Goal: Task Accomplishment & Management: Manage account settings

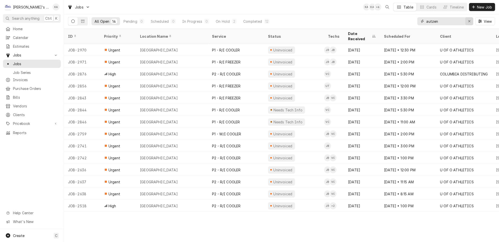
click at [470, 21] on icon "Erase input" at bounding box center [469, 22] width 3 height 4
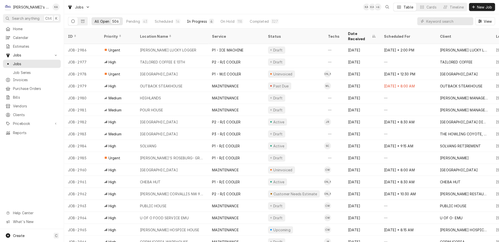
click at [187, 20] on div "In Progress" at bounding box center [197, 21] width 20 height 5
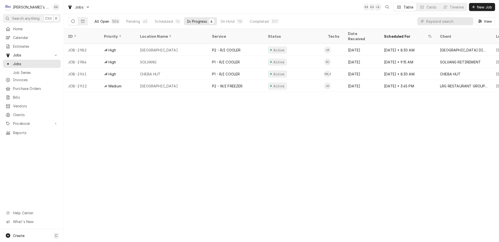
click at [97, 19] on div "All Open" at bounding box center [102, 21] width 15 height 5
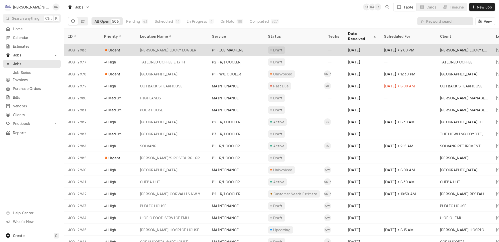
click at [195, 44] on div "[PERSON_NAME] LUCKY LOGGER" at bounding box center [172, 50] width 72 height 12
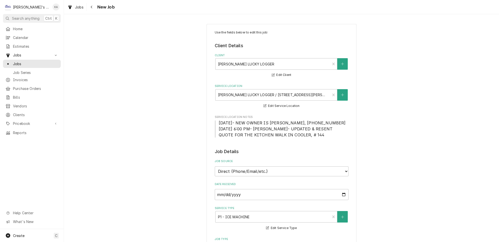
type textarea "x"
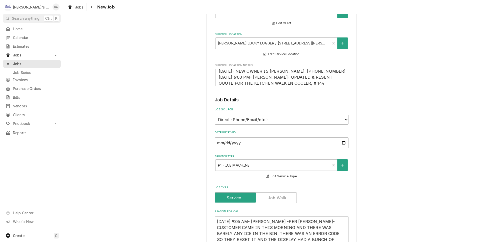
scroll to position [45, 0]
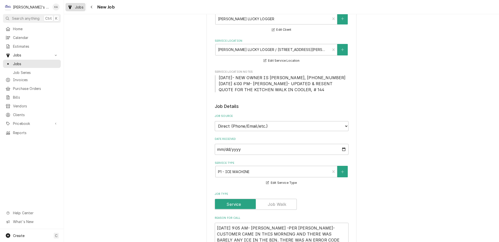
click at [75, 6] on span "Jobs" at bounding box center [79, 7] width 9 height 5
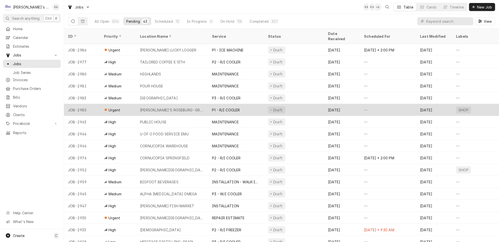
click at [185, 104] on div "[PERSON_NAME]'S ROSEBURG- GREEN" at bounding box center [172, 110] width 72 height 12
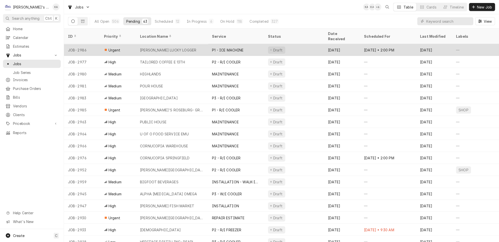
click at [191, 44] on div "[PERSON_NAME] LUCKY LOGGER" at bounding box center [172, 50] width 72 height 12
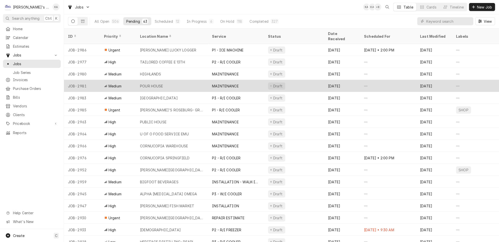
click at [176, 80] on div "POUR HOUSE" at bounding box center [172, 86] width 72 height 12
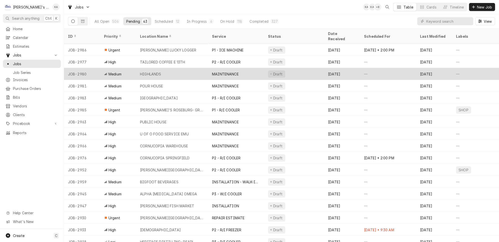
click at [177, 68] on div "HIGHLANDS" at bounding box center [172, 74] width 72 height 12
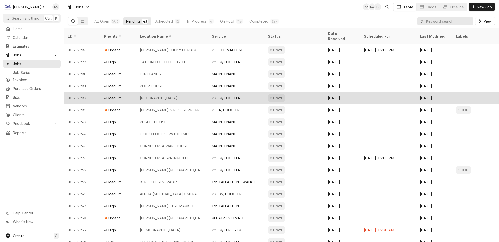
click at [182, 92] on div "[GEOGRAPHIC_DATA]" at bounding box center [172, 98] width 72 height 12
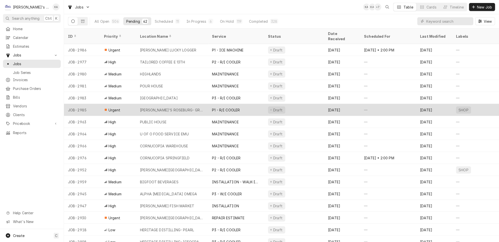
click at [193, 105] on div "CARL'S ROSEBURG- GREEN" at bounding box center [172, 110] width 72 height 12
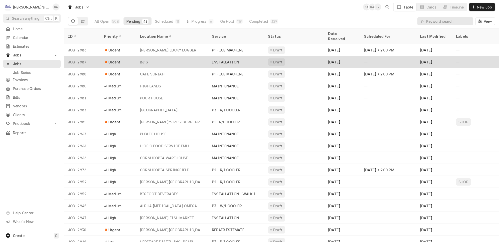
click at [186, 58] on div "BJ'S" at bounding box center [172, 62] width 72 height 12
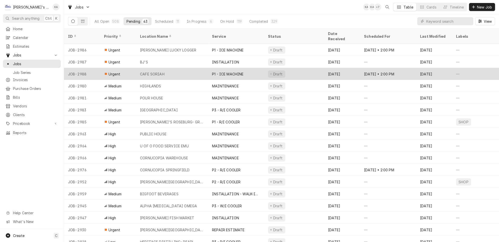
click at [176, 68] on div "CAFE SORIAH" at bounding box center [172, 74] width 72 height 12
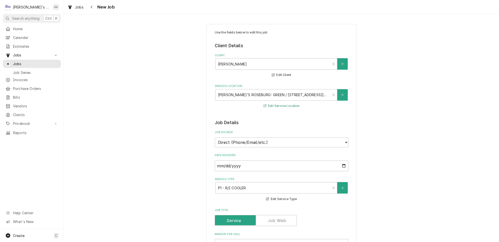
type textarea "x"
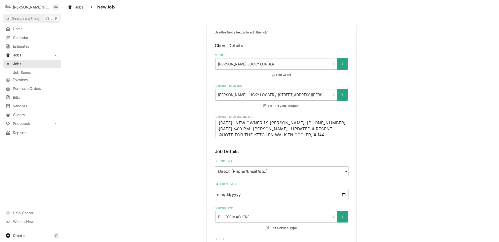
type textarea "x"
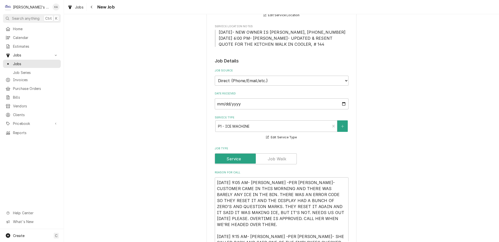
scroll to position [114, 0]
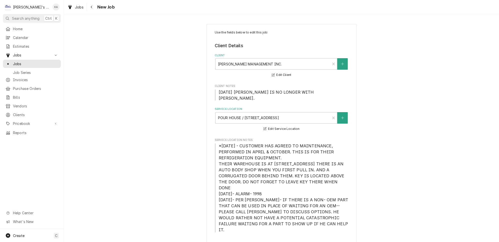
type textarea "x"
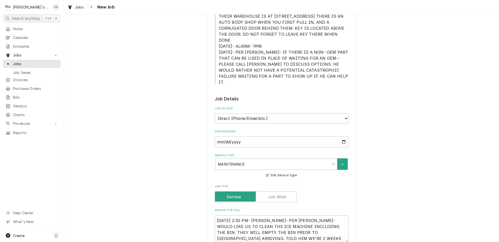
scroll to position [182, 0]
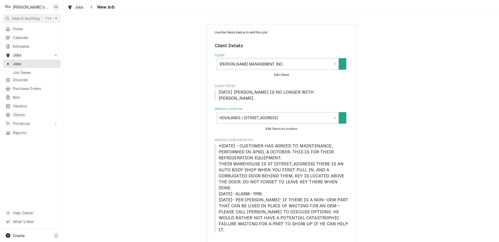
type textarea "x"
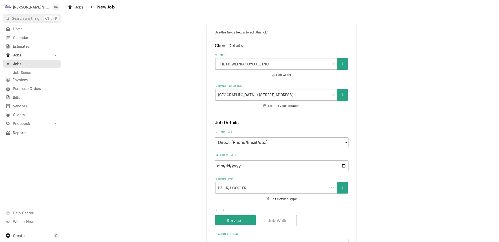
type textarea "x"
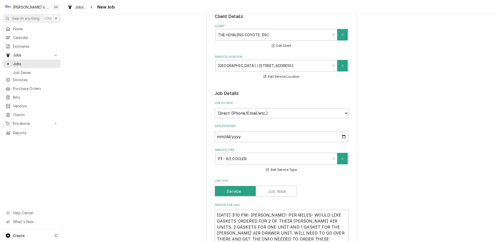
scroll to position [91, 0]
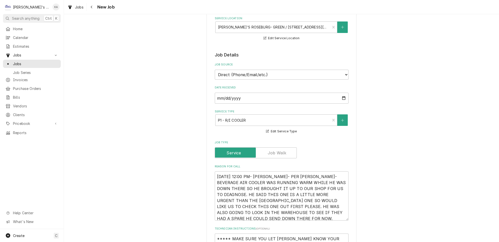
scroll to position [205, 0]
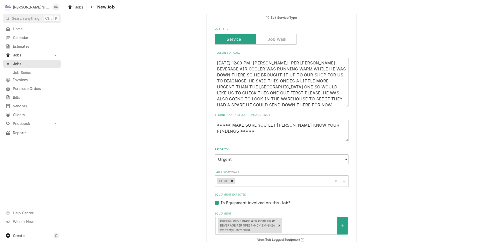
type textarea "x"
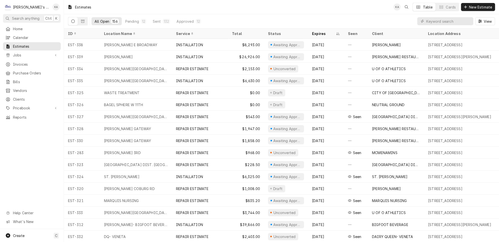
click at [81, 17] on button "Dynamic Content Wrapper" at bounding box center [83, 21] width 10 height 8
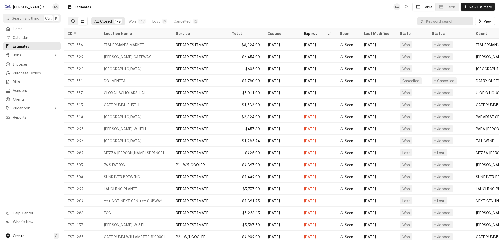
click at [72, 20] on button "Dynamic Content Wrapper" at bounding box center [73, 21] width 10 height 8
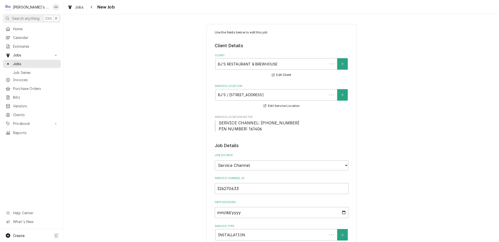
type textarea "x"
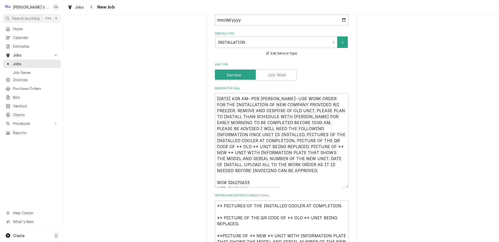
scroll to position [182, 0]
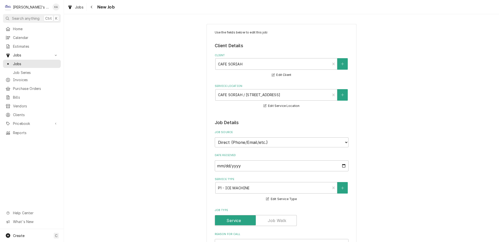
type textarea "x"
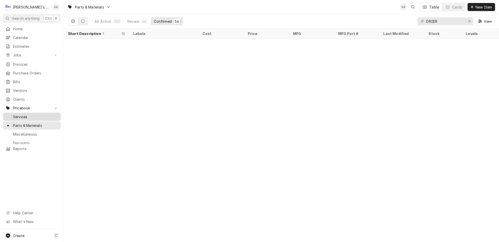
scroll to position [284, 0]
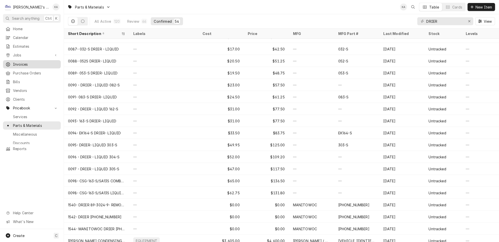
click at [25, 62] on span "Invoices" at bounding box center [35, 64] width 45 height 5
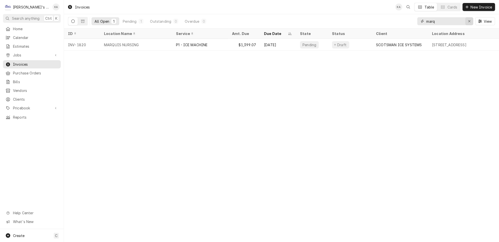
click at [469, 19] on div "Erase input" at bounding box center [469, 21] width 5 height 5
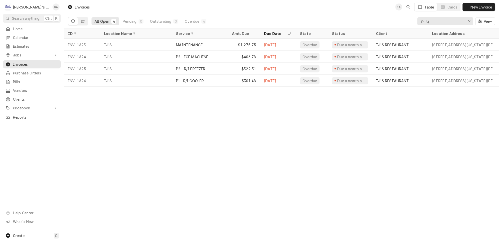
type input "tj"
click at [472, 20] on div "Erase input" at bounding box center [469, 21] width 5 height 5
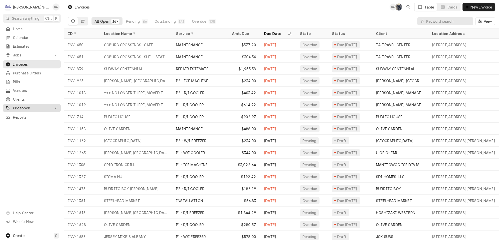
click at [36, 106] on span "Pricebook" at bounding box center [32, 108] width 38 height 5
click at [36, 123] on span "Parts & Materials" at bounding box center [35, 125] width 45 height 5
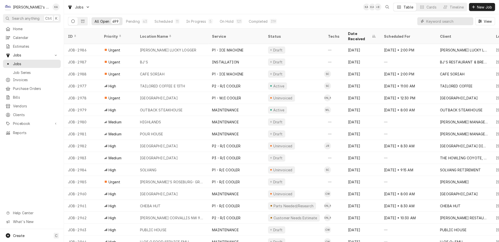
click at [451, 20] on input "Dynamic Content Wrapper" at bounding box center [448, 21] width 45 height 8
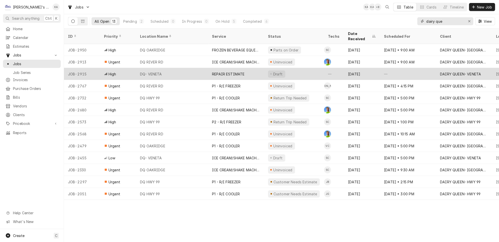
type input "dairy que"
click at [178, 68] on div "DQ- VENETA" at bounding box center [172, 74] width 72 height 12
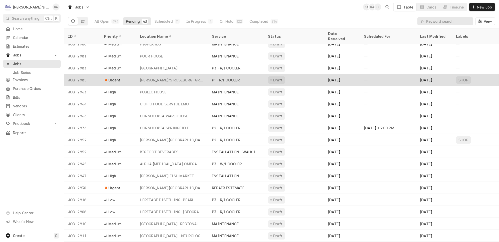
scroll to position [45, 0]
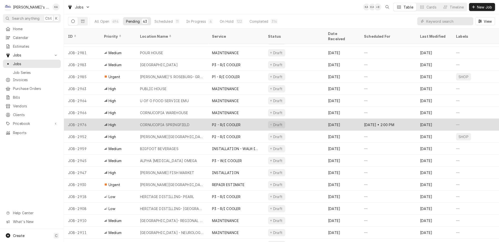
click at [182, 119] on div "CORNUCOPIA SPRINGFIELD" at bounding box center [172, 125] width 72 height 12
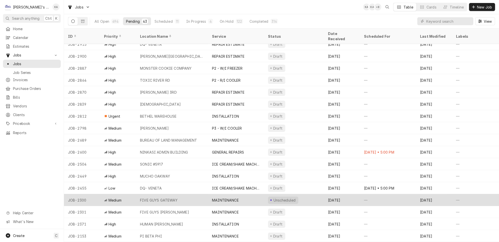
scroll to position [198, 0]
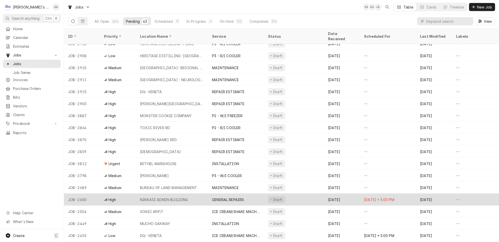
click at [203, 194] on div "NINKASI ADMIN BUILDING" at bounding box center [172, 200] width 72 height 12
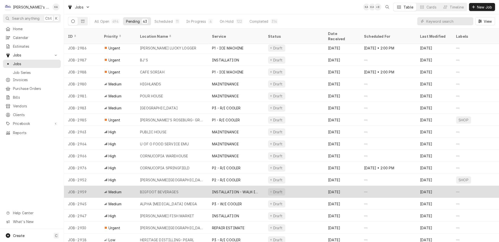
scroll to position [0, 0]
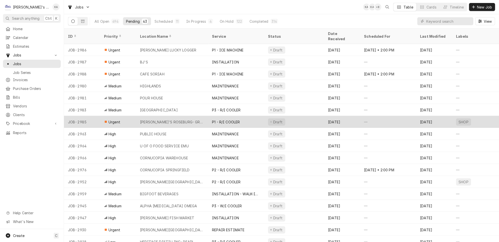
click at [182, 117] on div "CARL'S ROSEBURG- GREEN" at bounding box center [172, 122] width 72 height 12
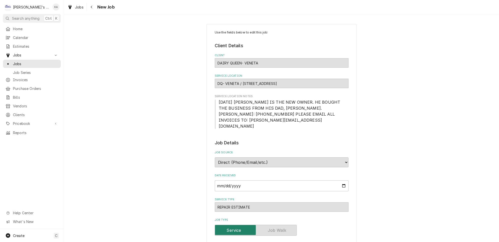
type textarea "x"
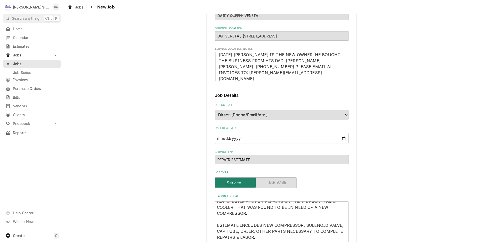
scroll to position [45, 0]
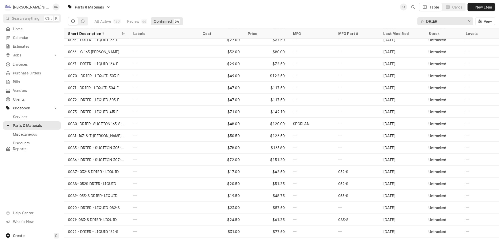
scroll to position [165, 0]
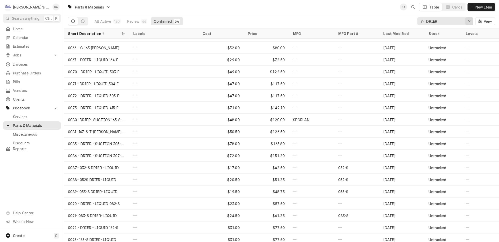
click at [469, 19] on div "Erase input" at bounding box center [469, 21] width 5 height 5
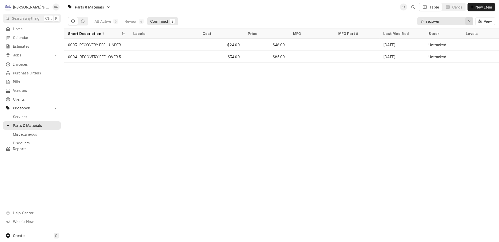
type input "recover"
click at [471, 21] on icon "Erase input" at bounding box center [469, 22] width 3 height 4
type input "braz"
click at [472, 19] on div "Erase input" at bounding box center [469, 21] width 5 height 5
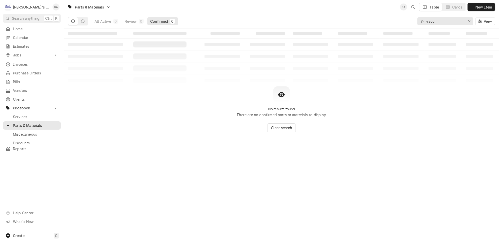
type input "vacc"
click at [472, 19] on div "Erase input" at bounding box center [469, 21] width 5 height 5
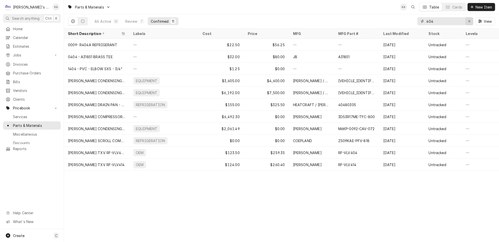
type input "404"
click at [472, 19] on div "Erase input" at bounding box center [469, 21] width 5 height 5
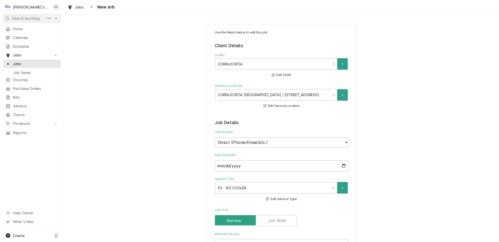
type textarea "x"
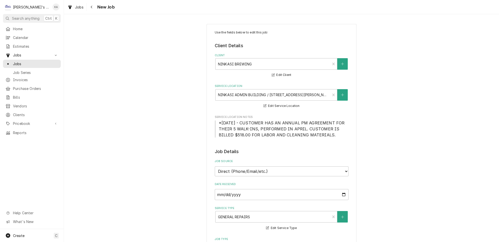
scroll to position [91, 0]
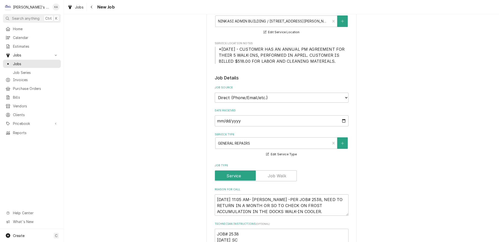
type textarea "x"
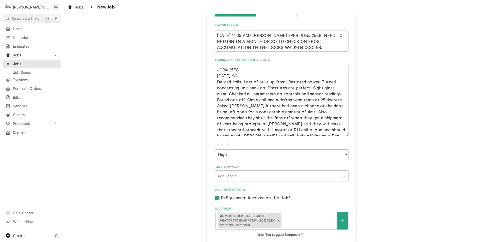
scroll to position [250, 0]
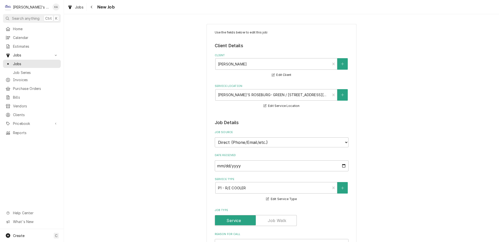
type textarea "x"
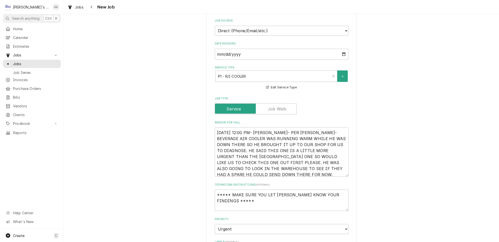
scroll to position [136, 0]
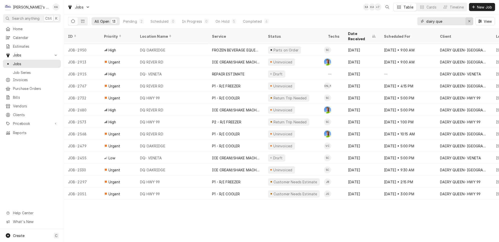
click at [470, 20] on icon "Erase input" at bounding box center [469, 21] width 2 height 2
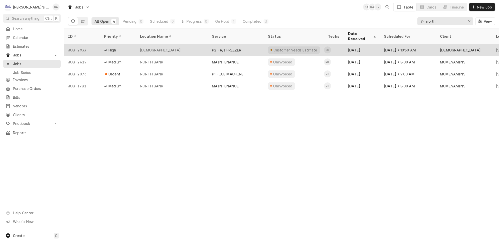
type input "north"
click at [181, 48] on div "[DEMOGRAPHIC_DATA]" at bounding box center [160, 50] width 41 height 5
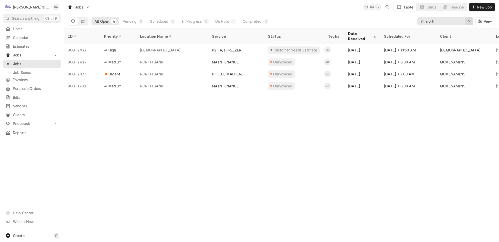
click at [471, 20] on icon "Erase input" at bounding box center [469, 22] width 3 height 4
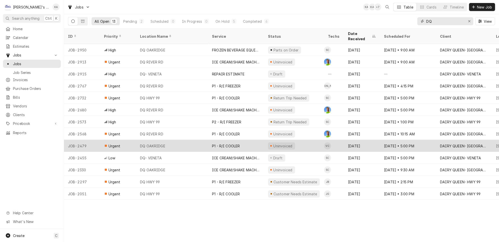
type input "DQ"
click at [200, 140] on div "DQ OAKRIDGE" at bounding box center [172, 146] width 72 height 12
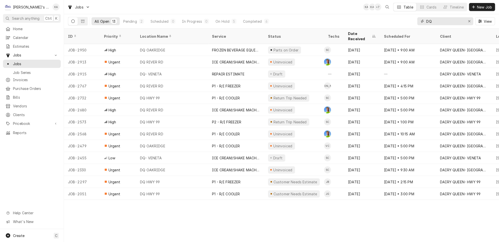
click at [471, 20] on icon "Erase input" at bounding box center [469, 22] width 3 height 4
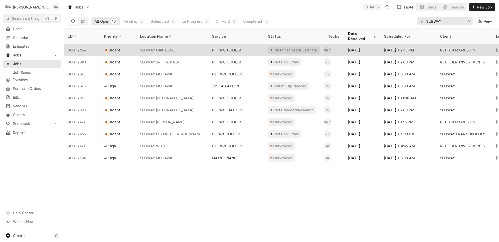
type input "SUBWAY"
click at [178, 44] on div "SUBWAY OAKRIDGE" at bounding box center [172, 50] width 72 height 12
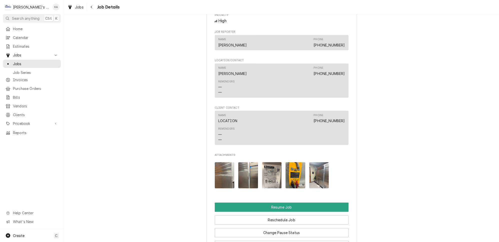
scroll to position [500, 0]
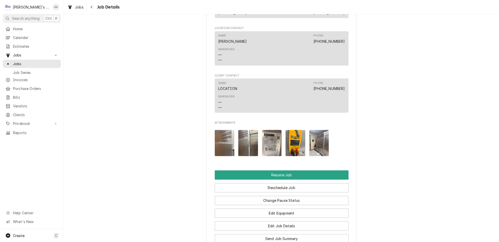
click at [268, 133] on img "Attachments" at bounding box center [272, 143] width 20 height 26
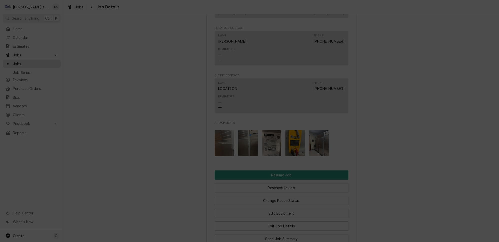
click at [246, 192] on span "Download File" at bounding box center [249, 194] width 26 height 5
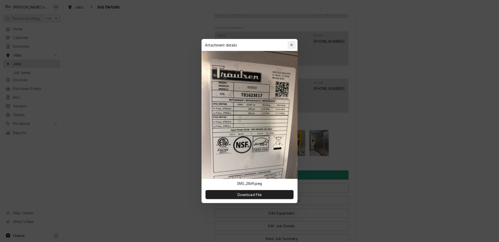
click at [290, 46] on icon "button" at bounding box center [291, 45] width 2 height 2
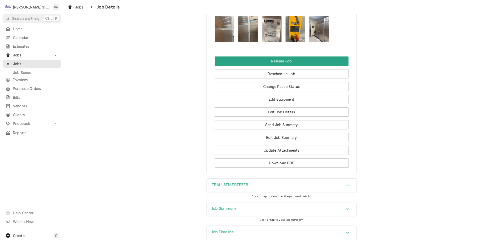
scroll to position [623, 0]
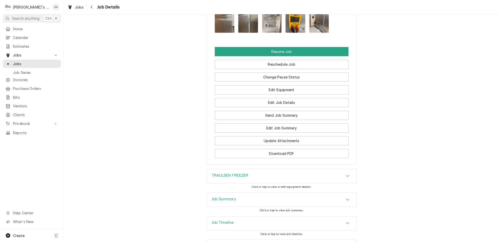
click at [346, 175] on icon "Accordion Header" at bounding box center [347, 176] width 3 height 2
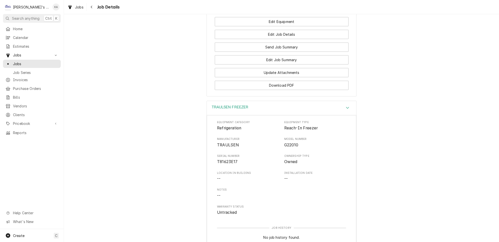
scroll to position [737, 0]
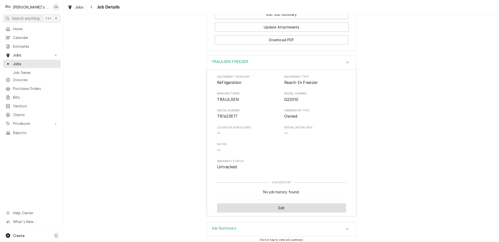
click at [265, 204] on button "Edit" at bounding box center [281, 208] width 129 height 9
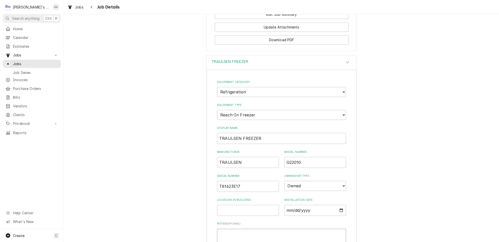
click at [226, 229] on textarea "Notes ( optional )" at bounding box center [281, 240] width 129 height 22
type textarea "x"
type textarea "4"
type textarea "x"
type textarea "40"
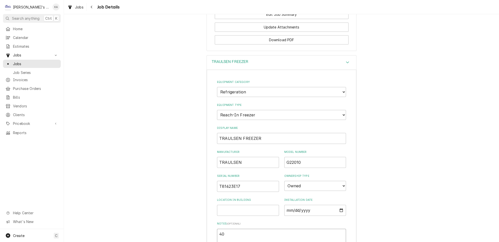
type textarea "x"
type textarea "404"
type textarea "x"
type textarea "404"
type textarea "x"
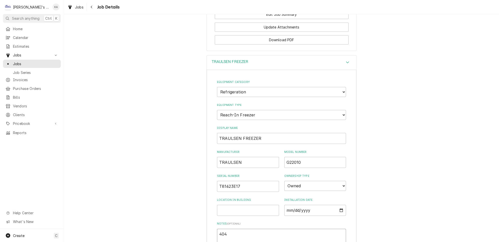
type textarea "404 A"
type textarea "x"
type textarea "404 A"
type textarea "x"
type textarea "404 A 1"
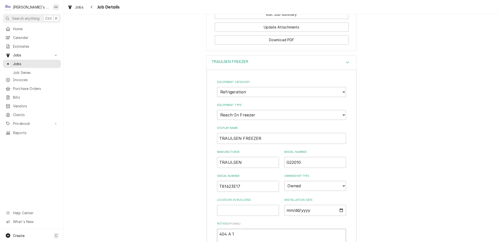
type textarea "x"
type textarea "404 A 1."
type textarea "x"
type textarea "404 A 1.5"
type textarea "x"
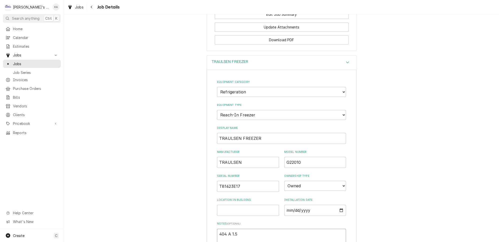
type textarea "404 A 1.5"
type textarea "x"
type textarea "404 A 1.5 L"
type textarea "x"
type textarea "404 A 1.5 LB"
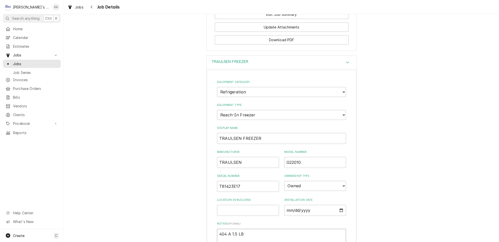
type textarea "x"
type textarea "404 A 1.5 LBS"
type textarea "x"
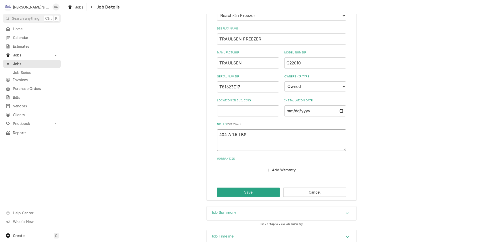
scroll to position [845, 0]
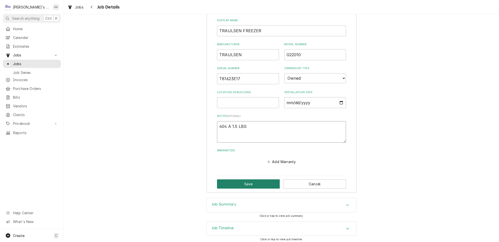
type textarea "404 A 1.5 LBS"
click at [252, 180] on button "Save" at bounding box center [248, 184] width 63 height 9
type textarea "x"
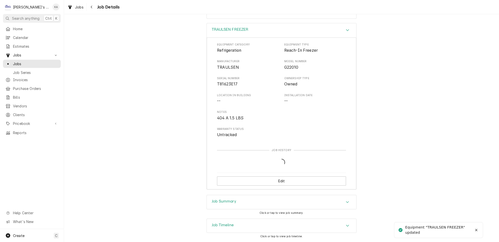
scroll to position [764, 0]
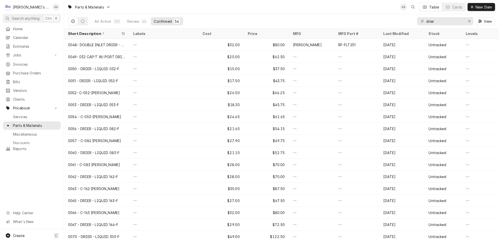
type input "drier"
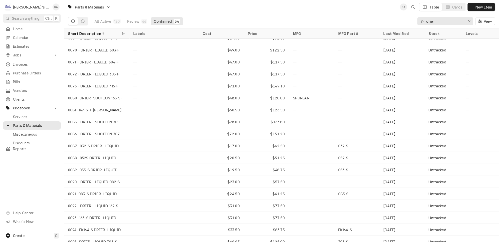
scroll to position [189, 0]
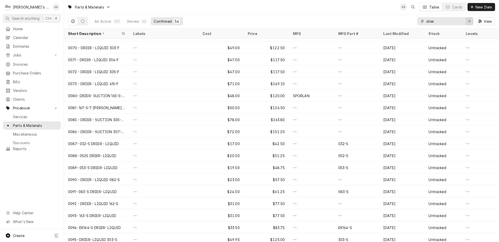
click at [471, 20] on icon "Erase input" at bounding box center [469, 22] width 3 height 4
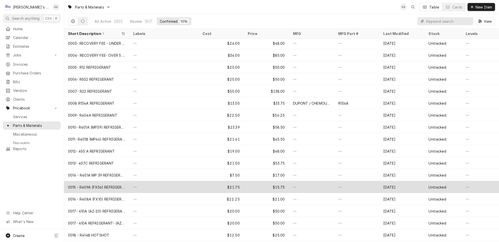
scroll to position [0, 0]
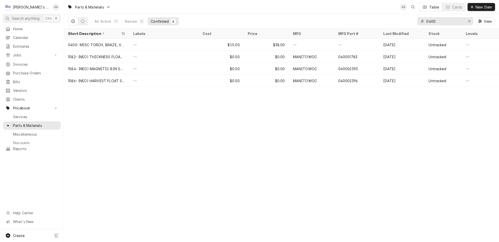
type input "0400"
click at [471, 20] on icon "Erase input" at bounding box center [469, 22] width 3 height 4
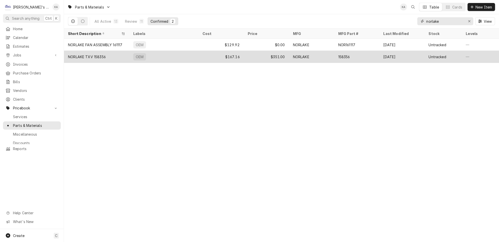
type input "norlake"
click at [105, 57] on div "NORLAKE TXV 158356" at bounding box center [96, 57] width 65 height 12
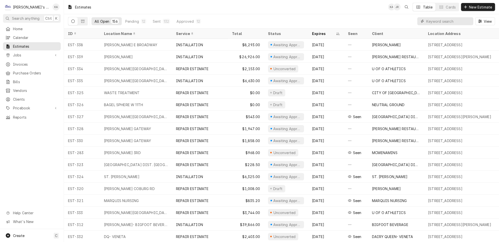
click at [436, 21] on input "Dynamic Content Wrapper" at bounding box center [448, 21] width 45 height 8
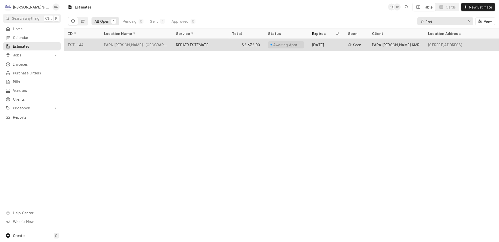
type input "144"
click at [130, 43] on div "PAPA MURPHY'S- LEBANON" at bounding box center [136, 44] width 64 height 5
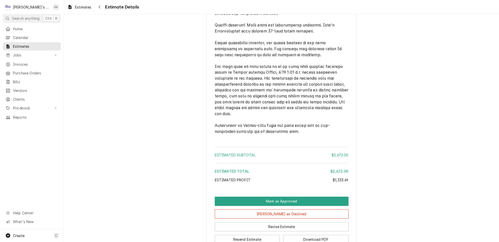
scroll to position [1317, 0]
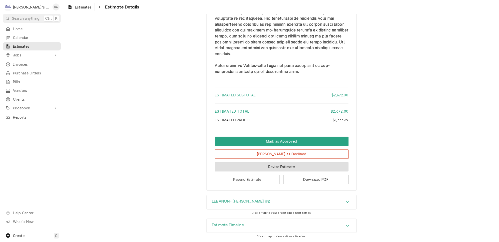
click at [271, 170] on button "Revise Estimate" at bounding box center [282, 166] width 134 height 9
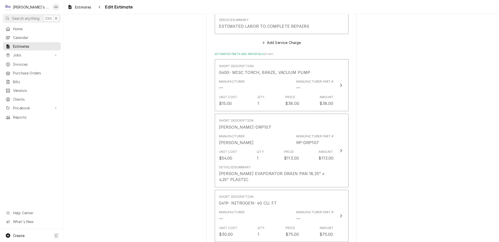
scroll to position [659, 0]
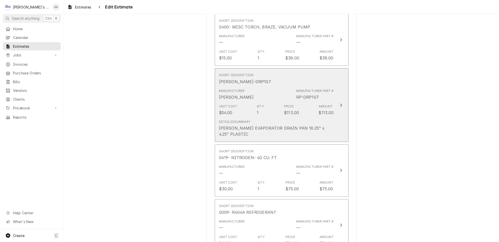
click at [326, 125] on div "RANDELL EVAPORATOR DRAIN PAN 18.25" x 4.25" PLASTIC" at bounding box center [276, 131] width 115 height 12
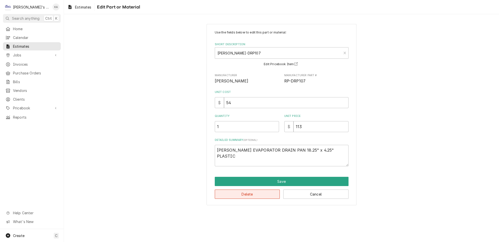
click at [250, 191] on button "Delete" at bounding box center [247, 194] width 65 height 9
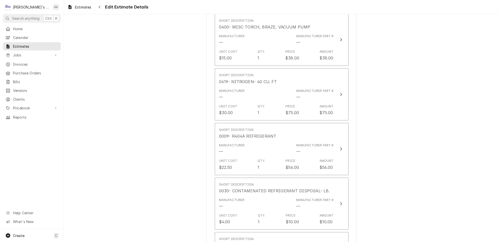
scroll to position [654, 0]
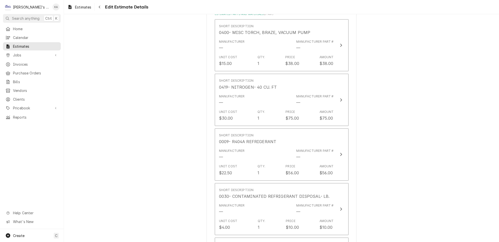
type textarea "x"
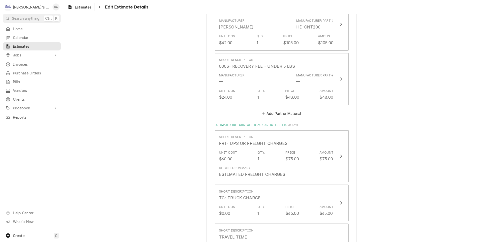
scroll to position [1154, 0]
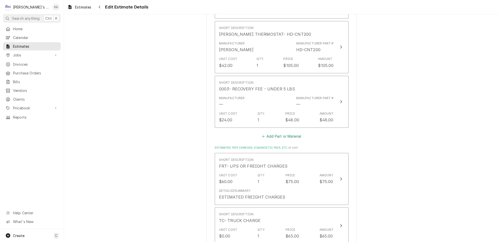
click at [270, 133] on button "Add Part or Material" at bounding box center [281, 136] width 41 height 7
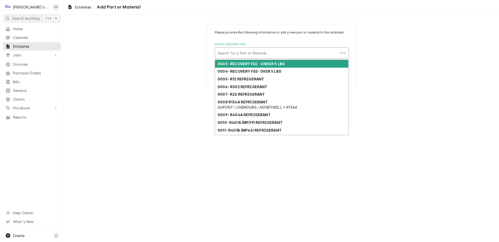
click at [271, 56] on div "Short Description" at bounding box center [277, 53] width 118 height 9
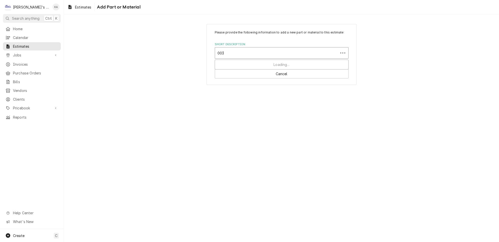
type input "0030"
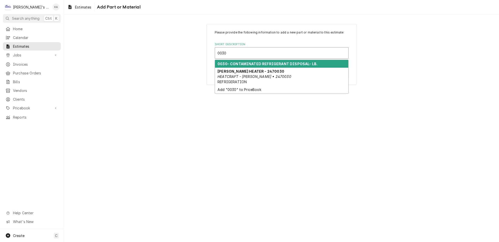
click at [279, 66] on strong "0030- CONTAMINATED REFRIGERANT DISPOSAL- LB." at bounding box center [268, 64] width 100 height 4
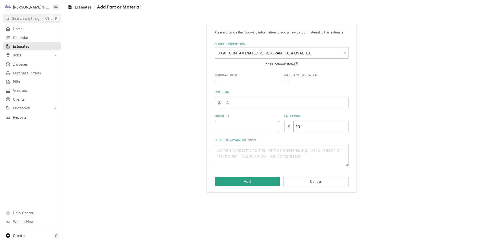
click at [234, 131] on input "Quantity" at bounding box center [247, 126] width 64 height 11
type textarea "x"
type input "1"
type textarea "x"
type input "1"
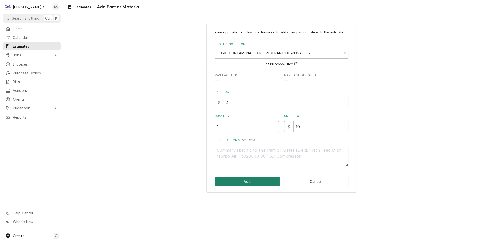
click at [253, 186] on button "Add" at bounding box center [247, 181] width 65 height 9
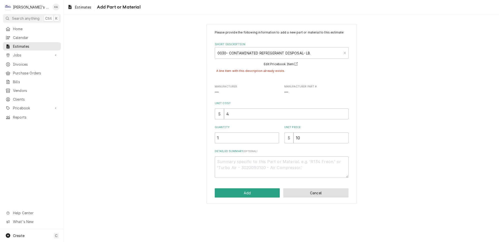
click at [307, 194] on button "Cancel" at bounding box center [315, 193] width 65 height 9
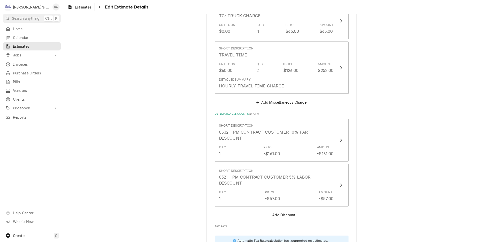
scroll to position [1353, 0]
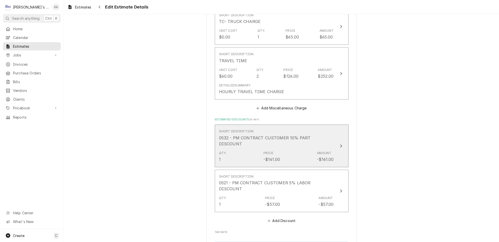
click at [340, 144] on icon "Update Line Item" at bounding box center [341, 146] width 3 height 4
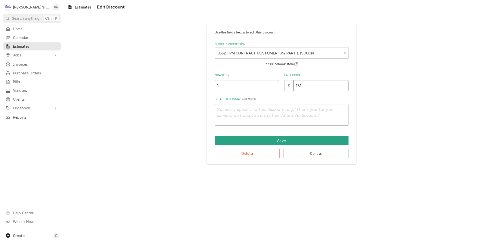
click at [298, 83] on input "161" at bounding box center [321, 85] width 55 height 11
type textarea "x"
type input "16"
type textarea "x"
type input "1"
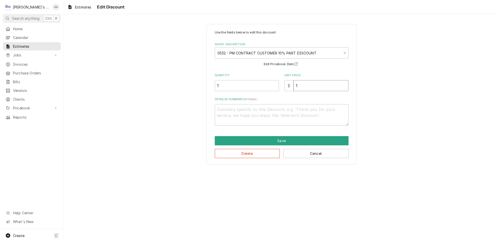
type textarea "x"
type input "15"
type textarea "x"
type input "150"
type textarea "x"
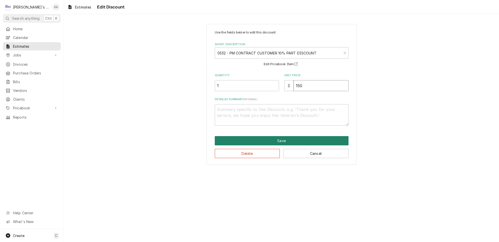
type input "150"
click at [278, 137] on button "Save" at bounding box center [282, 140] width 134 height 9
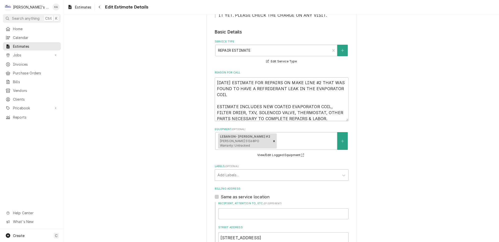
scroll to position [166, 0]
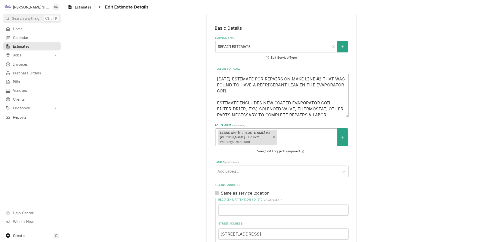
click at [217, 74] on textarea "9/2/2025 ESTIMATE FOR REPAIRS ON MAKE LINE #2 THAT WAS FOUND TO HAVE A REFRIGER…" at bounding box center [282, 96] width 134 height 44
type textarea "x"
type textarea "9/2/2025 ESTIMATE FOR REPAIRS ON MAKE LINE #2 THAT WAS FOUND TO HAVE A REFRIGER…"
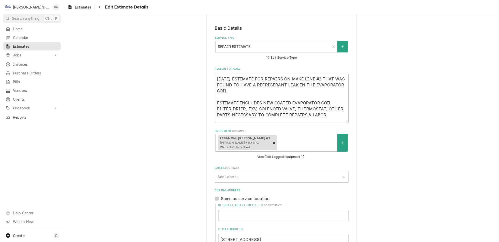
type textarea "x"
type textarea "9/2/2025 ESTIMATE FOR REPAIRS ON MAKE LINE #2 THAT WAS FOUND TO HAVE A REFRIGER…"
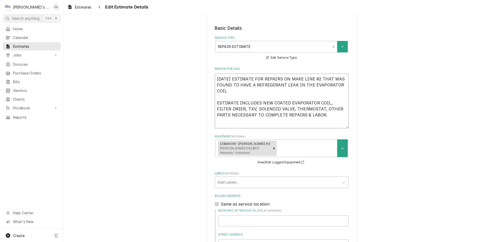
type textarea "x"
type textarea "9 9/2/2025 ESTIMATE FOR REPAIRS ON MAKE LINE #2 THAT WAS FOUND TO HAVE A REFRIG…"
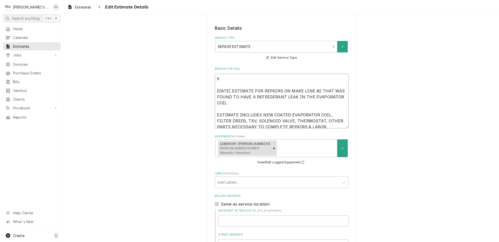
type textarea "x"
type textarea "9/ 9/2/2025 ESTIMATE FOR REPAIRS ON MAKE LINE #2 THAT WAS FOUND TO HAVE A REFRI…"
type textarea "x"
type textarea "9/1 9/2/2025 ESTIMATE FOR REPAIRS ON MAKE LINE #2 THAT WAS FOUND TO HAVE A REFR…"
type textarea "x"
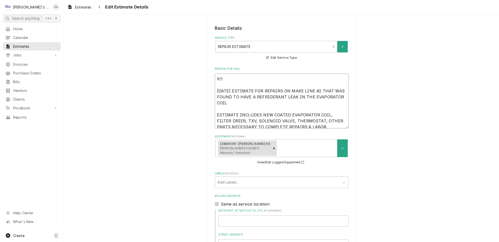
type textarea "9/19 9/2/2025 ESTIMATE FOR REPAIRS ON MAKE LINE #2 THAT WAS FOUND TO HAVE A REF…"
type textarea "x"
type textarea "9/19/ 9/2/2025 ESTIMATE FOR REPAIRS ON MAKE LINE #2 THAT WAS FOUND TO HAVE A RE…"
type textarea "x"
type textarea "9/19/2 9/2/2025 ESTIMATE FOR REPAIRS ON MAKE LINE #2 THAT WAS FOUND TO HAVE A R…"
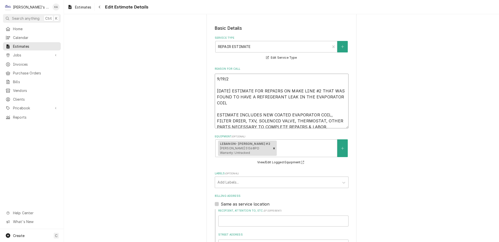
type textarea "x"
type textarea "9/19/20 9/2/2025 ESTIMATE FOR REPAIRS ON MAKE LINE #2 THAT WAS FOUND TO HAVE A …"
type textarea "x"
type textarea "9/19/202 9/2/2025 ESTIMATE FOR REPAIRS ON MAKE LINE #2 THAT WAS FOUND TO HAVE A…"
type textarea "x"
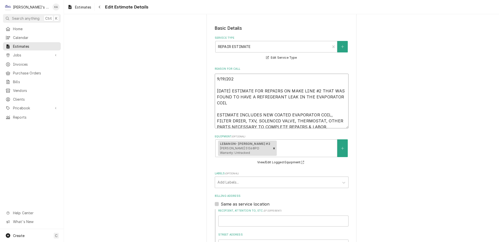
type textarea "9/19/2025 9/2/2025 ESTIMATE FOR REPAIRS ON MAKE LINE #2 THAT WAS FOUND TO HAVE …"
type textarea "x"
type textarea "9/19/2025 9/2/2025 ESTIMATE FOR REPAIRS ON MAKE LINE #2 THAT WAS FOUND TO HAVE …"
type textarea "x"
type textarea "9/19/2025 U 9/2/2025 ESTIMATE FOR REPAIRS ON MAKE LINE #2 THAT WAS FOUND TO HAV…"
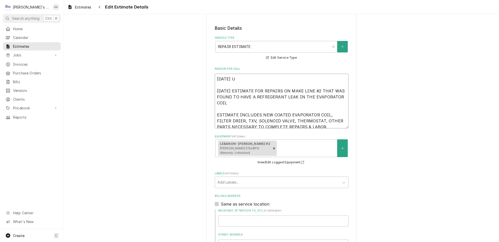
type textarea "x"
type textarea "9/19/2025 UP 9/2/2025 ESTIMATE FOR REPAIRS ON MAKE LINE #2 THAT WAS FOUND TO HA…"
type textarea "x"
type textarea "9/19/2025 UPD 9/2/2025 ESTIMATE FOR REPAIRS ON MAKE LINE #2 THAT WAS FOUND TO H…"
type textarea "x"
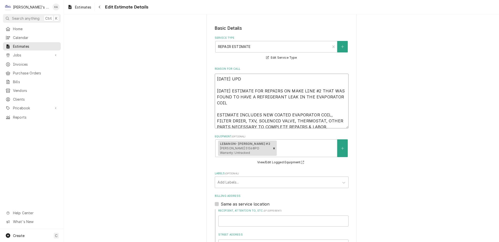
type textarea "9/19/2025 UPDA 9/2/2025 ESTIMATE FOR REPAIRS ON MAKE LINE #2 THAT WAS FOUND TO …"
type textarea "x"
type textarea "9/19/2025 UPDAT 9/2/2025 ESTIMATE FOR REPAIRS ON MAKE LINE #2 THAT WAS FOUND TO…"
type textarea "x"
type textarea "9/19/2025 UPDATE 9/2/2025 ESTIMATE FOR REPAIRS ON MAKE LINE #2 THAT WAS FOUND T…"
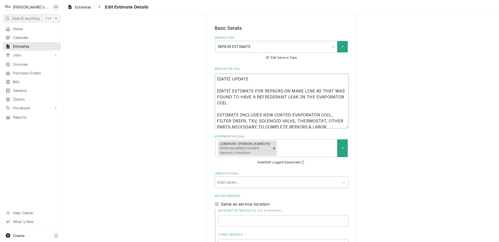
type textarea "x"
type textarea "9/19/2025 UPDATED 9/2/2025 ESTIMATE FOR REPAIRS ON MAKE LINE #2 THAT WAS FOUND …"
type textarea "x"
type textarea "9/19/2025 UPDATED 9/2/2025 ESTIMATE FOR REPAIRS ON MAKE LINE #2 THAT WAS FOUND …"
type textarea "x"
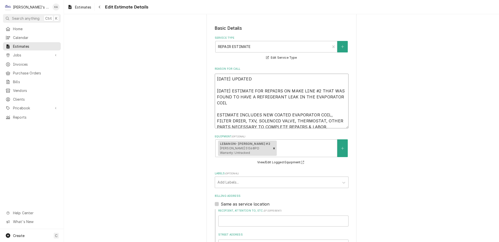
type textarea "9/19/2025 UPDATED E 9/2/2025 ESTIMATE FOR REPAIRS ON MAKE LINE #2 THAT WAS FOUN…"
type textarea "x"
type textarea "9/19/2025 UPDATED ES 9/2/2025 ESTIMATE FOR REPAIRS ON MAKE LINE #2 THAT WAS FOU…"
type textarea "x"
type textarea "9/19/2025 UPDATED EST 9/2/2025 ESTIMATE FOR REPAIRS ON MAKE LINE #2 THAT WAS FO…"
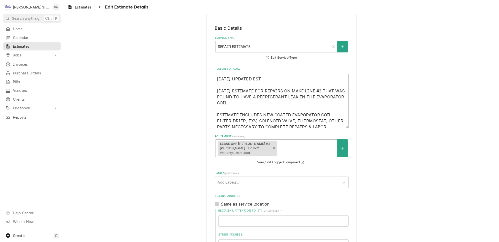
type textarea "x"
type textarea "9/19/2025 UPDATED ESTI 9/2/2025 ESTIMATE FOR REPAIRS ON MAKE LINE #2 THAT WAS F…"
type textarea "x"
type textarea "9/19/2025 UPDATED ESTIM 9/2/2025 ESTIMATE FOR REPAIRS ON MAKE LINE #2 THAT WAS …"
type textarea "x"
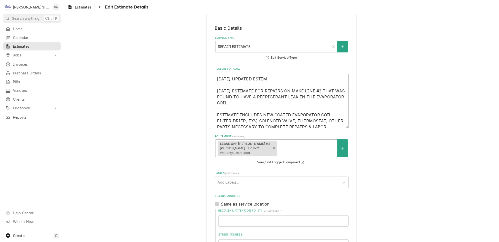
type textarea "9/19/2025 UPDATED ESTIMA 9/2/2025 ESTIMATE FOR REPAIRS ON MAKE LINE #2 THAT WAS…"
type textarea "x"
type textarea "9/19/2025 UPDATED ESTIMAT 9/2/2025 ESTIMATE FOR REPAIRS ON MAKE LINE #2 THAT WA…"
type textarea "x"
type textarea "9/19/2025 UPDATED ESTIMATE 9/2/2025 ESTIMATE FOR REPAIRS ON MAKE LINE #2 THAT W…"
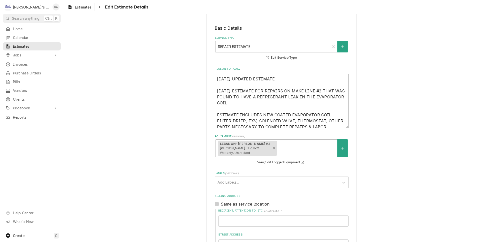
type textarea "x"
type textarea "9/19/2025 UPDATED ESTIMATE 9/2/2025 ESTIMATE FOR REPAIRS ON MAKE LINE #2 THAT W…"
type textarea "x"
type textarea "9/19/2025 UPDATED ESTIMATE W 9/2/2025 ESTIMATE FOR REPAIRS ON MAKE LINE #2 THAT…"
type textarea "x"
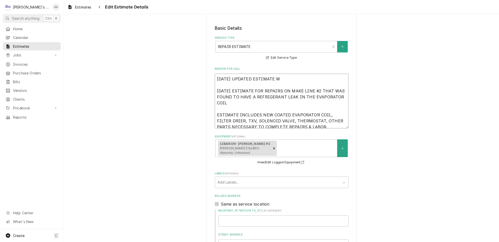
type textarea "9/19/2025 UPDATED ESTIMATE WI 9/2/2025 ESTIMATE FOR REPAIRS ON MAKE LINE #2 THA…"
type textarea "x"
type textarea "9/19/2025 UPDATED ESTIMATE WIT 9/2/2025 ESTIMATE FOR REPAIRS ON MAKE LINE #2 TH…"
type textarea "x"
type textarea "9/19/2025 UPDATED ESTIMATE WITH 9/2/2025 ESTIMATE FOR REPAIRS ON MAKE LINE #2 T…"
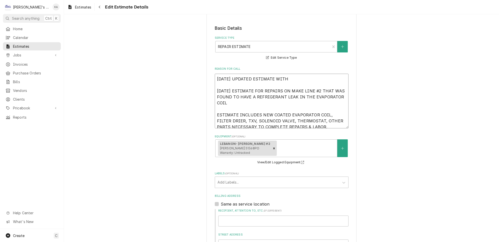
type textarea "x"
type textarea "9/19/2025 UPDATED ESTIMATE WITHO 9/2/2025 ESTIMATE FOR REPAIRS ON MAKE LINE #2 …"
type textarea "x"
type textarea "9/19/2025 UPDATED ESTIMATE WITHOU 9/2/2025 ESTIMATE FOR REPAIRS ON MAKE LINE #2…"
type textarea "x"
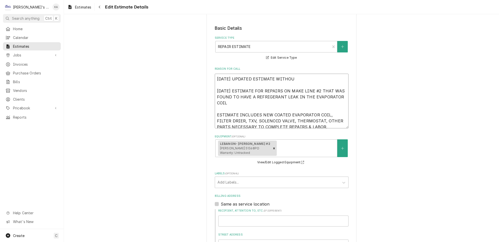
type textarea "9/19/2025 UPDATED ESTIMATE WITHOUT 9/2/2025 ESTIMATE FOR REPAIRS ON MAKE LINE #…"
type textarea "x"
type textarea "9/19/2025 UPDATED ESTIMATE WITHOUT 9/2/2025 ESTIMATE FOR REPAIRS ON MAKE LINE #…"
type textarea "x"
type textarea "9/19/2025 UPDATED ESTIMATE WITHOUT A 9/2/2025 ESTIMATE FOR REPAIRS ON MAKE LINE…"
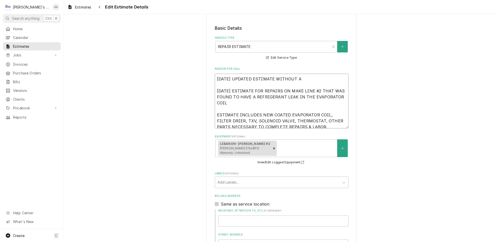
type textarea "x"
type textarea "9/19/2025 UPDATED ESTIMATE WITHOUT A 9/2/2025 ESTIMATE FOR REPAIRS ON MAKE LINE…"
type textarea "x"
type textarea "9/19/2025 UPDATED ESTIMATE WITHOUT A D 9/2/2025 ESTIMATE FOR REPAIRS ON MAKE LI…"
type textarea "x"
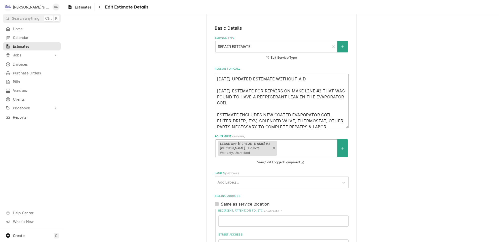
type textarea "9/19/2025 UPDATED ESTIMATE WITHOUT A DR 9/2/2025 ESTIMATE FOR REPAIRS ON MAKE L…"
type textarea "x"
type textarea "9/19/2025 UPDATED ESTIMATE WITHOUT A DRA 9/2/2025 ESTIMATE FOR REPAIRS ON MAKE …"
type textarea "x"
type textarea "9/19/2025 UPDATED ESTIMATE WITHOUT A DRAI 9/2/2025 ESTIMATE FOR REPAIRS ON MAKE…"
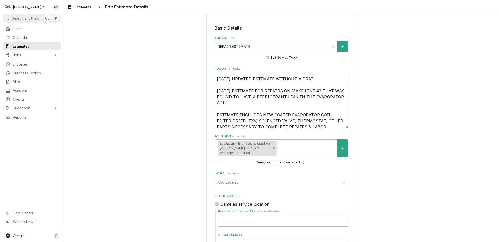
type textarea "x"
type textarea "9/19/2025 UPDATED ESTIMATE WITHOUT A DRAIN 9/2/2025 ESTIMATE FOR REPAIRS ON MAK…"
type textarea "x"
type textarea "9/19/2025 UPDATED ESTIMATE WITHOUT A DRAIN 9/2/2025 ESTIMATE FOR REPAIRS ON MAK…"
type textarea "x"
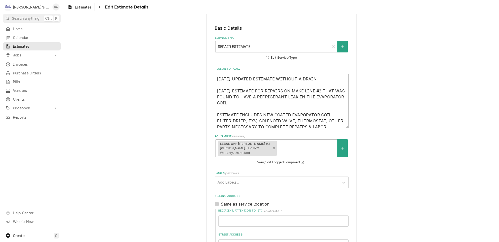
type textarea "9/19/2025 UPDATED ESTIMATE WITHOUT A DRAIN P 9/2/2025 ESTIMATE FOR REPAIRS ON M…"
type textarea "x"
type textarea "9/19/2025 UPDATED ESTIMATE WITHOUT A DRAIN PA 9/2/2025 ESTIMATE FOR REPAIRS ON …"
type textarea "x"
type textarea "9/19/2025 UPDATED ESTIMATE WITHOUT A DRAIN PAN 9/2/2025 ESTIMATE FOR REPAIRS ON…"
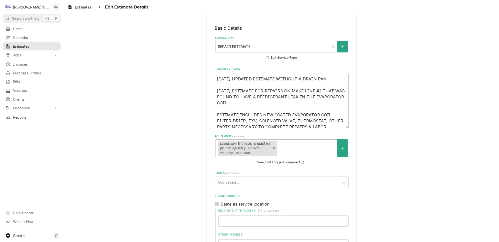
type textarea "x"
type textarea "9/19/2025 UPDATED ESTIMATE WITHOUT A DRAIN PAN. 9/2/2025 ESTIMATE FOR REPAIRS O…"
type textarea "x"
drag, startPoint x: 325, startPoint y: 72, endPoint x: 293, endPoint y: 73, distance: 31.5
click at [255, 74] on textarea "9/19/2025 UPDATED ESTIMATE WITHOUT A DRAIN PAN. 9/2/2025 ESTIMATE FOR REPAIRS O…" at bounding box center [282, 101] width 134 height 55
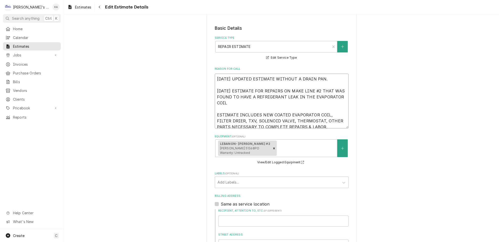
type textarea "9/19/2025 UPDATED ESTIMATE WITHOUT A DRAIN PAN. 9/2/2025 ESTIMATE FOR REPAIRS O…"
click at [298, 74] on textarea "9/19/2025 UPDATED ESTIMATE WITHOUT A DRAIN PAN. 9/2/2025 ESTIMATE FOR REPAIRS O…" at bounding box center [282, 101] width 134 height 55
type textarea "x"
type textarea "9/19/2025 UPDATED ESTIMATE WITHOUT DRAIN PAN. 9/2/2025 ESTIMATE FOR REPAIRS ON …"
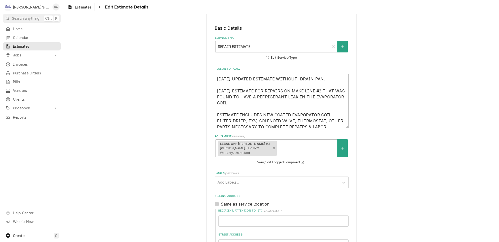
type textarea "x"
type textarea "9/19/2025 UPDATED ESTIMATE WITHOUT T DRAIN PAN. 9/2/2025 ESTIMATE FOR REPAIRS O…"
type textarea "x"
type textarea "9/19/2025 UPDATED ESTIMATE WITHOUT TH DRAIN PAN. 9/2/2025 ESTIMATE FOR REPAIRS …"
type textarea "x"
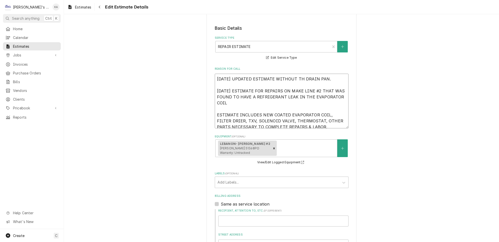
type textarea "[DATE] UPDATED ESTIMATE WITHOUT THE DRAIN PAN. [DATE] ESTIMATE FOR REPAIRS ON M…"
type textarea "x"
drag, startPoint x: 326, startPoint y: 72, endPoint x: 212, endPoint y: 74, distance: 113.8
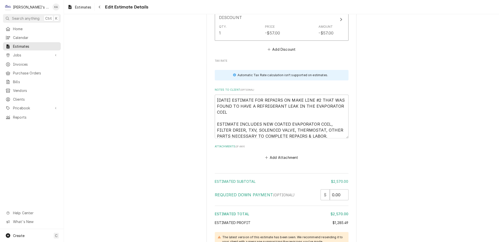
scroll to position [1512, 0]
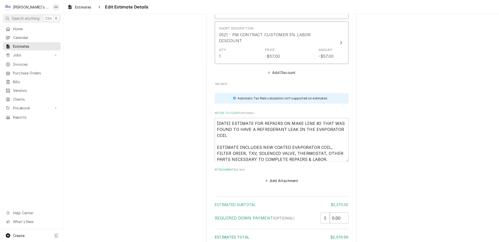
type textarea "[DATE] UPDATED ESTIMATE WITHOUT THE DRAIN PAN. [DATE] ESTIMATE FOR REPAIRS ON M…"
click at [216, 118] on textarea "9/2/2025 ESTIMATE FOR REPAIRS ON MAKE LINE #2 THAT WAS FOUND TO HAVE A REFRIGER…" at bounding box center [282, 140] width 134 height 44
type textarea "x"
type textarea "9/2/2025 ESTIMATE FOR REPAIRS ON MAKE LINE #2 THAT WAS FOUND TO HAVE A REFRIGER…"
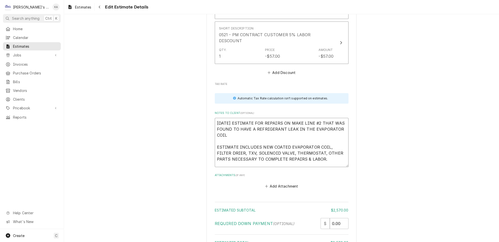
type textarea "x"
type textarea "9/2/2025 ESTIMATE FOR REPAIRS ON MAKE LINE #2 THAT WAS FOUND TO HAVE A REFRIGER…"
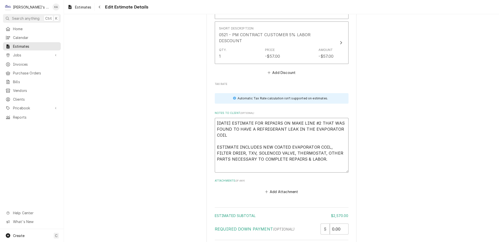
paste textarea "9/19/2025 UPDATED ESTIMATE WITHOUT THE DRAIN PAN."
type textarea "x"
type textarea "[DATE] UPDATED ESTIMATE WITHOUT THE DRAIN PAN. [DATE] ESTIMATE FOR REPAIRS ON M…"
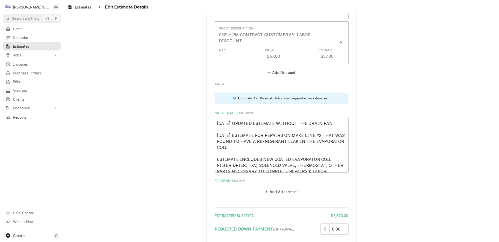
type textarea "x"
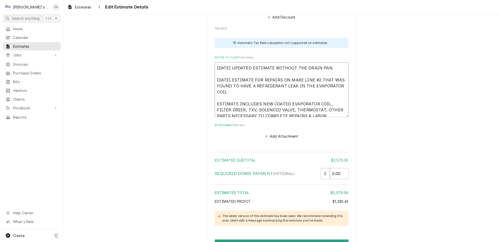
scroll to position [1569, 0]
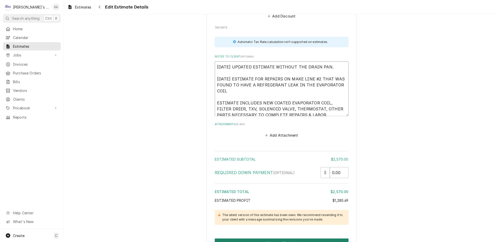
type textarea "[DATE] UPDATED ESTIMATE WITHOUT THE DRAIN PAN. [DATE] ESTIMATE FOR REPAIRS ON M…"
click at [260, 239] on button "Save and Resend" at bounding box center [282, 243] width 134 height 9
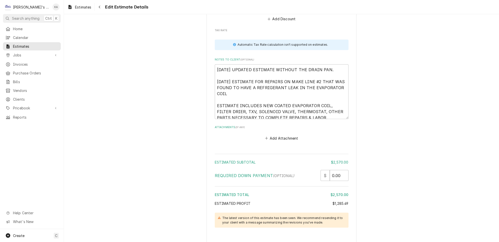
type textarea "x"
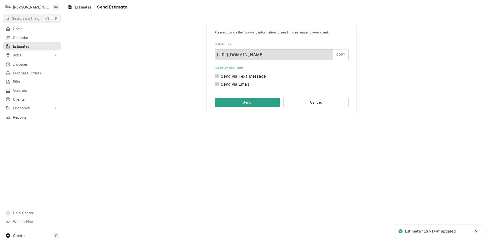
click at [221, 74] on label "Send via Text Message" at bounding box center [243, 76] width 45 height 6
click at [221, 74] on input "Send via Text Message" at bounding box center [288, 78] width 134 height 11
checkbox input "true"
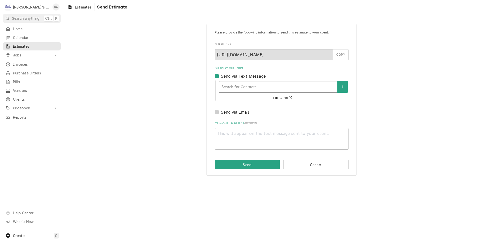
click at [249, 83] on div "Delivery Methods" at bounding box center [278, 87] width 113 height 9
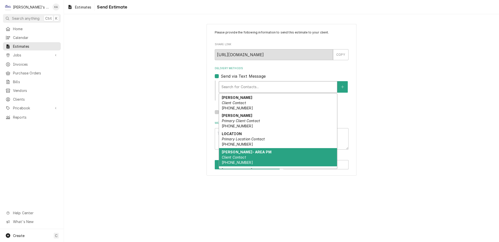
click at [260, 153] on div "[PERSON_NAME]- AREA PM Client Contact [PHONE_NUMBER]" at bounding box center [278, 157] width 118 height 18
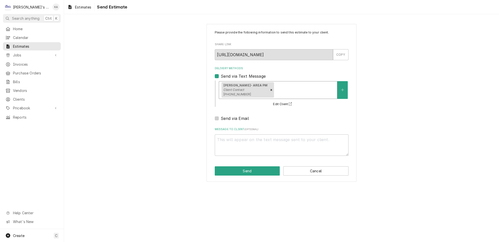
click at [299, 88] on div "Delivery Methods" at bounding box center [305, 90] width 60 height 9
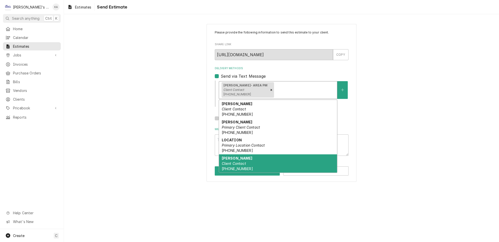
click at [238, 156] on strong "[PERSON_NAME]" at bounding box center [237, 158] width 31 height 4
type textarea "x"
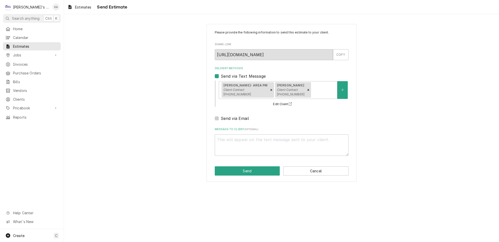
click at [221, 116] on label "Send via Email" at bounding box center [235, 119] width 28 height 6
click at [221, 116] on input "Send via Email" at bounding box center [288, 121] width 134 height 11
checkbox input "true"
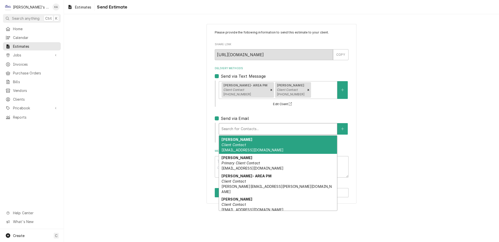
click at [232, 125] on div "Delivery Methods" at bounding box center [278, 129] width 113 height 9
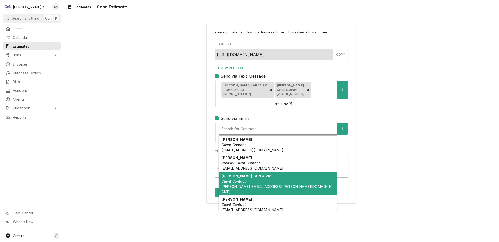
click at [257, 176] on div "[PERSON_NAME]- AREA PM Client Contact [PERSON_NAME][EMAIL_ADDRESS][PERSON_NAME]…" at bounding box center [278, 184] width 118 height 24
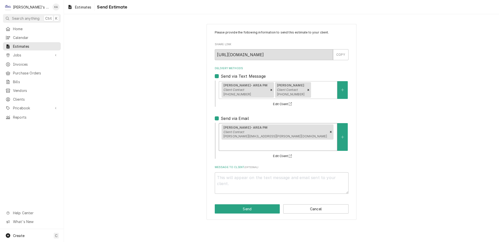
click at [303, 135] on div "[PERSON_NAME]- AREA PM Client Contact [PERSON_NAME][EMAIL_ADDRESS][PERSON_NAME]…" at bounding box center [278, 137] width 118 height 27
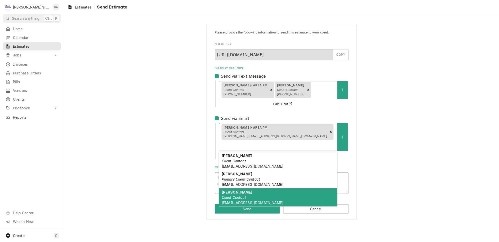
click at [262, 201] on span "[EMAIL_ADDRESS][DOMAIN_NAME]" at bounding box center [253, 203] width 62 height 4
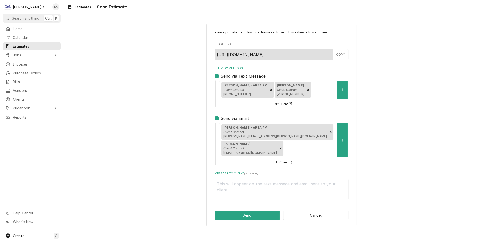
click at [222, 184] on textarea "Message to Client ( optional )" at bounding box center [282, 190] width 134 height 22
type textarea "x"
type textarea "G"
type textarea "x"
type textarea "Go"
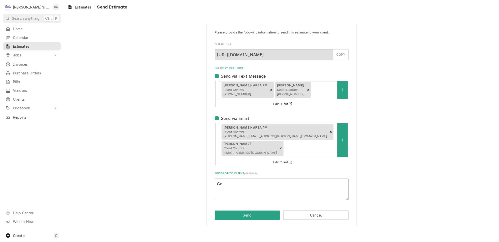
type textarea "x"
type textarea "Goo"
type textarea "x"
type textarea "Good"
type textarea "x"
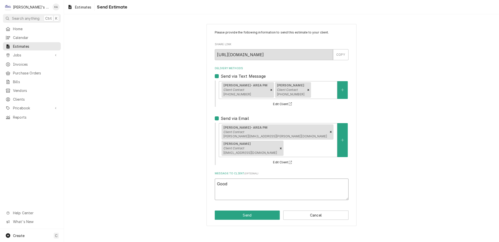
type textarea "Good"
type textarea "x"
type textarea "Good a"
type textarea "x"
type textarea "Good af"
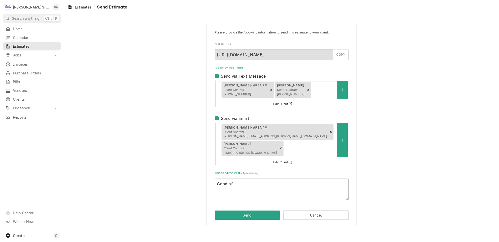
type textarea "x"
type textarea "Good aft"
type textarea "x"
type textarea "Good afte"
type textarea "x"
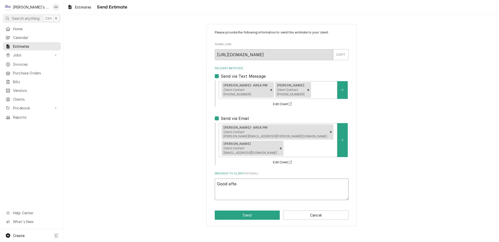
type textarea "Good after"
type textarea "x"
type textarea "Good aftern"
type textarea "x"
type textarea "Good afterno"
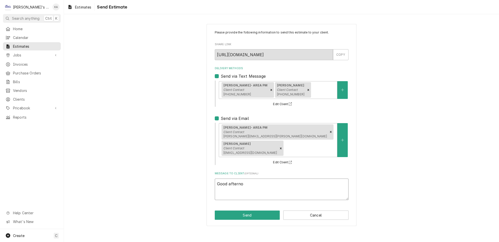
type textarea "x"
type textarea "Good afternoo"
type textarea "x"
type textarea "Good afternoon"
type textarea "x"
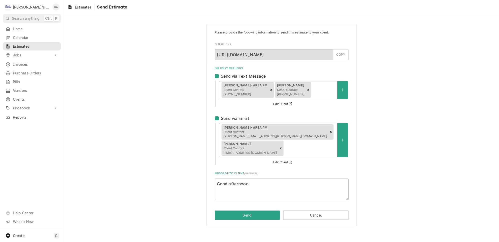
type textarea "Good afternoon,"
type textarea "x"
type textarea "Good afternoon,"
type textarea "x"
type textarea "Good afternoon,"
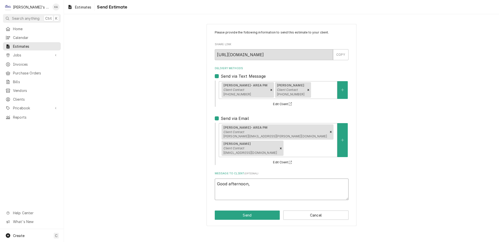
type textarea "x"
type textarea "Good afternoon,"
type textarea "x"
type textarea "Good afternoon, H"
type textarea "x"
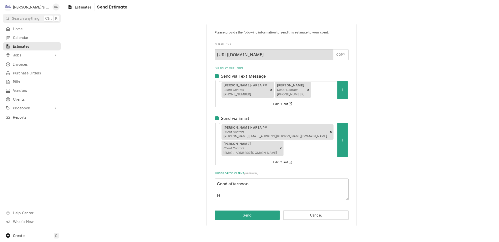
type textarea "Good afternoon, He"
type textarea "x"
type textarea "Good afternoon, Her"
type textarea "x"
type textarea "Good afternoon, Here"
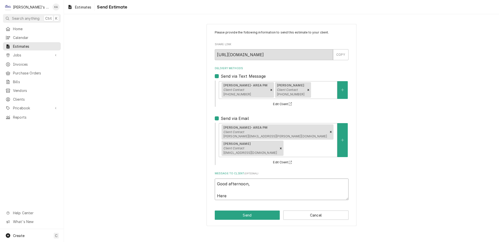
type textarea "x"
type textarea "Good afternoon, Here"
type textarea "x"
type textarea "Good afternoon, Here i"
type textarea "x"
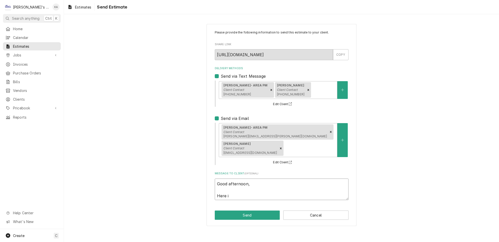
type textarea "Good afternoon, Here is"
type textarea "x"
type textarea "Good afternoon, Here is"
type textarea "x"
type textarea "Good afternoon, Here is t"
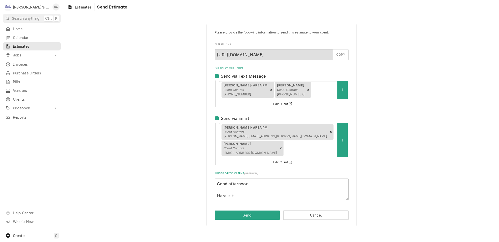
type textarea "x"
type textarea "Good afternoon, Here is th"
type textarea "x"
type textarea "Good afternoon, Here is the"
type textarea "x"
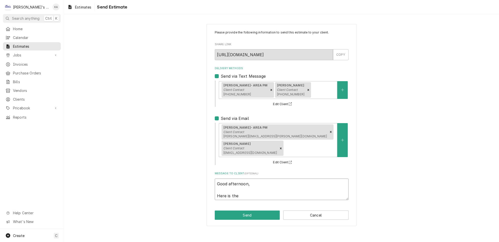
type textarea "Good afternoon, Here is the"
type textarea "x"
type textarea "Good afternoon, Here is the r"
type textarea "x"
type textarea "Good afternoon, Here is the re"
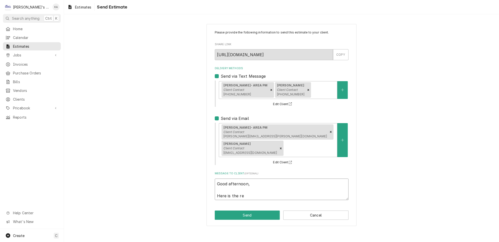
type textarea "x"
type textarea "Good afternoon, Here is the rev"
type textarea "x"
type textarea "Good afternoon, Here is the revi"
type textarea "x"
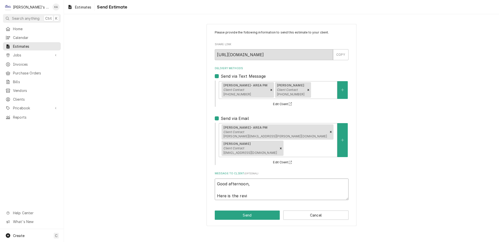
type textarea "Good afternoon, Here is the [PERSON_NAME]"
type textarea "x"
type textarea "Good afternoon, Here is the revise"
type textarea "x"
type textarea "Good afternoon, Here is the revised"
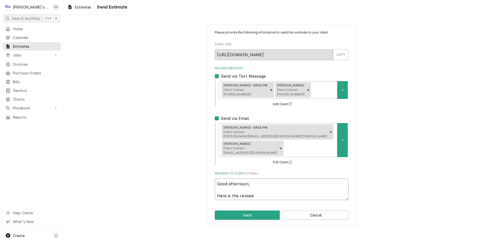
type textarea "x"
type textarea "Good afternoon, Here is the revised"
type textarea "x"
type textarea "Good afternoon, Here is the revised e"
type textarea "x"
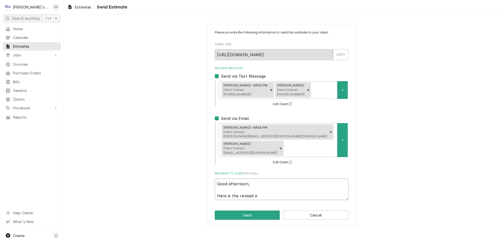
type textarea "Good afternoon, Here is the revised es"
type textarea "x"
type textarea "Good afternoon, Here is the revised est"
type textarea "x"
type textarea "Good afternoon, Here is the revised esti"
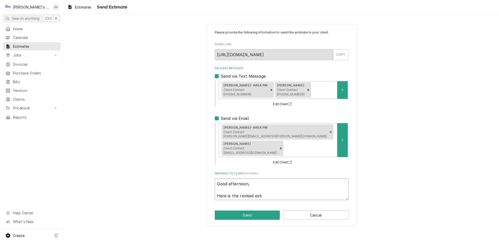
type textarea "x"
type textarea "Good afternoon, Here is the revised estim"
type textarea "x"
type textarea "Good afternoon, Here is the revised estima"
type textarea "x"
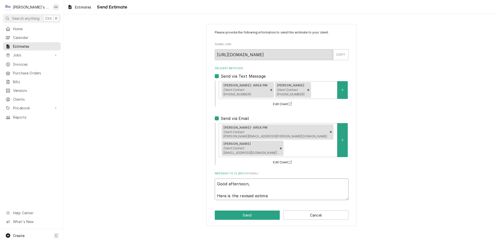
type textarea "Good afternoon, Here is the revised estimat"
type textarea "x"
type textarea "Good afternoon, Here is the revised estimate"
type textarea "x"
type textarea "Good afternoon, Here is the revised estimate"
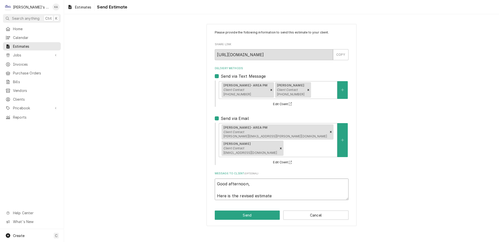
type textarea "x"
type textarea "Good afternoon, Here is the revised estimate f"
type textarea "x"
type textarea "Good afternoon, Here is the revised estimate fo"
type textarea "x"
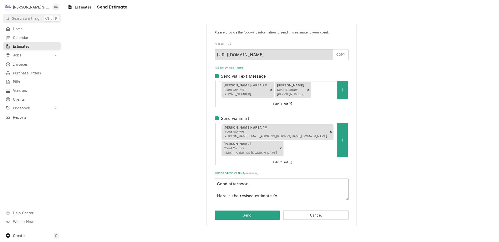
type textarea "Good afternoon, Here is the revised estimate for"
type textarea "x"
type textarea "Good afternoon, Here is the revised estimate for"
type textarea "x"
type textarea "Good afternoon, Here is the revised estimate for y"
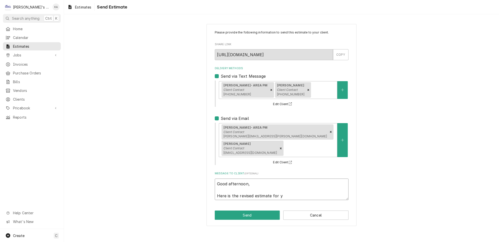
type textarea "x"
type textarea "Good afternoon, Here is the revised estimate for yo"
type textarea "x"
type textarea "Good afternoon, Here is the revised estimate for you"
type textarea "x"
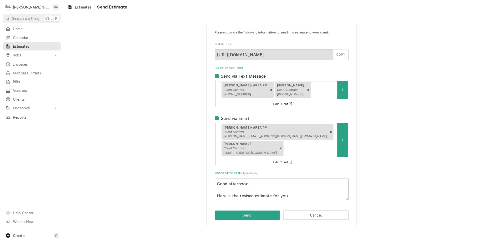
type textarea "Good afternoon, Here is the revised estimate for you,"
type textarea "x"
type textarea "Good afternoon, Here is the revised estimate for you,"
type textarea "x"
type textarea "Good afternoon, Here is the revised estimate for you, n"
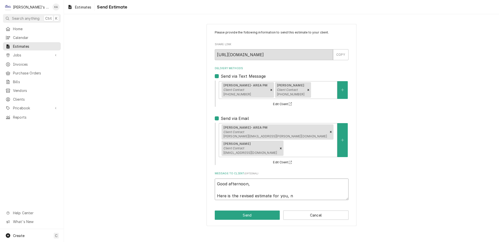
type textarea "x"
type textarea "Good afternoon, Here is the revised estimate for you, no"
type textarea "x"
type textarea "Good afternoon, Here is the revised estimate for you, not"
type textarea "x"
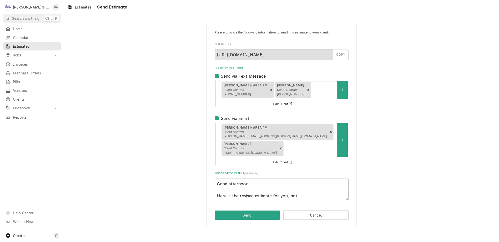
type textarea "Good afternoon, Here is the revised estimate for you, not"
type textarea "x"
type textarea "Good afternoon, Here is the revised estimate for you, not s"
type textarea "x"
type textarea "Good afternoon, Here is the revised estimate for you, not su"
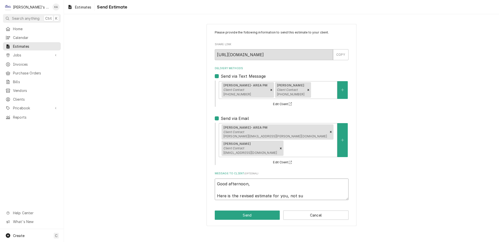
type textarea "x"
type textarea "Good afternoon, Here is the revised estimate for you, not sur"
type textarea "x"
type textarea "Good afternoon, Here is the revised estimate for you, not sure"
type textarea "x"
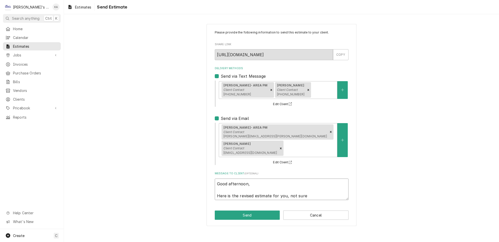
type textarea "Good afternoon, Here is the revised estimate for you, not sure"
type textarea "x"
type textarea "Good afternoon, Here is the revised estimate for you, not sure h"
type textarea "x"
type textarea "Good afternoon, Here is the revised estimate for you, not sure ho"
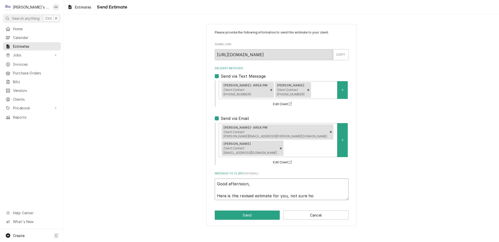
type textarea "x"
type textarea "Good afternoon, Here is the revised estimate for you, not sure how"
type textarea "x"
type textarea "Good afternoon, Here is the revised estimate for you, not sure how"
type textarea "x"
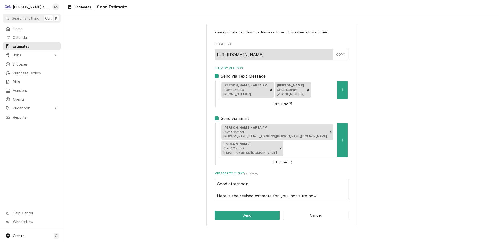
type textarea "Good afternoon, Here is the revised estimate for you, not sure how I"
type textarea "x"
type textarea "Good afternoon, Here is the revised estimate for you, not sure how I"
type textarea "x"
type textarea "Good afternoon, Here is the revised estimate for you, not sure how I f"
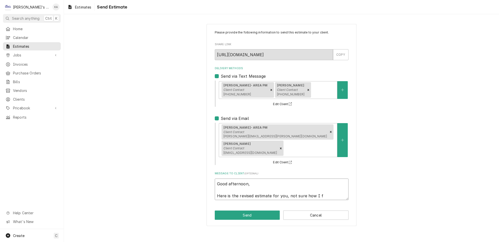
type textarea "x"
type textarea "Good afternoon, Here is the revised estimate for you, not sure how I fo"
type textarea "x"
type textarea "Good afternoon, Here is the revised estimate for you, not sure how I for"
type textarea "x"
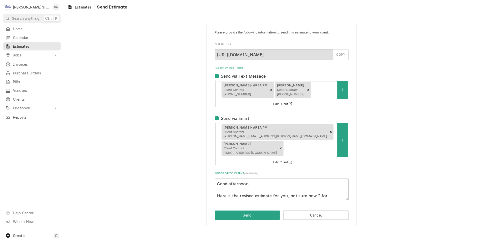
type textarea "Good afternoon, Here is the revised estimate for you, not sure how I forg"
type textarea "x"
type textarea "Good afternoon, Here is the revised estimate for you, not sure how I forgo"
type textarea "x"
type textarea "Good afternoon, Here is the revised estimate for you, not sure how I forgot"
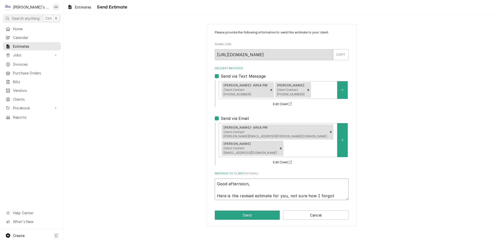
type textarea "x"
type textarea "Good afternoon, Here is the revised estimate for you, not sure how I forgot"
type textarea "x"
type textarea "Good afternoon, Here is the revised estimate for you, not sure how I forgot t"
type textarea "x"
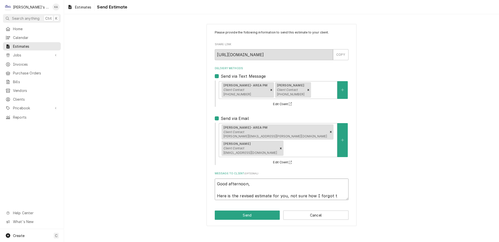
type textarea "Good afternoon, Here is the revised estimate for you, not sure how I forgot to"
type textarea "x"
type textarea "Good afternoon, Here is the revised estimate for you, not sure how I forgot to"
type textarea "x"
type textarea "Good afternoon, Here is the revised estimate for you, not sure how I forgot to t"
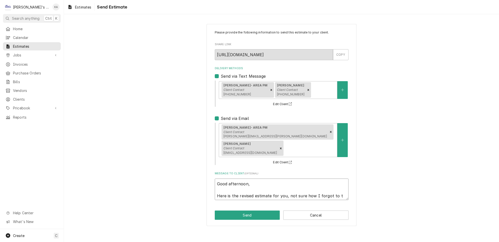
type textarea "x"
type textarea "Good afternoon, Here is the revised estimate for you, not sure how I forgot to …"
type textarea "x"
type textarea "Good afternoon, Here is the revised estimate for you, not sure how I forgot to …"
type textarea "x"
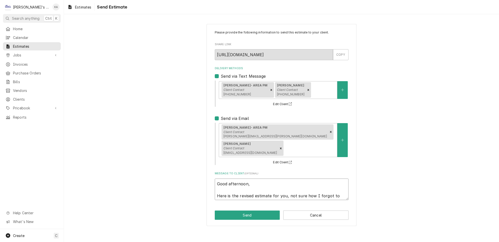
type textarea "Good afternoon, Here is the revised estimate for you, not sure how I forgot to …"
type textarea "x"
type textarea "Good afternoon, Here is the revised estimate for you, not sure how I forgot to …"
type textarea "x"
type textarea "Good afternoon, Here is the revised estimate for you, not sure how I forgot to …"
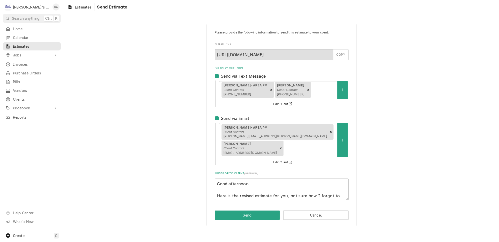
type textarea "x"
type textarea "Good afternoon, Here is the revised estimate for you, not sure how I forgot to …"
type textarea "x"
type textarea "Good afternoon, Here is the revised estimate for you, not sure how I forgot to …"
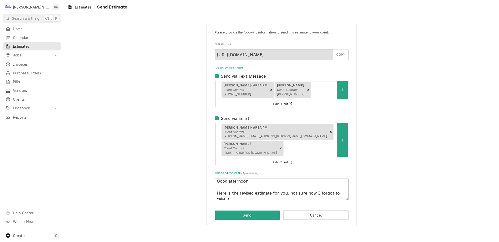
type textarea "x"
type textarea "Good afternoon, Here is the revised estimate for you, not sure how I forgot to …"
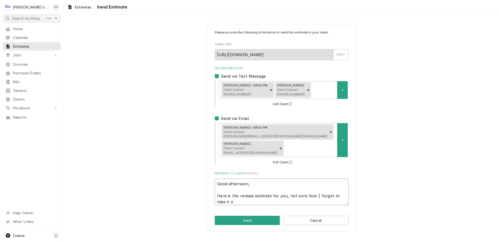
type textarea "x"
type textarea "Good afternoon, Here is the revised estimate for you, not sure how I forgot to …"
type textarea "x"
type textarea "Good afternoon, Here is the revised estimate for you, not sure how I forgot to …"
type textarea "x"
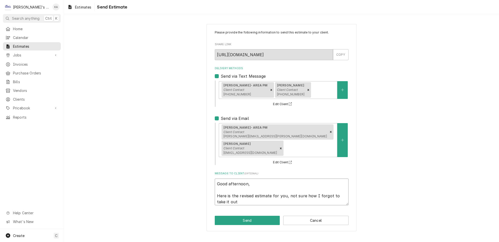
type textarea "Good afternoon, Here is the revised estimate for you, not sure how I forgot to …"
type textarea "x"
type textarea "Good afternoon, Here is the revised estimate for you, not sure how I forgot to …"
type textarea "x"
type textarea "Good afternoon, Here is the revised estimate for you, not sure how I forgot to …"
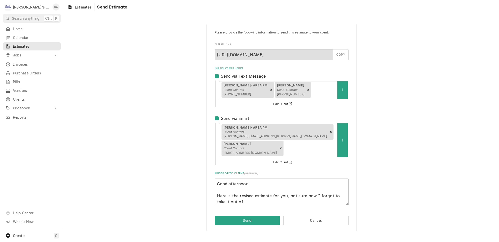
type textarea "x"
type textarea "Good afternoon, Here is the revised estimate for you, not sure how I forgot to …"
type textarea "x"
type textarea "Good afternoon, Here is the revised estimate for you, not sure how I forgot to …"
type textarea "x"
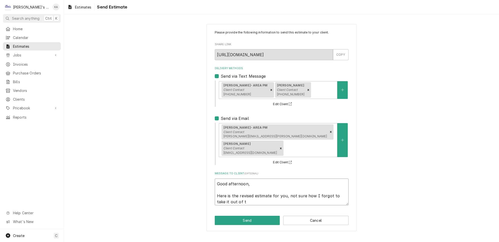
type textarea "Good afternoon, Here is the revised estimate for you, not sure how I forgot to …"
type textarea "x"
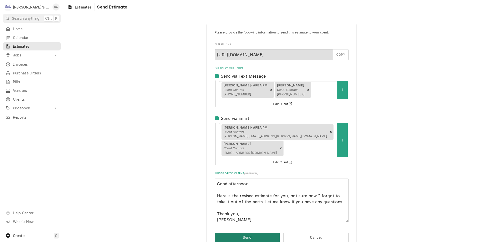
click at [251, 237] on button "Send" at bounding box center [247, 237] width 65 height 9
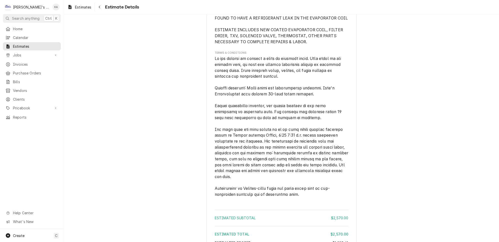
scroll to position [1260, 0]
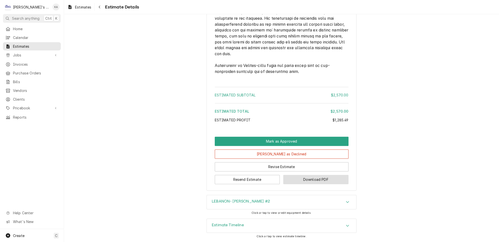
click at [311, 180] on button "Download PDF" at bounding box center [315, 179] width 65 height 9
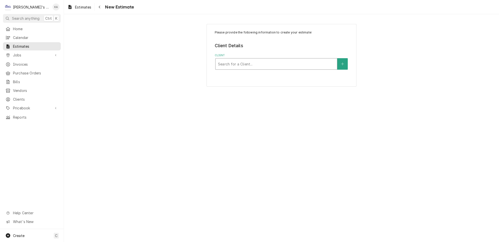
click at [254, 61] on div "Client" at bounding box center [276, 64] width 117 height 9
type input "DQ"
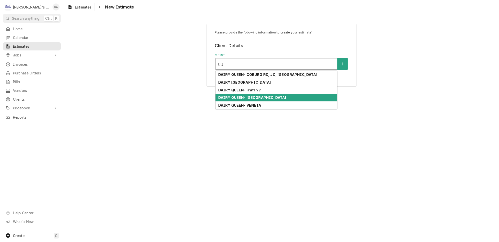
click at [264, 96] on strong "DAIRY QUEEN- OAKRIDGE & RIVER RD" at bounding box center [252, 98] width 68 height 4
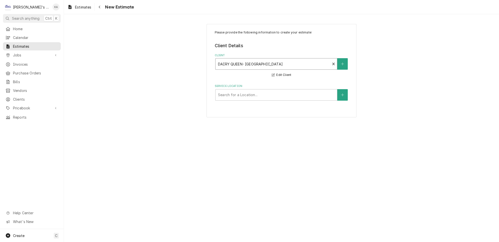
click at [264, 93] on div "Service Location" at bounding box center [276, 95] width 117 height 9
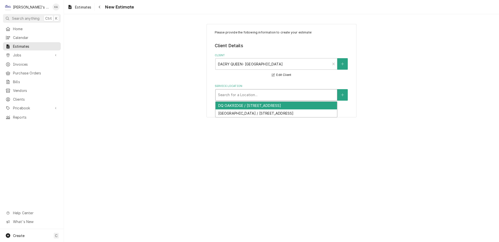
click at [265, 102] on div "DQ OAKRIDGE / 47720 HIGHWAY 58, OAKRIDGE, OR 97463" at bounding box center [277, 106] width 122 height 8
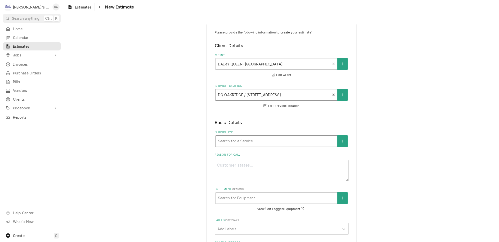
click at [274, 137] on div "Service Type" at bounding box center [276, 141] width 117 height 9
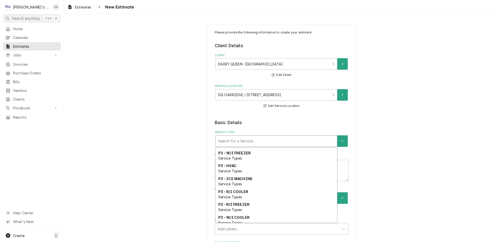
scroll to position [346, 0]
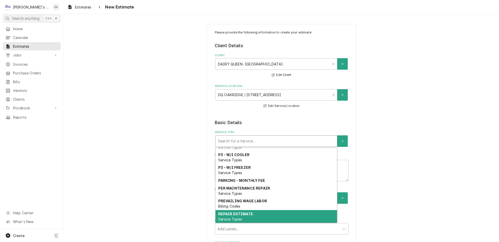
click at [246, 212] on strong "REPAIR ESTIMATE" at bounding box center [235, 214] width 35 height 4
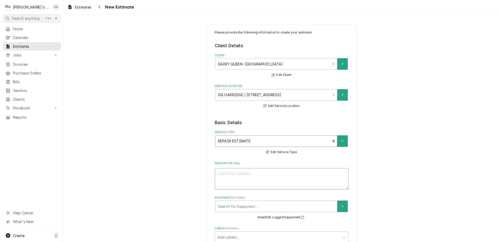
click at [222, 170] on textarea "Reason For Call" at bounding box center [282, 179] width 134 height 22
type textarea "x"
type textarea "9"
type textarea "x"
type textarea "9/"
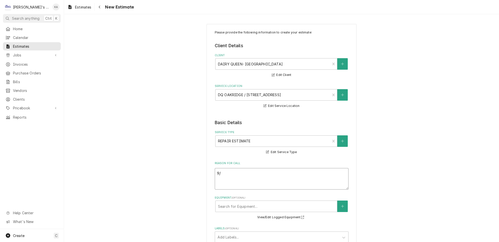
type textarea "x"
type textarea "9/1"
type textarea "x"
type textarea "9/19"
type textarea "x"
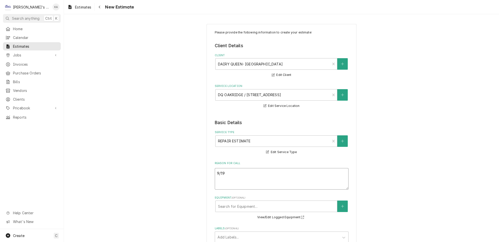
type textarea "9/19/"
type textarea "x"
type textarea "9/19/2"
type textarea "x"
type textarea "9/19/20"
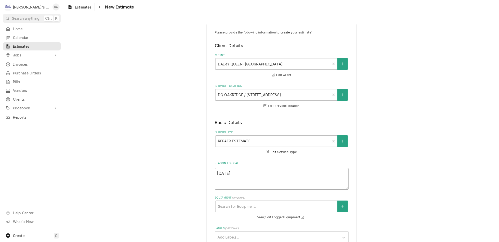
type textarea "x"
type textarea "9/19/202"
type textarea "x"
type textarea "9/19/2025"
type textarea "x"
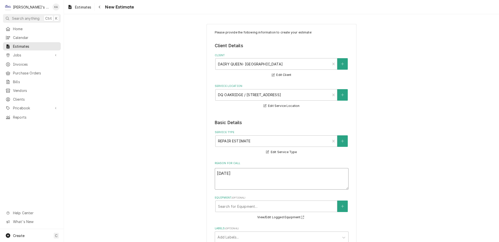
type textarea "9/19/2025"
type textarea "x"
type textarea "9/19/2025 E"
type textarea "x"
type textarea "9/19/2025 ES"
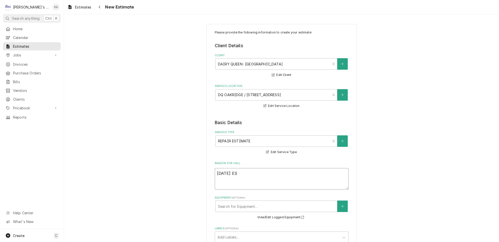
type textarea "x"
type textarea "9/19/2025 EST"
type textarea "x"
type textarea "9/19/2025 ESTI"
type textarea "x"
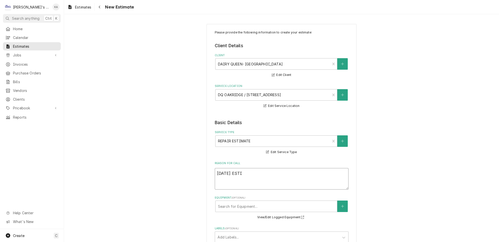
type textarea "9/19/2025 ESTIM"
type textarea "x"
type textarea "9/19/2025 ESTIMA"
type textarea "x"
type textarea "9/19/2025 ESTIMAT"
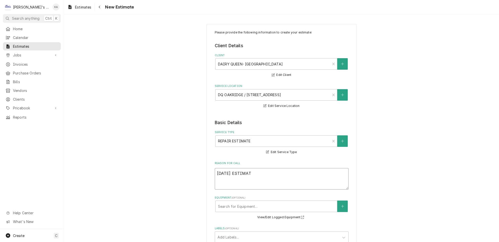
type textarea "x"
type textarea "9/19/2025 ESTIMATE"
type textarea "x"
type textarea "9/19/2025 ESTIMATE"
type textarea "x"
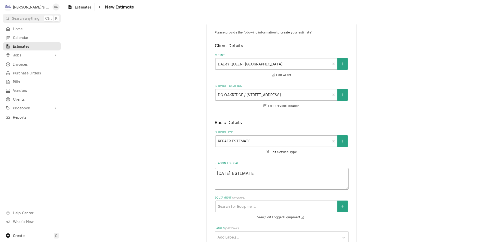
type textarea "9/19/2025 ESTIMATE F"
type textarea "x"
type textarea "9/19/2025 ESTIMATE FO"
type textarea "x"
type textarea "9/19/2025 ESTIMATE FOR"
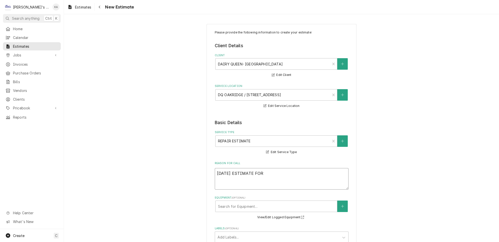
type textarea "x"
type textarea "9/19/2025 ESTIMATE FOR"
type textarea "x"
type textarea "9/19/2025 ESTIMATE FOR R"
type textarea "x"
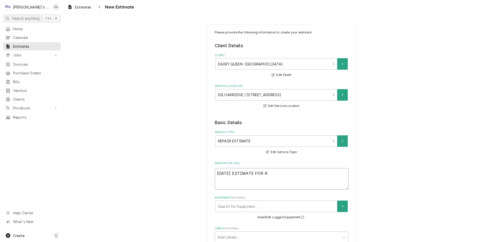
type textarea "9/19/2025 ESTIMATE FOR RE"
type textarea "x"
type textarea "9/19/2025 ESTIMATE FOR REP"
type textarea "x"
type textarea "9/19/2025 ESTIMATE FOR REPA"
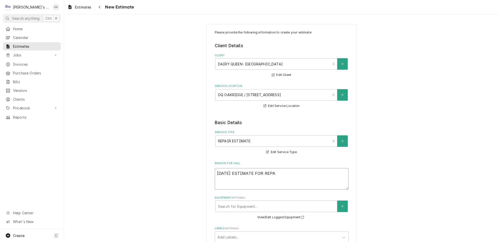
type textarea "x"
type textarea "9/19/2025 ESTIMATE FOR REPAI"
type textarea "x"
type textarea "9/19/2025 ESTIMATE FOR REPAIR"
type textarea "x"
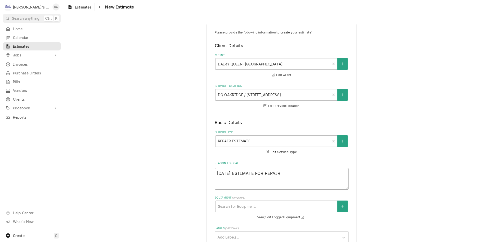
type textarea "9/19/2025 ESTIMATE FOR REPAIRS"
type textarea "x"
type textarea "9/19/2025 ESTIMATE FOR REPAIRS"
type textarea "x"
type textarea "9/19/2025 ESTIMATE FOR REPAIRS O"
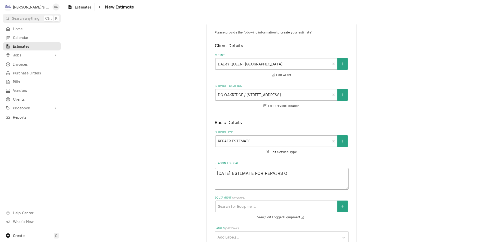
type textarea "x"
type textarea "9/19/2025 ESTIMATE FOR REPAIRS ON"
type textarea "x"
type textarea "9/19/2025 ESTIMATE FOR REPAIRS ON"
type textarea "x"
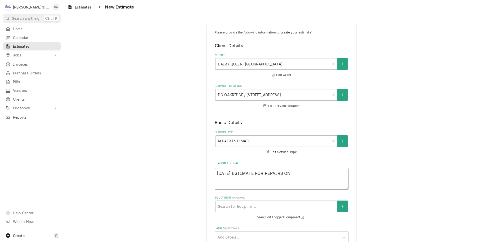
type textarea "9/19/2025 ESTIMATE FOR REPAIRS ON T"
type textarea "x"
type textarea "9/19/2025 ESTIMATE FOR REPAIRS ON TH"
type textarea "x"
type textarea "9/19/2025 ESTIMATE FOR REPAIRS ON THE"
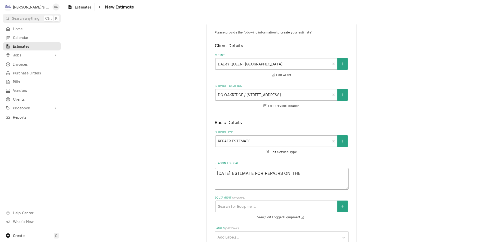
type textarea "x"
type textarea "9/19/2025 ESTIMATE FOR REPAIRS ON THE"
type textarea "x"
type textarea "9/19/2025 ESTIMATE FOR REPAIRS ON THE"
type textarea "x"
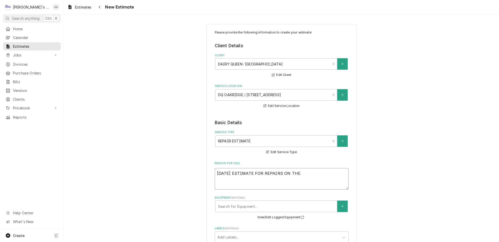
type textarea "9/19/2025 ESTIMATE FOR REPAIRS ON THE W"
type textarea "x"
type textarea "9/19/2025 ESTIMATE FOR REPAIRS ON THE WA"
type textarea "x"
type textarea "9/19/2025 ESTIMATE FOR REPAIRS ON THE WAL"
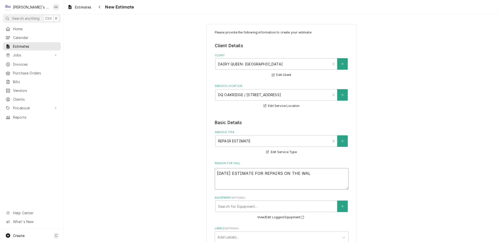
type textarea "x"
type textarea "9/19/2025 ESTIMATE FOR REPAIRS ON THE WALK"
type textarea "x"
type textarea "9/19/2025 ESTIMATE FOR REPAIRS ON THE WALK"
type textarea "x"
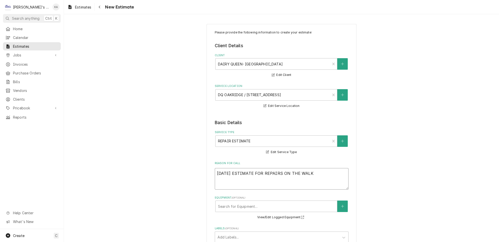
type textarea "9/19/2025 ESTIMATE FOR REPAIRS ON THE WALK I"
type textarea "x"
type textarea "9/19/2025 ESTIMATE FOR REPAIRS ON THE WALK IN"
type textarea "x"
type textarea "9/19/2025 ESTIMATE FOR REPAIRS ON THE WALK IN"
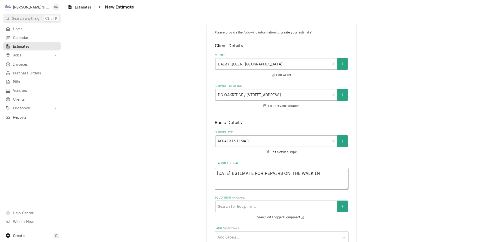
type textarea "x"
type textarea "9/19/2025 ESTIMATE FOR REPAIRS ON THE WALK IN C"
type textarea "x"
type textarea "9/19/2025 ESTIMATE FOR REPAIRS ON THE WALK IN CO"
type textarea "x"
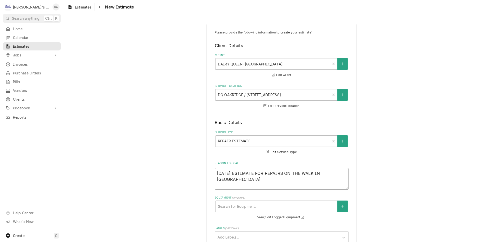
type textarea "9/19/2025 ESTIMATE FOR REPAIRS ON THE WALK IN COO"
type textarea "x"
type textarea "9/19/2025 ESTIMATE FOR REPAIRS ON THE WALK IN COOL"
type textarea "x"
type textarea "9/19/2025 ESTIMATE FOR REPAIRS ON THE WALK IN COOLE"
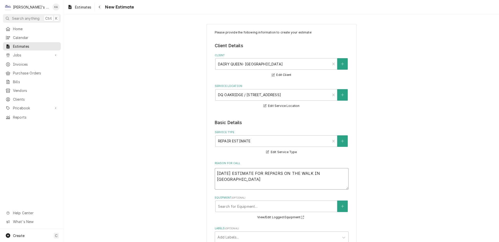
type textarea "x"
type textarea "9/19/2025 ESTIMATE FOR REPAIRS ON THE WALK IN COOLER"
type textarea "x"
type textarea "9/19/2025 ESTIMATE FOR REPAIRS ON THE WALK IN COOLER"
type textarea "x"
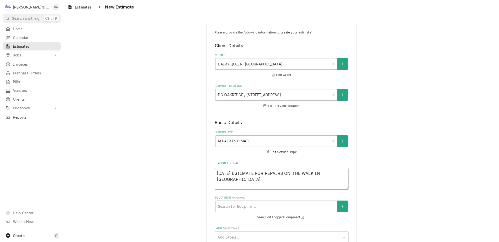
type textarea "9/19/2025 ESTIMATE FOR REPAIRS ON THE WALK IN COOLER T"
type textarea "x"
type textarea "9/19/2025 ESTIMATE FOR REPAIRS ON THE WALK IN COOLER TH"
type textarea "x"
type textarea "9/19/2025 ESTIMATE FOR REPAIRS ON THE WALK IN COOLER THA"
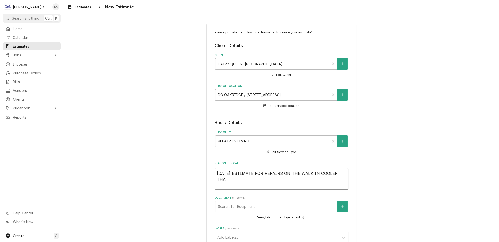
type textarea "x"
type textarea "9/19/2025 ESTIMATE FOR REPAIRS ON THE WALK IN COOLER THAT"
type textarea "x"
type textarea "9/19/2025 ESTIMATE FOR REPAIRS ON THE WALK IN COOLER THAT"
type textarea "x"
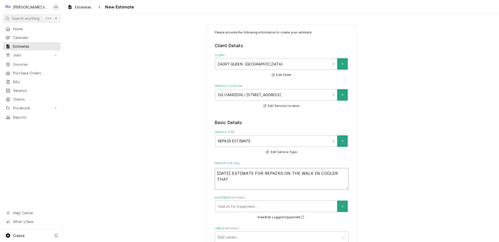
type textarea "9/19/2025 ESTIMATE FOR REPAIRS ON THE WALK IN COOLER THAT W"
type textarea "x"
type textarea "9/19/2025 ESTIMATE FOR REPAIRS ON THE WALK IN COOLER THAT WA"
type textarea "x"
type textarea "9/19/2025 ESTIMATE FOR REPAIRS ON THE WALK IN COOLER THAT WAS"
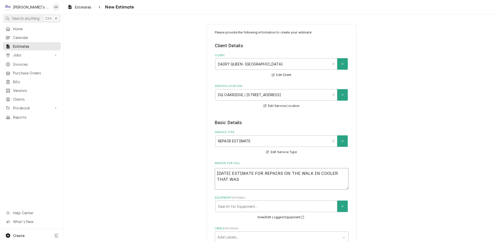
type textarea "x"
type textarea "9/19/2025 ESTIMATE FOR REPAIRS ON THE WALK IN COOLER THAT WAS"
type textarea "x"
type textarea "9/19/2025 ESTIMATE FOR REPAIRS ON THE WALK IN COOLER THAT WAS F"
type textarea "x"
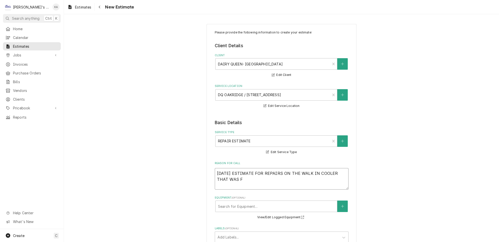
type textarea "9/19/2025 ESTIMATE FOR REPAIRS ON THE WALK IN COOLER THAT WAS FO"
type textarea "x"
type textarea "9/19/2025 ESTIMATE FOR REPAIRS ON THE WALK IN COOLER THAT WAS FOU"
type textarea "x"
type textarea "9/19/2025 ESTIMATE FOR REPAIRS ON THE WALK IN COOLER THAT WAS FOUN"
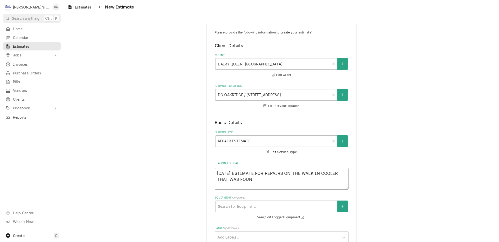
type textarea "x"
type textarea "9/19/2025 ESTIMATE FOR REPAIRS ON THE WALK IN COOLER THAT WAS FOUND"
type textarea "x"
type textarea "9/19/2025 ESTIMATE FOR REPAIRS ON THE WALK IN COOLER THAT WAS FOUND"
type textarea "x"
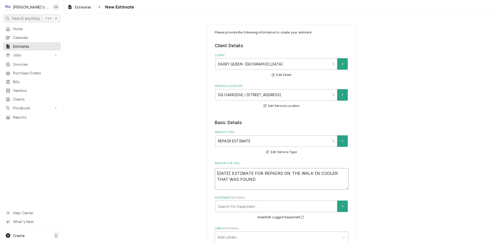
type textarea "9/19/2025 ESTIMATE FOR REPAIRS ON THE WALK IN COOLER THAT WAS FOUND T"
type textarea "x"
type textarea "9/19/2025 ESTIMATE FOR REPAIRS ON THE WALK IN COOLER THAT WAS FOUND TO"
type textarea "x"
type textarea "9/19/2025 ESTIMATE FOR REPAIRS ON THE WALK IN COOLER THAT WAS FOUND TO"
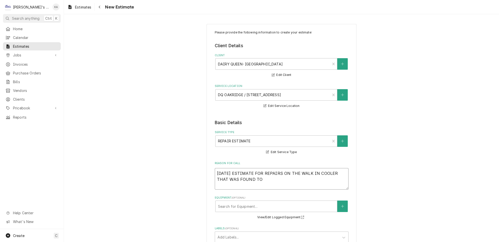
type textarea "x"
type textarea "9/19/2025 ESTIMATE FOR REPAIRS ON THE WALK IN COOLER THAT WAS FOUND TO H"
type textarea "x"
type textarea "9/19/2025 ESTIMATE FOR REPAIRS ON THE WALK IN COOLER THAT WAS FOUND TO HA"
type textarea "x"
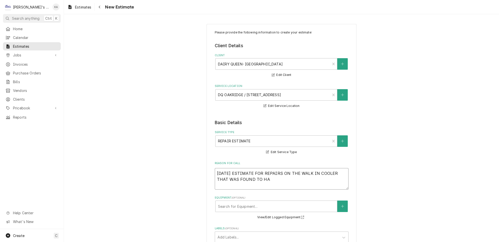
type textarea "9/19/2025 ESTIMATE FOR REPAIRS ON THE WALK IN COOLER THAT WAS FOUND TO HAV"
type textarea "x"
type textarea "9/19/2025 ESTIMATE FOR REPAIRS ON THE WALK IN COOLER THAT WAS FOUND TO HAVE"
type textarea "x"
type textarea "9/19/2025 ESTIMATE FOR REPAIRS ON THE WALK IN COOLER THAT WAS FOUND TO HAVE"
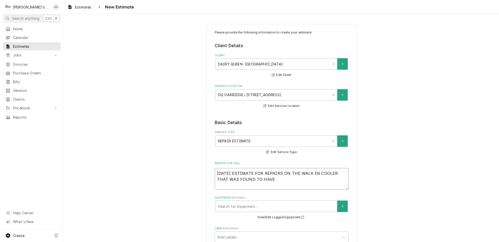
type textarea "x"
type textarea "9/19/2025 ESTIMATE FOR REPAIRS ON THE WALK IN COOLER THAT WAS FOUND TO HAVE A"
type textarea "x"
type textarea "9/19/2025 ESTIMATE FOR REPAIRS ON THE WALK IN COOLER THAT WAS FOUND TO HAVE A"
type textarea "x"
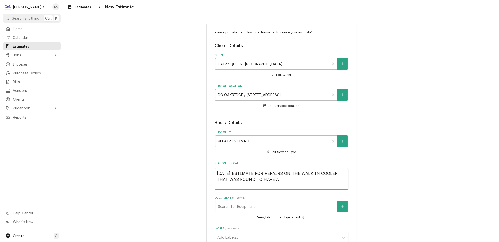
type textarea "9/19/2025 ESTIMATE FOR REPAIRS ON THE WALK IN COOLER THAT WAS FOUND TO HAVE A L"
type textarea "x"
type textarea "9/19/2025 ESTIMATE FOR REPAIRS ON THE WALK IN COOLER THAT WAS FOUND TO HAVE A LE"
type textarea "x"
type textarea "9/19/2025 ESTIMATE FOR REPAIRS ON THE WALK IN COOLER THAT WAS FOUND TO HAVE A L…"
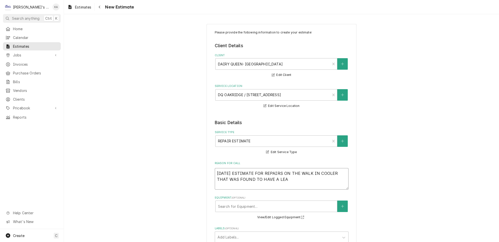
type textarea "x"
type textarea "9/19/2025 ESTIMATE FOR REPAIRS ON THE WALK IN COOLER THAT WAS FOUND TO HAVE A L…"
type textarea "x"
type textarea "9/19/2025 ESTIMATE FOR REPAIRS ON THE WALK IN COOLER THAT WAS FOUND TO HAVE A L…"
type textarea "x"
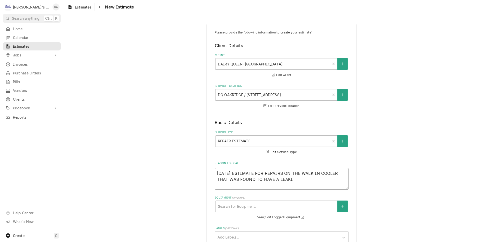
type textarea "9/19/2025 ESTIMATE FOR REPAIRS ON THE WALK IN COOLER THAT WAS FOUND TO HAVE A L…"
type textarea "x"
type textarea "9/19/2025 ESTIMATE FOR REPAIRS ON THE WALK IN COOLER THAT WAS FOUND TO HAVE A L…"
type textarea "x"
type textarea "9/19/2025 ESTIMATE FOR REPAIRS ON THE WALK IN COOLER THAT WAS FOUND TO HAVE A L…"
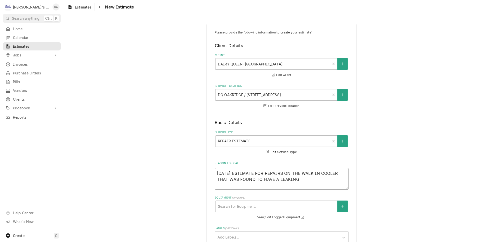
type textarea "x"
type textarea "9/19/2025 ESTIMATE FOR REPAIRS ON THE WALK IN COOLER THAT WAS FOUND TO HAVE A L…"
type textarea "x"
type textarea "9/19/2025 ESTIMATE FOR REPAIRS ON THE WALK IN COOLER THAT WAS FOUND TO HAVE A L…"
type textarea "x"
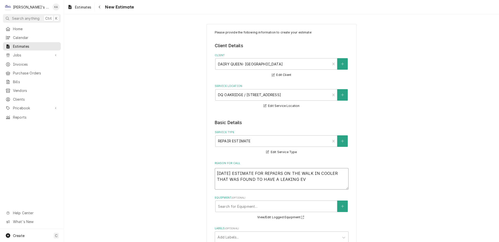
type textarea "9/19/2025 ESTIMATE FOR REPAIRS ON THE WALK IN COOLER THAT WAS FOUND TO HAVE A L…"
type textarea "x"
type textarea "9/19/2025 ESTIMATE FOR REPAIRS ON THE WALK IN COOLER THAT WAS FOUND TO HAVE A L…"
type textarea "x"
type textarea "9/19/2025 ESTIMATE FOR REPAIRS ON THE WALK IN COOLER THAT WAS FOUND TO HAVE A L…"
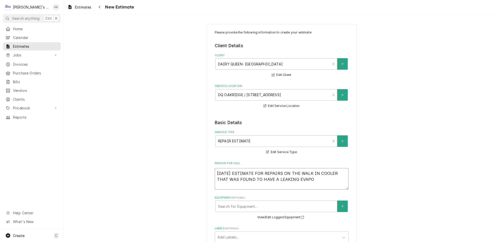
type textarea "x"
type textarea "9/19/2025 ESTIMATE FOR REPAIRS ON THE WALK IN COOLER THAT WAS FOUND TO HAVE A L…"
type textarea "x"
type textarea "9/19/2025 ESTIMATE FOR REPAIRS ON THE WALK IN COOLER THAT WAS FOUND TO HAVE A L…"
type textarea "x"
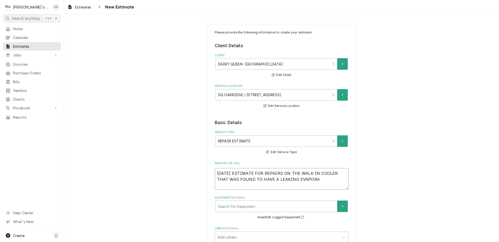
type textarea "9/19/2025 ESTIMATE FOR REPAIRS ON THE WALK IN COOLER THAT WAS FOUND TO HAVE A L…"
type textarea "x"
type textarea "9/19/2025 ESTIMATE FOR REPAIRS ON THE WALK IN COOLER THAT WAS FOUND TO HAVE A L…"
type textarea "x"
type textarea "9/19/2025 ESTIMATE FOR REPAIRS ON THE WALK IN COOLER THAT WAS FOUND TO HAVE A L…"
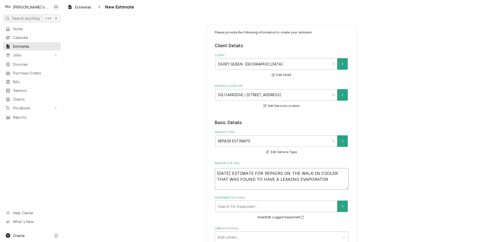
type textarea "x"
type textarea "9/19/2025 ESTIMATE FOR REPAIRS ON THE WALK IN COOLER THAT WAS FOUND TO HAVE A L…"
type textarea "x"
type textarea "9/19/2025 ESTIMATE FOR REPAIRS ON THE WALK IN COOLER THAT WAS FOUND TO HAVE A L…"
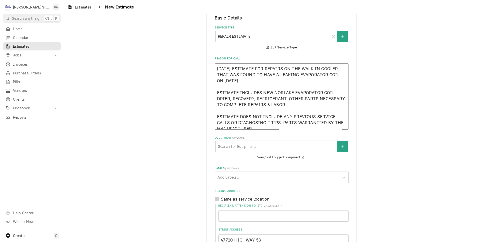
scroll to position [182, 0]
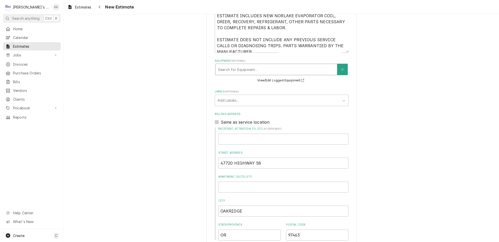
click at [286, 66] on div "Equipment" at bounding box center [276, 69] width 117 height 9
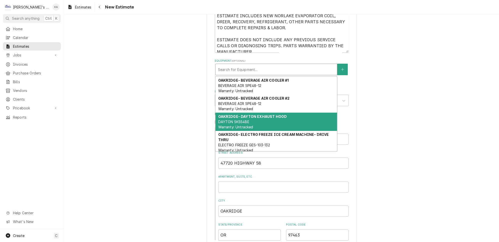
scroll to position [163, 0]
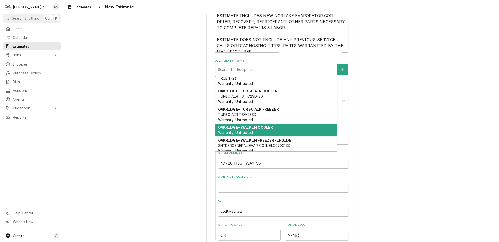
click at [270, 124] on div "OAKRIDGE- WALK IN COOLER Warranty: Untracked" at bounding box center [277, 130] width 122 height 13
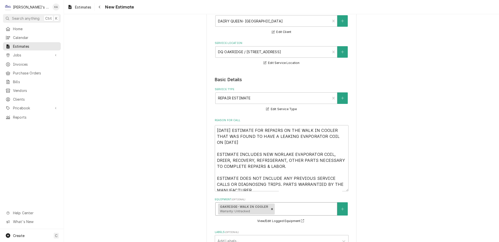
scroll to position [45, 0]
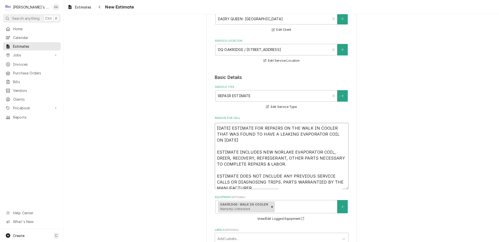
drag, startPoint x: 252, startPoint y: 181, endPoint x: 207, endPoint y: 116, distance: 78.6
click at [207, 116] on div "Please provide the following information to create your estimate: Client Detail…" at bounding box center [281, 232] width 435 height 516
click at [99, 6] on icon "Navigate back" at bounding box center [100, 7] width 2 height 4
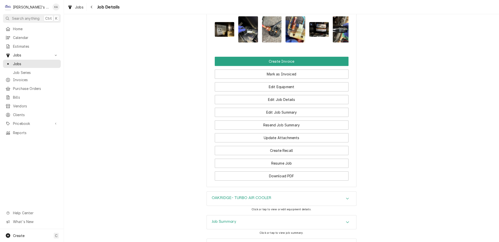
scroll to position [620, 0]
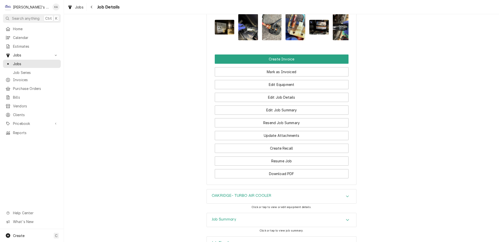
click at [346, 218] on icon "Accordion Header" at bounding box center [348, 220] width 4 height 4
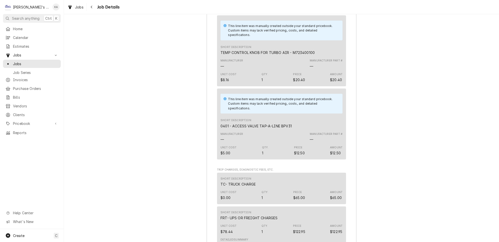
scroll to position [1688, 0]
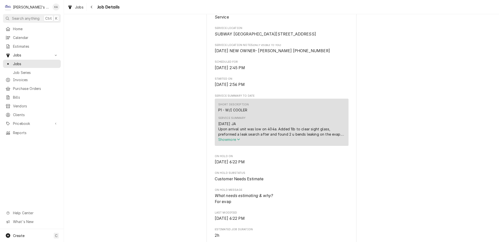
scroll to position [114, 0]
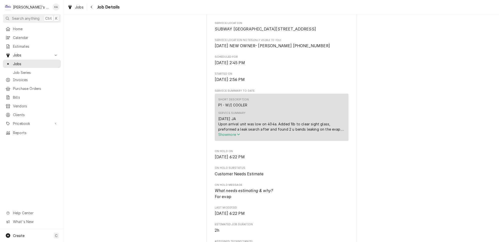
click at [239, 136] on icon "Service Summary" at bounding box center [238, 135] width 3 height 4
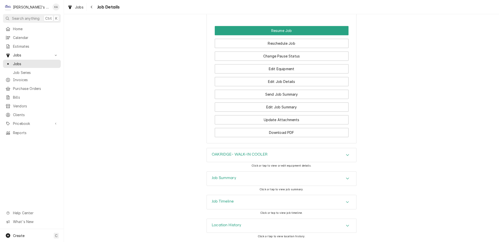
scroll to position [603, 0]
click at [346, 156] on icon "Accordion Header" at bounding box center [347, 155] width 3 height 2
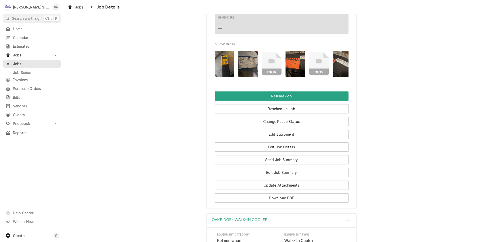
scroll to position [535, 0]
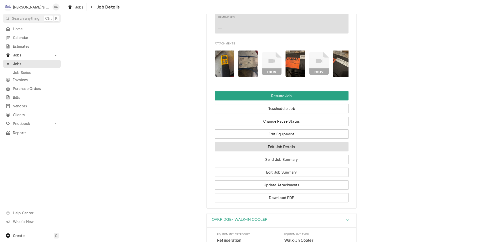
click at [277, 152] on button "Edit Job Details" at bounding box center [282, 146] width 134 height 9
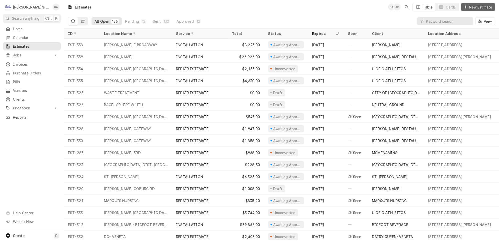
click at [480, 5] on span "New Estimate" at bounding box center [480, 7] width 25 height 5
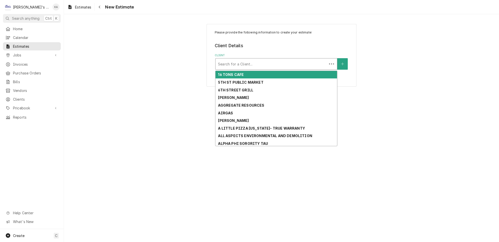
click at [260, 60] on div "Client" at bounding box center [271, 64] width 107 height 9
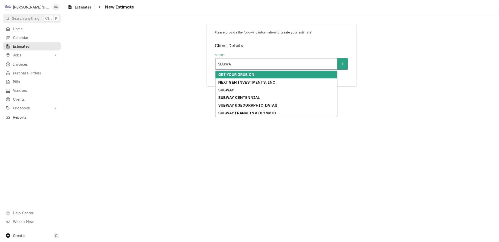
type input "SUBWAY"
click at [249, 73] on strong "GET YOUR GRUB ON" at bounding box center [236, 75] width 36 height 4
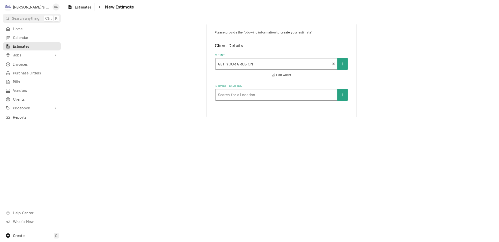
click at [248, 91] on div "Service Location" at bounding box center [276, 95] width 117 height 9
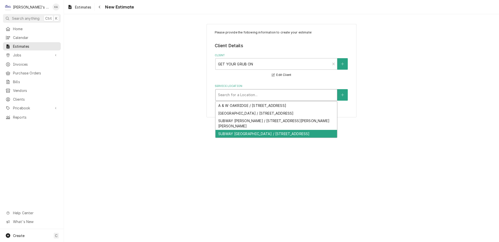
click at [253, 130] on div "SUBWAY [GEOGRAPHIC_DATA] / [STREET_ADDRESS]" at bounding box center [277, 134] width 122 height 8
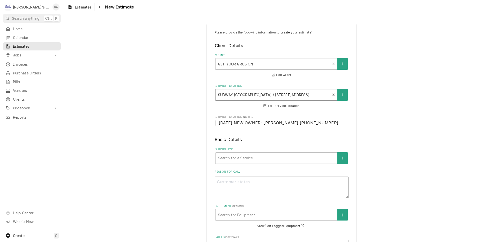
click at [218, 179] on textarea "Reason For Call" at bounding box center [282, 188] width 134 height 22
paste textarea "[DATE] ESTIMATE FOR REPAIRS ON THE WALK IN COOLER THAT WAS FOUND TO HAVE A LEAK…"
type textarea "x"
type textarea "[DATE] ESTIMATE FOR REPAIRS ON THE WALK IN COOLER THAT WAS FOUND TO HAVE A LEAK…"
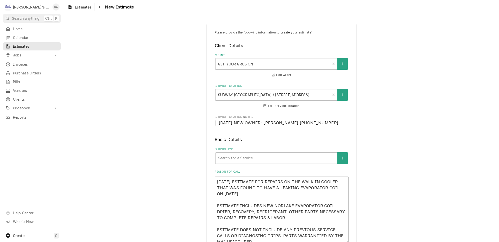
type textarea "x"
type textarea "[DATE] ESTIMATE FOR REPAIRS ON THE WALK IN COOLER THAT WAS FOUND TO HAVE A LEAK…"
click at [268, 155] on div "Service Type" at bounding box center [276, 158] width 117 height 9
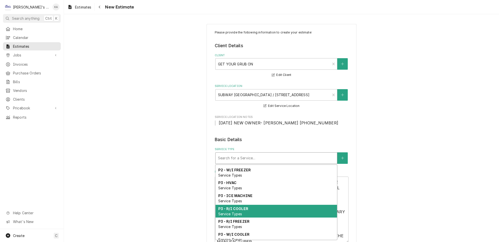
scroll to position [346, 0]
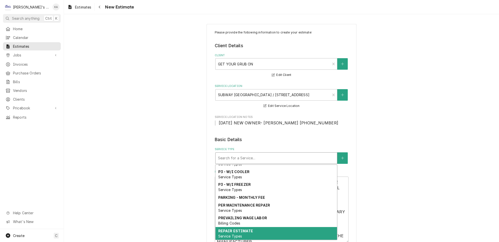
click at [238, 229] on strong "REPAIR ESTIMATE" at bounding box center [235, 231] width 35 height 4
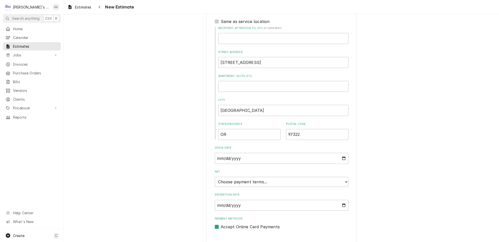
scroll to position [302, 0]
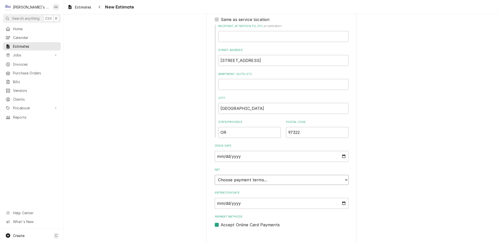
click at [338, 176] on select "Choose payment terms... Same Day Net 7 Net 14 Net 21 Net 30 Net 45 Net 60 Net 90" at bounding box center [282, 180] width 134 height 10
type textarea "x"
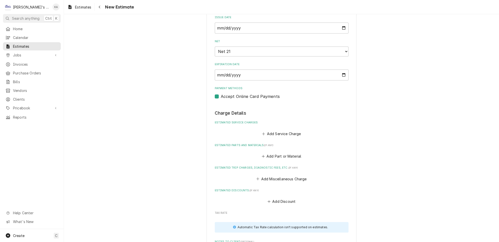
scroll to position [483, 0]
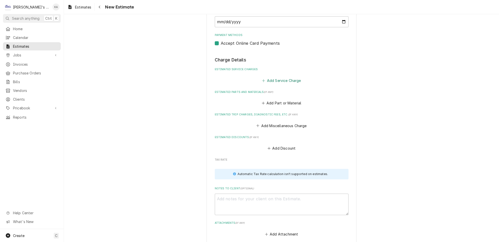
click at [279, 77] on button "Add Service Charge" at bounding box center [281, 80] width 41 height 7
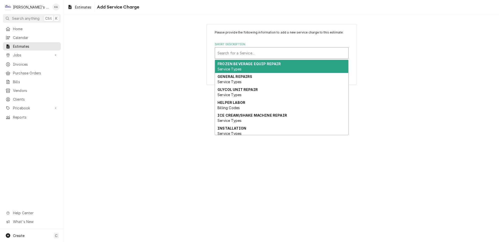
click at [244, 58] on div "Short Description" at bounding box center [282, 53] width 128 height 9
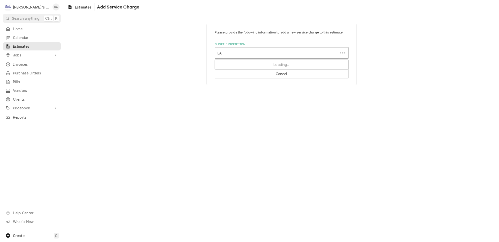
type input "LAB"
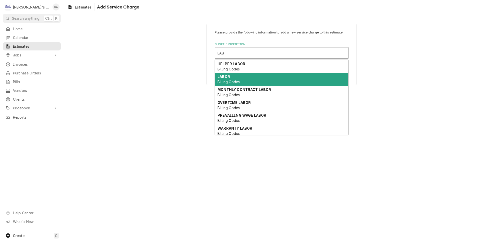
click at [236, 84] on span "Billing Codes" at bounding box center [229, 82] width 22 height 4
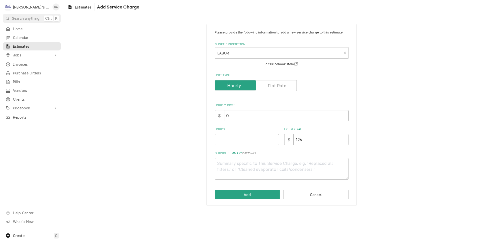
drag, startPoint x: 231, startPoint y: 118, endPoint x: 222, endPoint y: 119, distance: 9.3
click at [222, 119] on div "$ 0" at bounding box center [282, 115] width 134 height 11
type textarea "x"
type input "4"
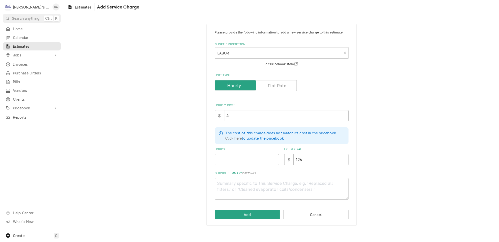
type textarea "x"
type input "48"
type textarea "x"
type input "48"
click at [221, 160] on input "Hours" at bounding box center [247, 159] width 64 height 11
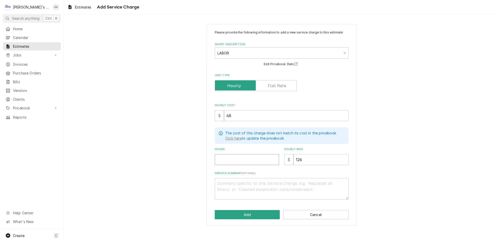
type textarea "x"
type input "8"
type textarea "x"
type input "8"
click at [226, 184] on textarea "Service Summary ( optional )" at bounding box center [282, 189] width 134 height 22
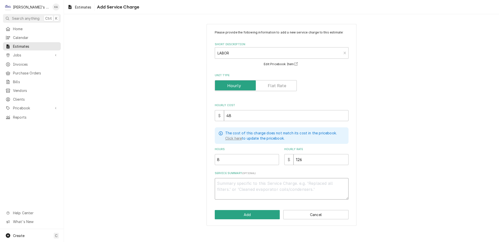
type textarea "x"
type textarea "E"
type textarea "x"
type textarea "ES"
type textarea "x"
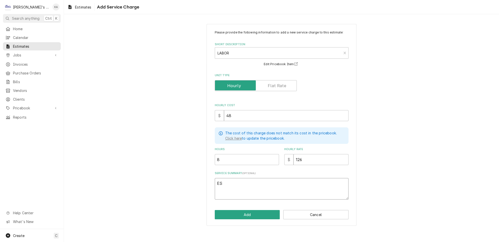
type textarea "EST"
type textarea "x"
type textarea "ESTI"
type textarea "x"
type textarea "ESTIM"
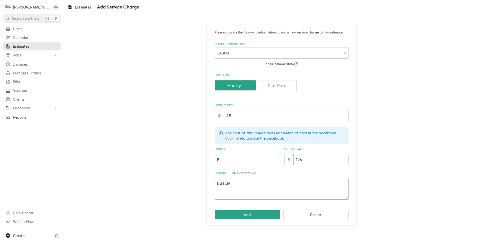
type textarea "x"
type textarea "ESTIMA"
type textarea "x"
type textarea "ESTIMAT"
type textarea "x"
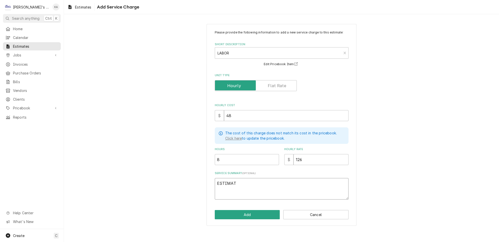
type textarea "ESTIMATE"
type textarea "x"
type textarea "ESTIMATED"
type textarea "x"
type textarea "ESTIMATED"
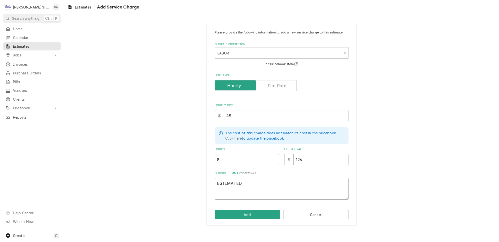
type textarea "x"
type textarea "ESTIMATED L"
type textarea "x"
type textarea "ESTIMATED LA"
type textarea "x"
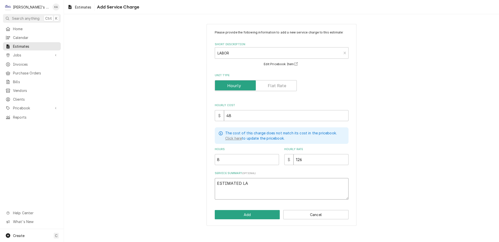
type textarea "ESTIMATED LAB"
type textarea "x"
type textarea "ESTIMATED LABO"
type textarea "x"
type textarea "ESTIMATED LABOR"
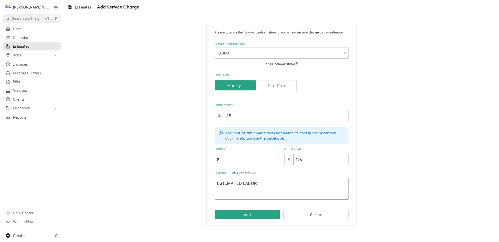
type textarea "x"
type textarea "ESTIMATED LABOR"
type textarea "x"
type textarea "ESTIMATED LABOR T"
type textarea "x"
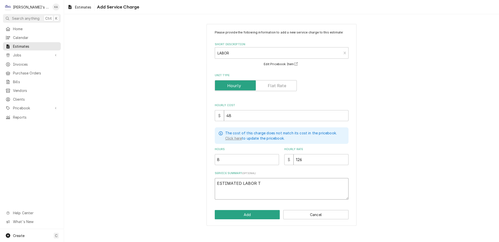
type textarea "ESTIMATED LABOR TO"
type textarea "x"
type textarea "ESTIMATED LABOR TO"
type textarea "x"
type textarea "ESTIMATED LABOR TO C"
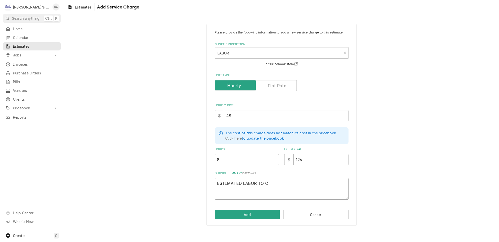
type textarea "x"
type textarea "ESTIMATED LABOR TO CO"
type textarea "x"
type textarea "ESTIMATED LABOR TO COM"
type textarea "x"
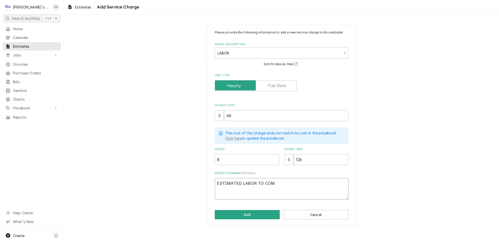
type textarea "ESTIMATED LABOR TO COMP"
type textarea "x"
type textarea "ESTIMATED LABOR TO COMPL"
type textarea "x"
type textarea "ESTIMATED LABOR TO COMPLE"
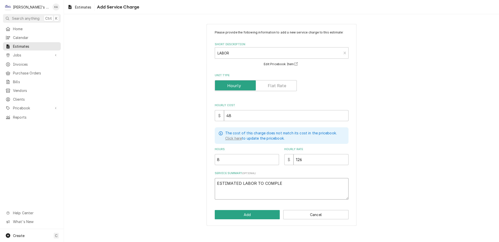
type textarea "x"
type textarea "ESTIMATED LABOR TO COMPLET"
type textarea "x"
type textarea "ESTIMATED LABOR TO COMPLETE"
type textarea "x"
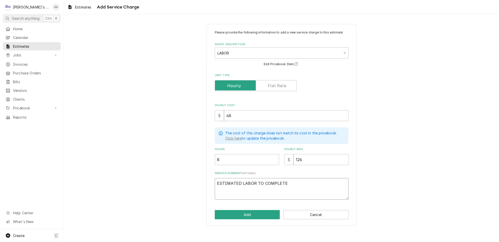
type textarea "ESTIMATED LABOR TO COMPLETE"
type textarea "x"
type textarea "ESTIMATED LABOR TO COMPLETE R"
type textarea "x"
type textarea "ESTIMATED LABOR TO COMPLETE RE"
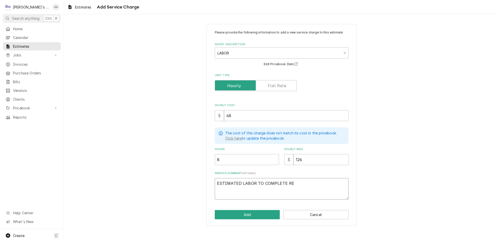
type textarea "x"
type textarea "ESTIMATED LABOR TO COMPLETE REP"
type textarea "x"
type textarea "ESTIMATED LABOR TO COMPLETE REPA"
type textarea "x"
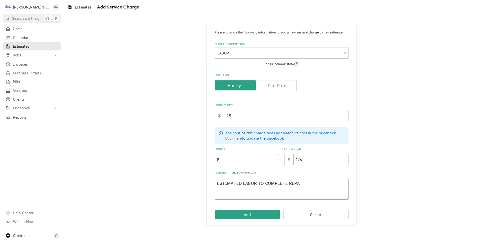
type textarea "ESTIMATED LABOR TO COMPLETE REPAI"
type textarea "x"
type textarea "ESTIMATED LABOR TO COMPLETE REPAIR"
type textarea "x"
type textarea "ESTIMATED LABOR TO COMPLETE REPAIRS"
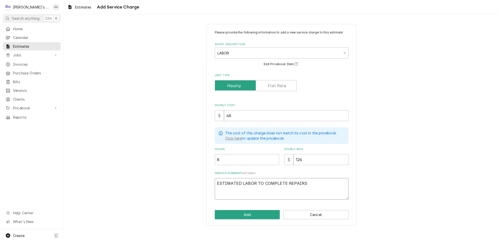
type textarea "x"
type textarea "ESTIMATED LABOR TO COMPLETE REPAIRS"
click at [247, 215] on button "Add" at bounding box center [247, 214] width 65 height 9
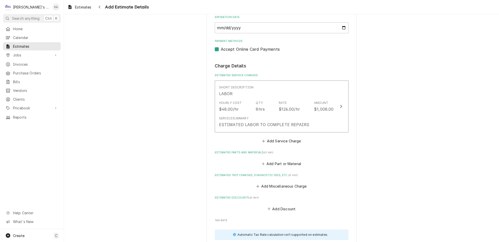
scroll to position [478, 0]
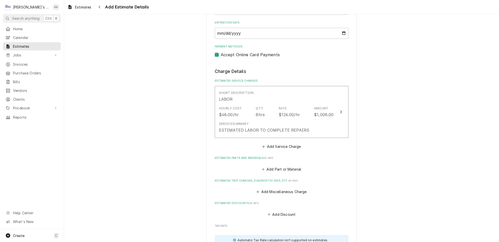
type textarea "x"
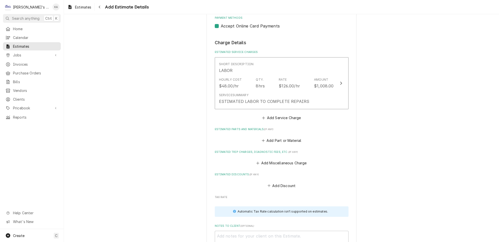
scroll to position [523, 0]
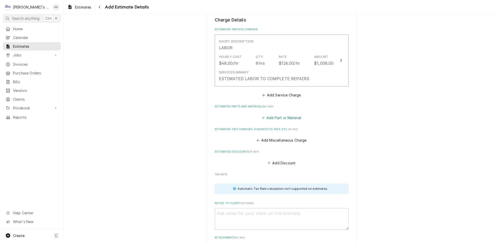
click at [275, 114] on button "Add Part or Material" at bounding box center [281, 117] width 41 height 7
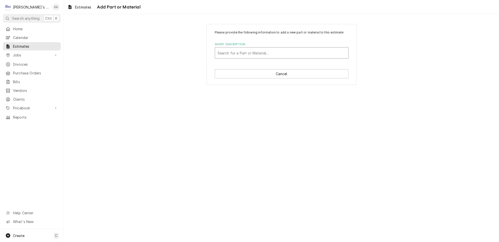
click at [241, 57] on div "Short Description" at bounding box center [282, 53] width 128 height 9
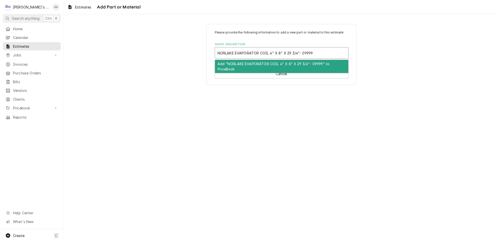
type input "NORLAKE EVAPORATOR COIL 4" X 8" X 29 3/4"- 099993"
click at [259, 68] on div "Add "NORLAKE EVAPORATOR COIL 4" X 8" X 29 3/4"- 099993" to PriceBook" at bounding box center [281, 66] width 133 height 13
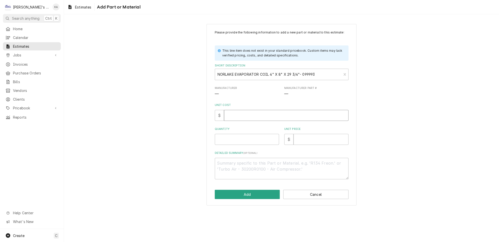
click at [238, 117] on input "Unit Cost" at bounding box center [286, 115] width 125 height 11
type textarea "x"
type input "4"
type textarea "x"
type input "43"
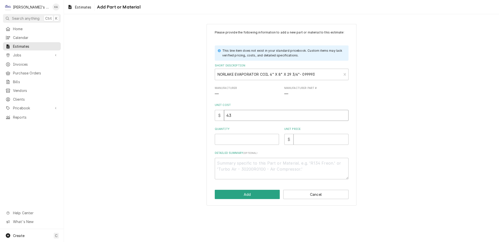
type textarea "x"
type input "432"
type textarea "x"
type input "432.0"
type textarea "x"
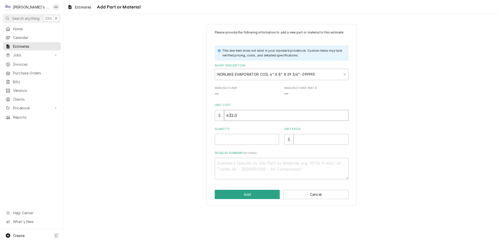
type input "432.03"
type textarea "x"
type input "432.03"
click at [232, 141] on input "Quantity" at bounding box center [247, 139] width 64 height 11
type textarea "x"
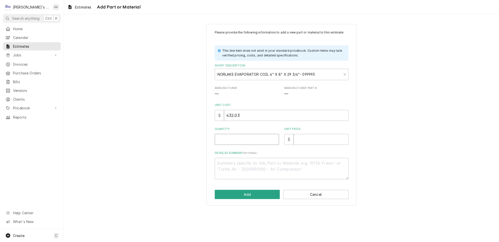
type input "1"
type textarea "x"
type input "1"
click at [298, 143] on input "Unit Price" at bounding box center [321, 139] width 55 height 11
type textarea "x"
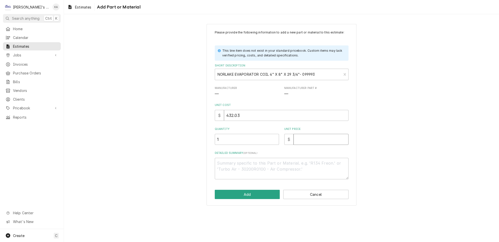
type input "9"
type textarea "x"
type input "90"
type textarea "x"
type input "907"
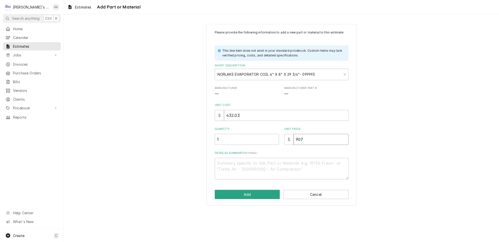
type textarea "x"
type input "907"
click at [247, 196] on button "Add" at bounding box center [247, 194] width 65 height 9
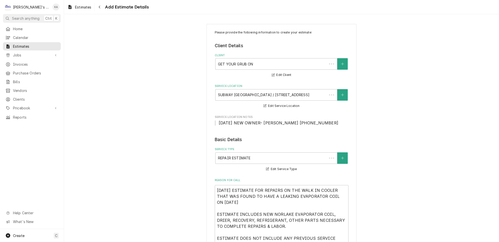
scroll to position [518, 0]
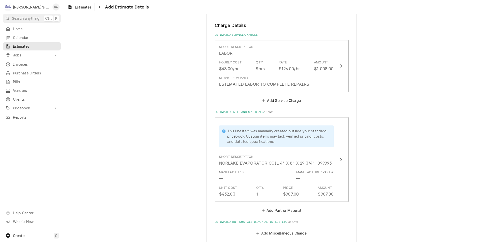
type textarea "x"
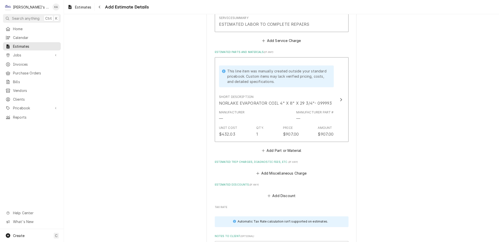
scroll to position [586, 0]
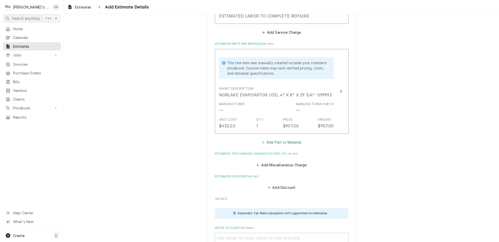
click at [278, 139] on button "Add Part or Material" at bounding box center [281, 142] width 41 height 7
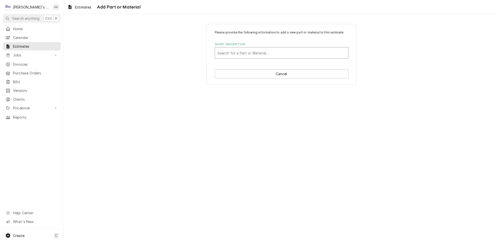
drag, startPoint x: 263, startPoint y: 53, endPoint x: 264, endPoint y: 50, distance: 2.6
click at [263, 52] on div "Short Description" at bounding box center [282, 53] width 128 height 9
type input "0087"
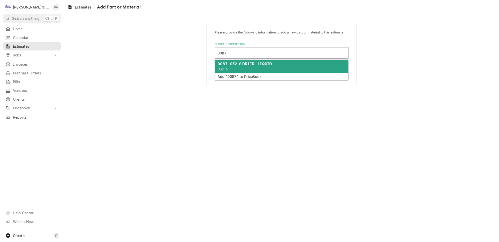
click at [266, 64] on div "0087- 032-S DRIER - LIQUID 032-S" at bounding box center [281, 66] width 133 height 13
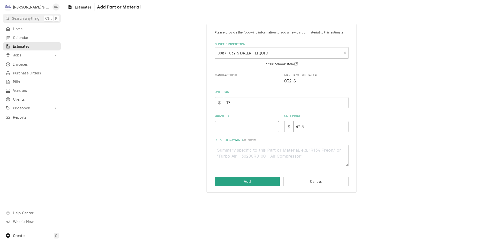
click at [227, 129] on input "Quantity" at bounding box center [247, 126] width 64 height 11
type textarea "x"
type input "1"
type textarea "x"
type input "4"
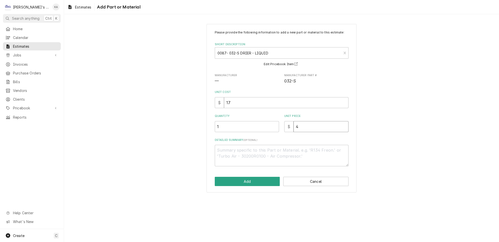
type textarea "x"
type input "43"
type textarea "x"
type input "43"
click at [249, 184] on button "Add" at bounding box center [247, 181] width 65 height 9
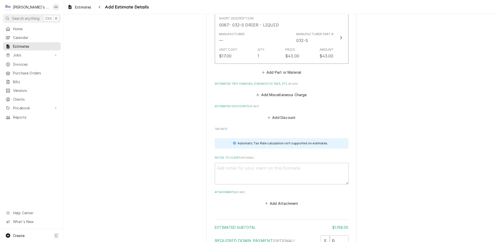
scroll to position [717, 0]
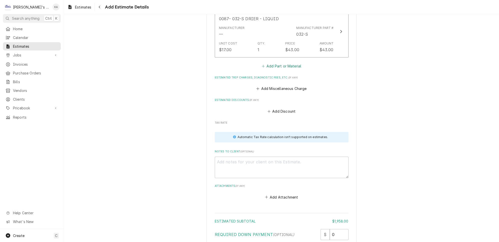
click at [276, 63] on button "Add Part or Material" at bounding box center [281, 66] width 41 height 7
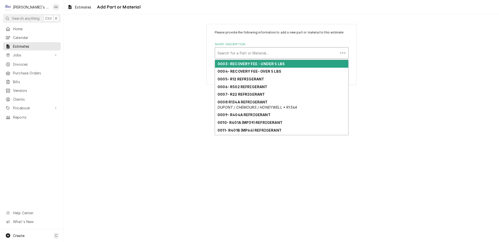
click at [276, 55] on div "Short Description" at bounding box center [277, 53] width 118 height 9
click at [249, 66] on strong "0003- RECOVERY FEE - UNDER 5 LBS" at bounding box center [251, 64] width 67 height 4
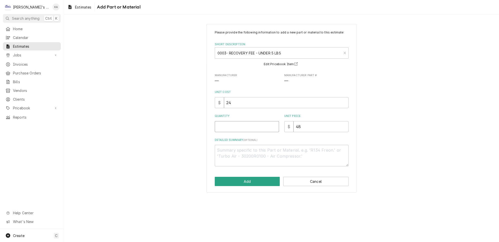
click at [232, 131] on input "Quantity" at bounding box center [247, 126] width 64 height 11
type textarea "x"
type input "1"
type textarea "x"
type input "1"
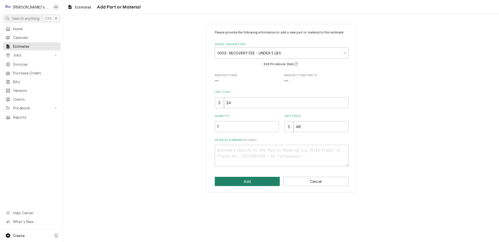
click at [254, 185] on button "Add" at bounding box center [247, 181] width 65 height 9
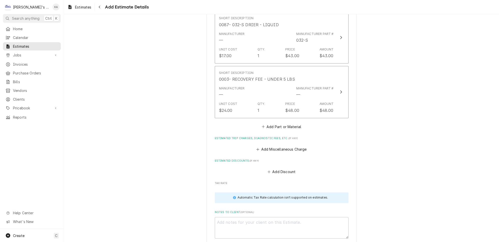
scroll to position [712, 0]
type textarea "x"
click at [274, 123] on button "Add Part or Material" at bounding box center [281, 126] width 41 height 7
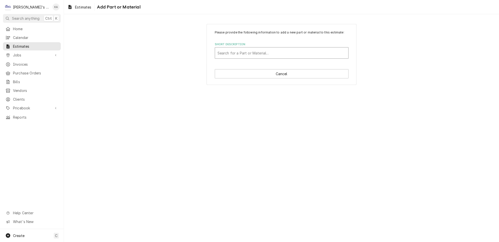
click at [270, 57] on div "Short Description" at bounding box center [282, 53] width 128 height 9
type input "0030"
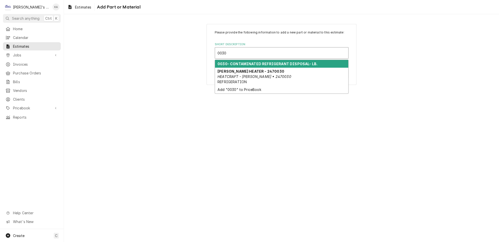
click at [262, 65] on strong "0030- CONTAMINATED REFRIGERANT DISPOSAL- LB." at bounding box center [268, 64] width 100 height 4
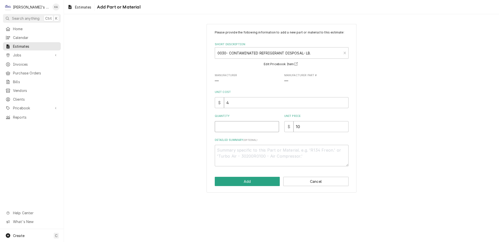
click at [234, 132] on input "Quantity" at bounding box center [247, 126] width 64 height 11
type textarea "x"
type input "1"
type textarea "x"
type input "1"
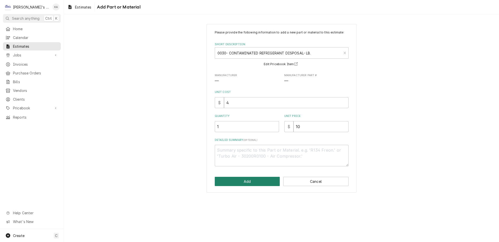
click at [254, 185] on button "Add" at bounding box center [247, 181] width 65 height 9
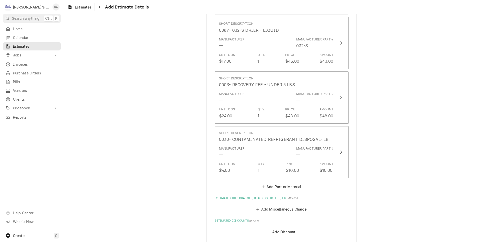
scroll to position [706, 0]
type textarea "x"
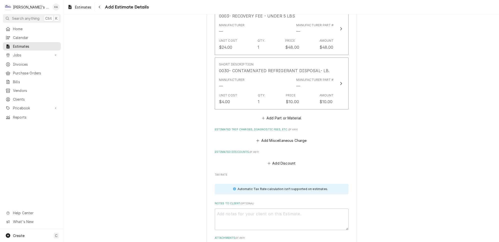
scroll to position [775, 0]
click at [274, 115] on button "Add Part or Material" at bounding box center [281, 118] width 41 height 7
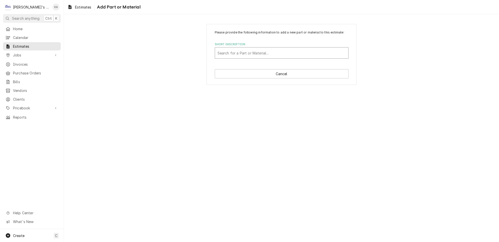
click at [233, 57] on div "Short Description" at bounding box center [282, 53] width 128 height 9
type input "0419"
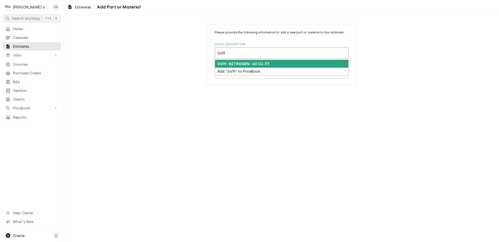
click at [239, 66] on strong "0419- NITROGEN- 40 CU. FT" at bounding box center [244, 64] width 52 height 4
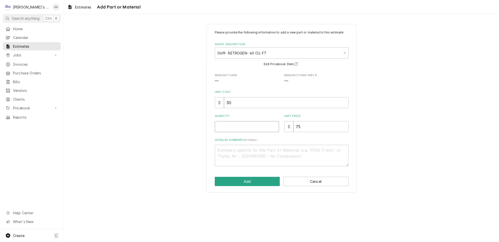
click at [234, 131] on input "Quantity" at bounding box center [247, 126] width 64 height 11
type textarea "x"
type input "1"
type textarea "x"
type input "1"
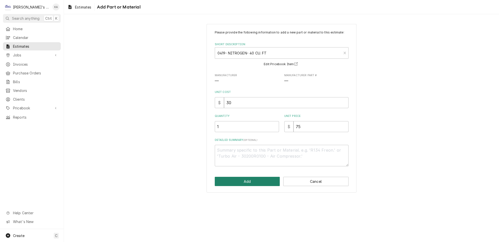
click at [257, 184] on button "Add" at bounding box center [247, 181] width 65 height 9
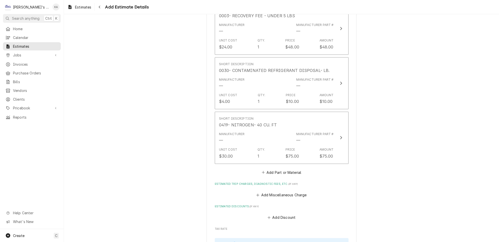
scroll to position [769, 0]
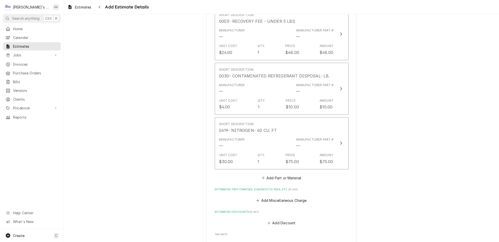
type textarea "x"
click at [284, 175] on button "Add Part or Material" at bounding box center [281, 178] width 41 height 7
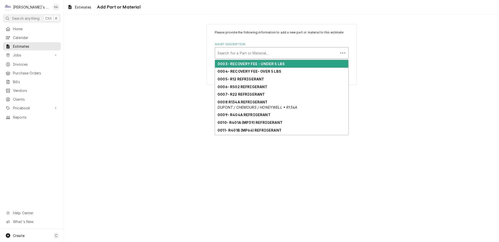
click at [248, 55] on div "Short Description" at bounding box center [277, 53] width 118 height 9
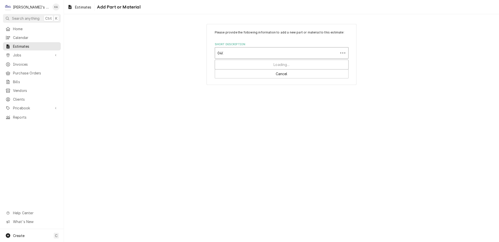
type input "0400"
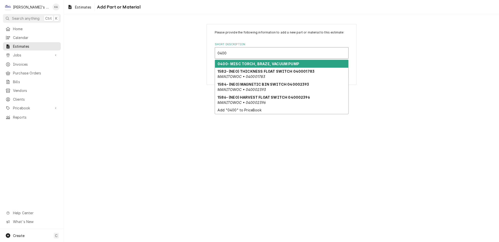
click at [260, 65] on strong "0400- MISC TORCH, BRAZE, VACUUM PUMP" at bounding box center [259, 64] width 82 height 4
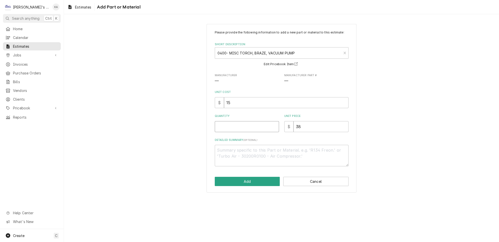
click at [225, 128] on input "Quantity" at bounding box center [247, 126] width 64 height 11
type textarea "x"
type input "1"
type textarea "x"
type input "1"
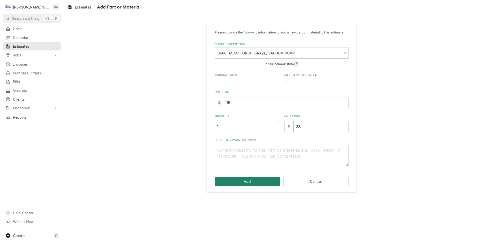
click at [250, 184] on button "Add" at bounding box center [247, 181] width 65 height 9
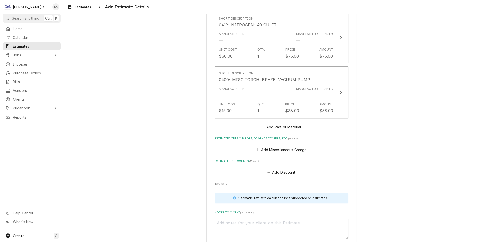
scroll to position [877, 0]
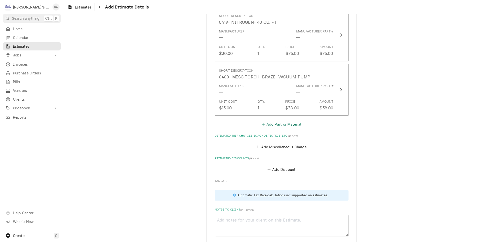
click at [272, 121] on button "Add Part or Material" at bounding box center [281, 124] width 41 height 7
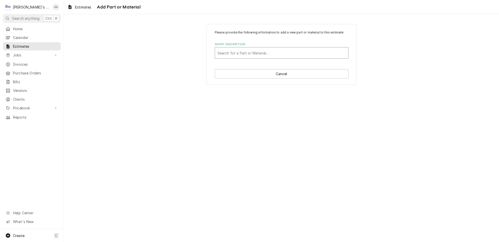
click at [260, 58] on div "Short Description" at bounding box center [282, 53] width 128 height 9
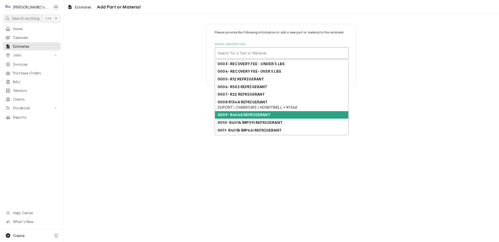
click at [247, 115] on strong "0009- R404A REFRIGERANT" at bounding box center [244, 115] width 53 height 4
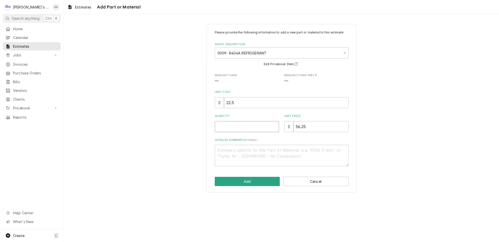
click at [236, 130] on input "Quantity" at bounding box center [247, 126] width 64 height 11
type textarea "x"
type input "3"
type textarea "x"
type input "3"
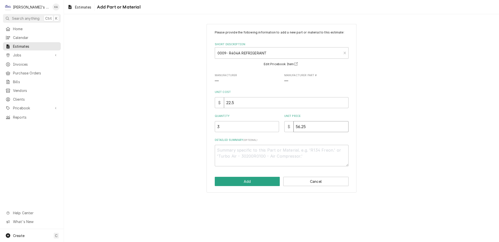
type textarea "x"
type input "6"
type textarea "x"
type input "5"
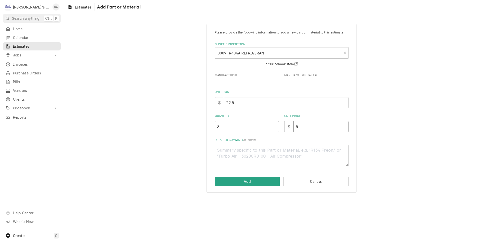
type textarea "x"
type input "56"
type textarea "x"
type input "56"
click at [247, 184] on button "Add" at bounding box center [247, 181] width 65 height 9
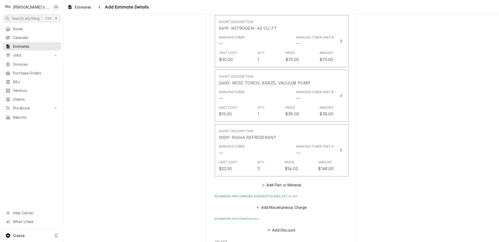
scroll to position [872, 0]
type textarea "x"
click at [279, 181] on button "Add Part or Material" at bounding box center [281, 184] width 41 height 7
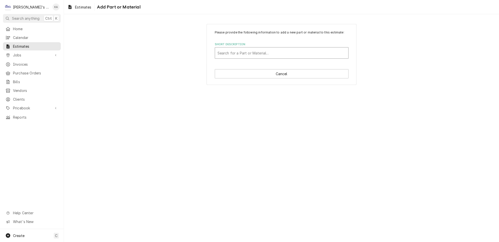
click at [248, 55] on div "Short Description" at bounding box center [282, 53] width 128 height 9
type input "279"
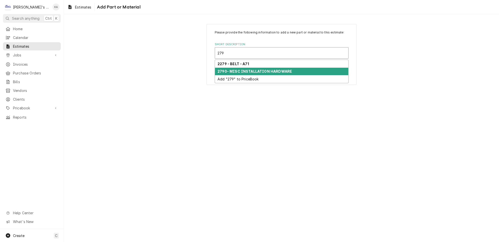
click at [254, 73] on strong "2790- MISC INSTALLATION HARDWARE" at bounding box center [255, 71] width 75 height 4
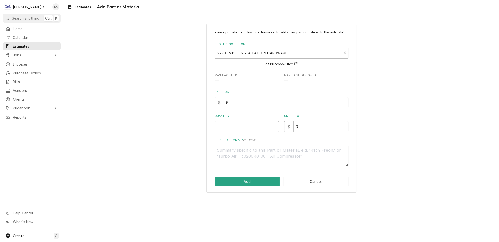
type textarea "x"
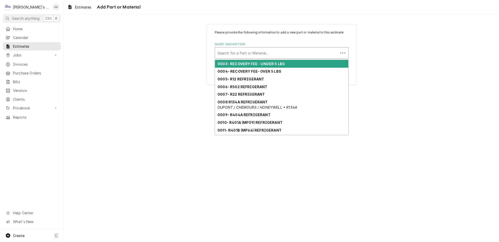
click at [260, 56] on div "Short Description" at bounding box center [277, 53] width 118 height 9
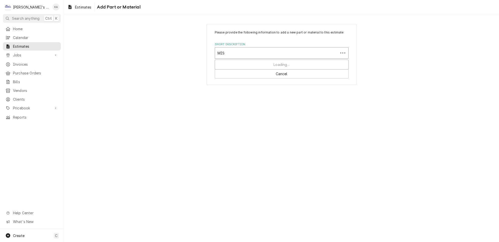
type input "MISC"
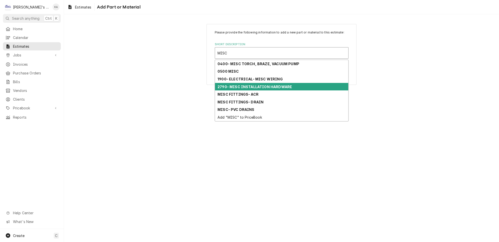
click at [260, 88] on strong "2790- MISC INSTALLATION HARDWARE" at bounding box center [255, 87] width 75 height 4
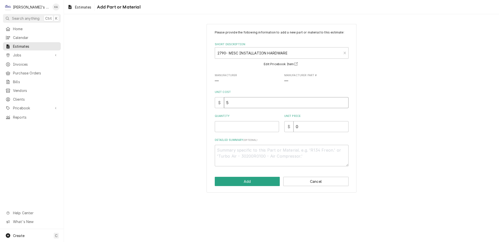
click at [230, 106] on input "5" at bounding box center [286, 102] width 125 height 11
type textarea "x"
type input "50"
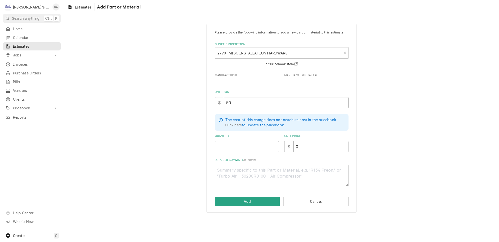
type textarea "x"
type input "50"
type textarea "x"
type input "1"
type textarea "x"
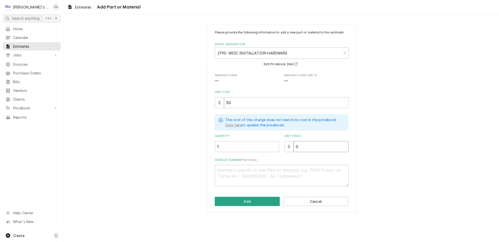
type input "1"
type textarea "x"
type input "10"
type textarea "x"
type input "100"
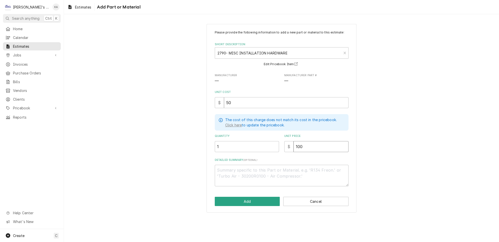
type textarea "x"
type input "100"
click at [231, 107] on input "50" at bounding box center [286, 102] width 125 height 11
type textarea "x"
type input "5"
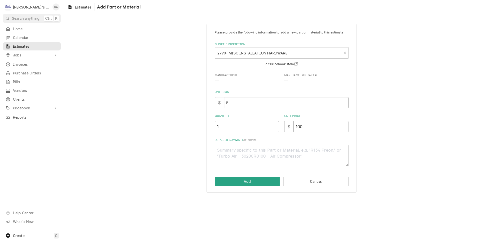
type textarea "x"
type input "5"
drag, startPoint x: 300, startPoint y: 130, endPoint x: 290, endPoint y: 131, distance: 9.6
click at [290, 131] on div "$ 100" at bounding box center [316, 126] width 64 height 11
type textarea "x"
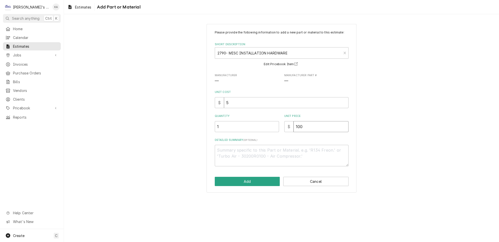
type input "1"
type textarea "x"
type input "12"
type textarea "x"
type input "12.5"
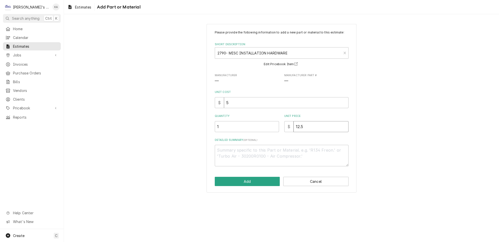
type textarea "x"
type input "12.5"
click at [220, 129] on input "1" at bounding box center [247, 126] width 64 height 11
type textarea "x"
click at [249, 185] on button "Add" at bounding box center [247, 181] width 65 height 9
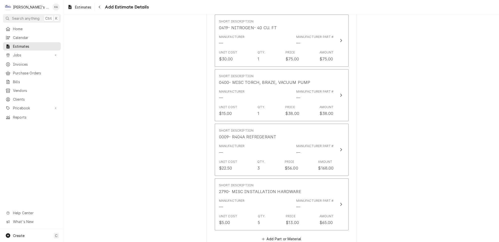
scroll to position [866, 0]
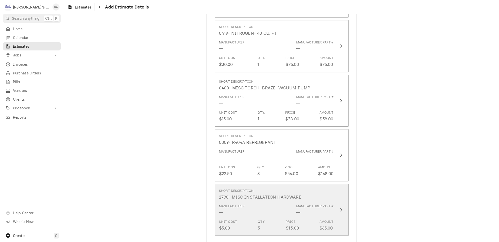
click at [340, 208] on icon "Update Line Item" at bounding box center [341, 210] width 3 height 4
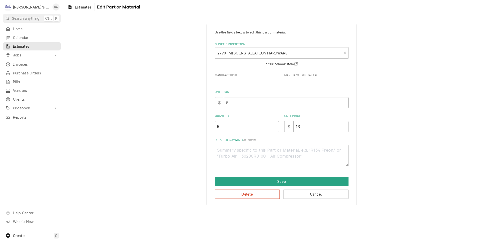
click at [228, 101] on input "5" at bounding box center [286, 102] width 125 height 11
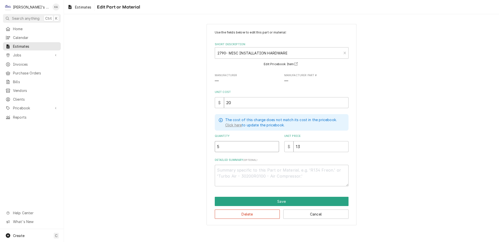
click at [221, 143] on input "5" at bounding box center [247, 146] width 64 height 11
drag, startPoint x: 299, startPoint y: 142, endPoint x: 293, endPoint y: 143, distance: 6.1
click at [294, 143] on input "13" at bounding box center [321, 146] width 55 height 11
click at [278, 198] on button "Save" at bounding box center [282, 201] width 134 height 9
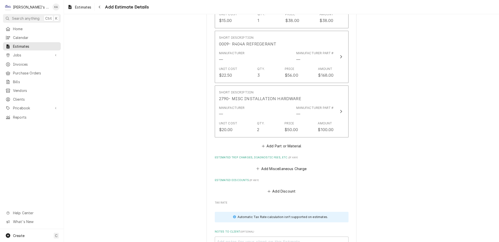
scroll to position [1020, 0]
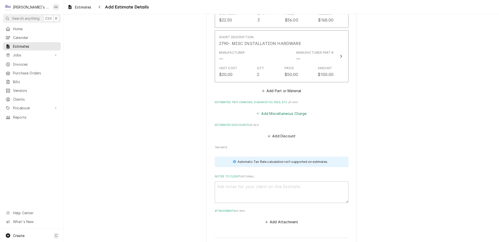
click at [276, 110] on button "Add Miscellaneous Charge" at bounding box center [282, 113] width 52 height 7
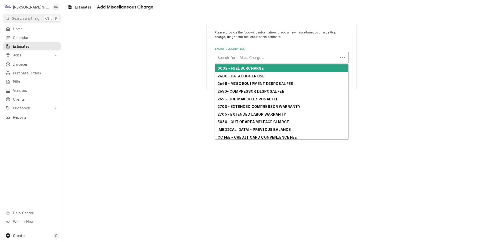
click at [257, 58] on div "Short Description" at bounding box center [277, 57] width 118 height 9
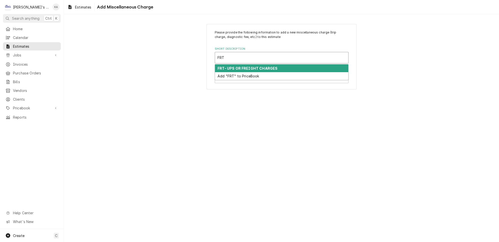
click at [259, 66] on strong "FRT- UPS OR FREIGHT CHARGES" at bounding box center [248, 68] width 60 height 4
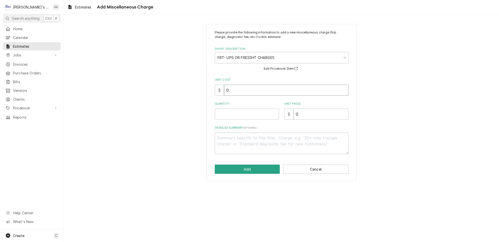
click at [227, 88] on input "0" at bounding box center [286, 90] width 125 height 11
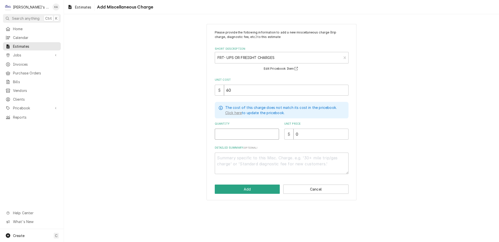
click at [228, 132] on input "Quantity" at bounding box center [247, 134] width 64 height 11
click at [222, 156] on textarea "Detailed Summary ( optional )" at bounding box center [282, 164] width 134 height 22
click at [247, 185] on button "Add" at bounding box center [247, 189] width 65 height 9
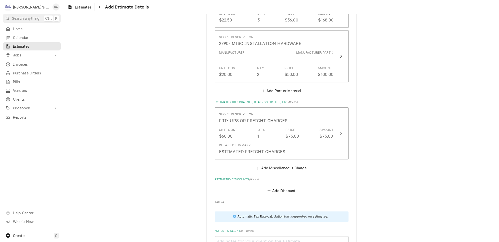
scroll to position [1015, 0]
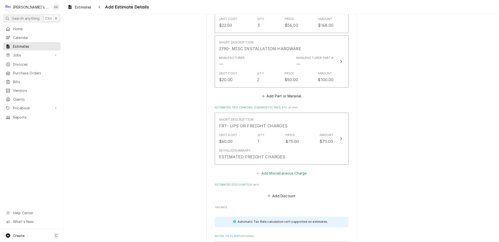
click at [285, 170] on button "Add Miscellaneous Charge" at bounding box center [282, 173] width 52 height 7
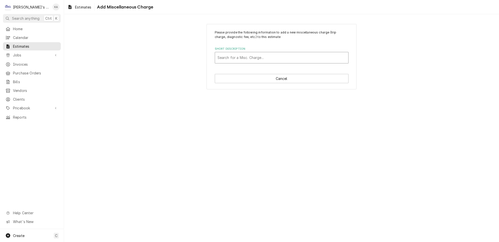
click at [254, 53] on div "Short Description" at bounding box center [282, 57] width 128 height 9
click at [278, 105] on div "Please provide the following information to add a new miscellaneous charge (tri…" at bounding box center [281, 128] width 435 height 228
click at [288, 77] on button "Cancel" at bounding box center [282, 78] width 134 height 9
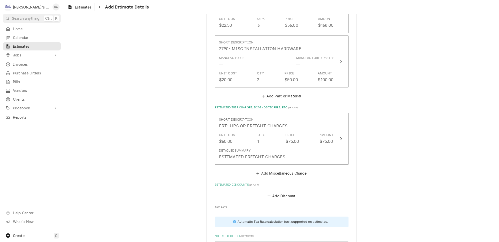
scroll to position [1009, 0]
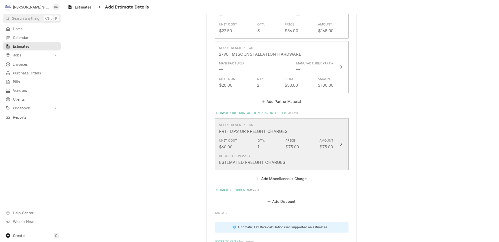
click at [302, 121] on div "Short Description FRT- UPS OR FREIGHT CHARGES" at bounding box center [276, 129] width 115 height 16
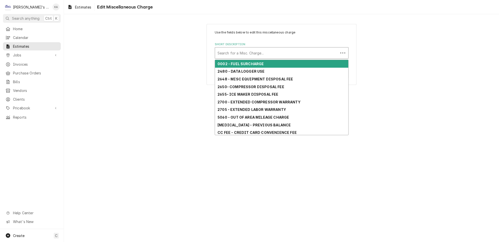
click at [273, 52] on div "Short Description" at bounding box center [277, 53] width 118 height 9
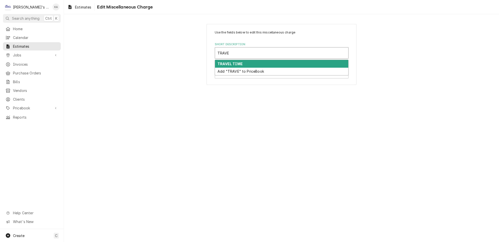
click at [277, 61] on div "TRAVEL TIME" at bounding box center [281, 64] width 133 height 8
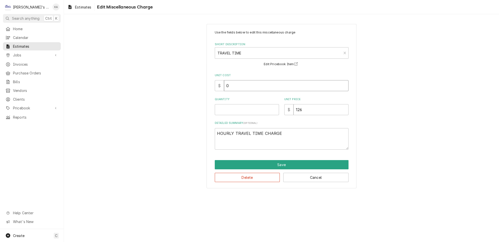
drag, startPoint x: 231, startPoint y: 83, endPoint x: 225, endPoint y: 84, distance: 5.8
click at [225, 84] on div "$ 0" at bounding box center [282, 85] width 134 height 11
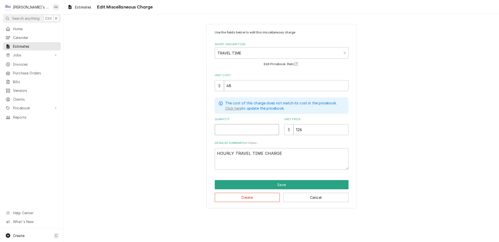
click at [224, 125] on input "Quantity" at bounding box center [247, 129] width 64 height 11
click at [295, 181] on button "Save" at bounding box center [282, 184] width 134 height 9
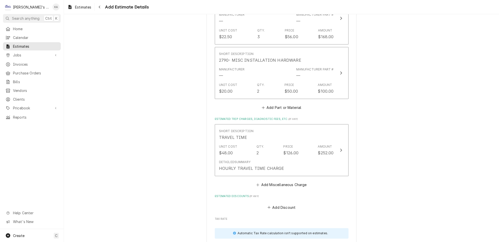
scroll to position [1004, 0]
click at [274, 181] on button "Add Miscellaneous Charge" at bounding box center [282, 184] width 52 height 7
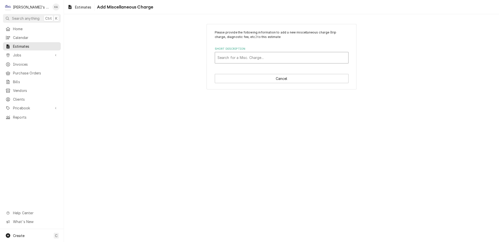
click at [257, 53] on div "Short Description" at bounding box center [282, 57] width 128 height 9
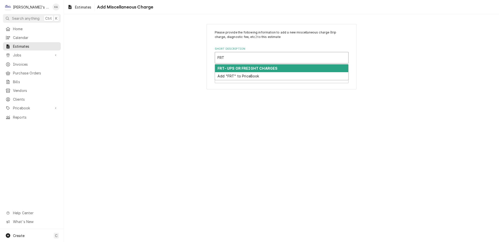
click at [261, 66] on strong "FRT- UPS OR FREIGHT CHARGES" at bounding box center [248, 68] width 60 height 4
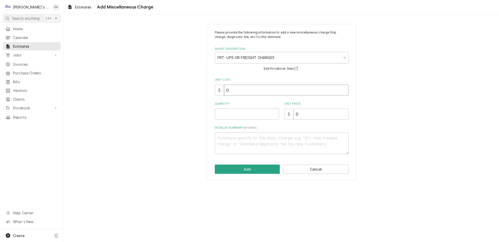
click at [227, 89] on input "0" at bounding box center [286, 90] width 125 height 11
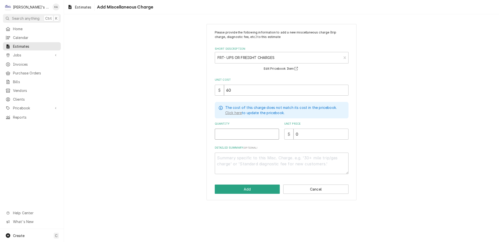
click at [228, 131] on input "Quantity" at bounding box center [247, 134] width 64 height 11
drag, startPoint x: 298, startPoint y: 131, endPoint x: 282, endPoint y: 131, distance: 15.8
click at [284, 131] on div "$ 0" at bounding box center [316, 134] width 64 height 11
click at [226, 158] on textarea "Detailed Summary ( optional )" at bounding box center [282, 164] width 134 height 22
click at [246, 185] on button "Add" at bounding box center [247, 189] width 65 height 9
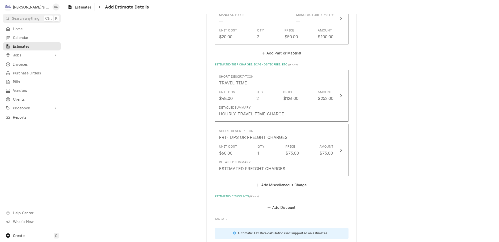
scroll to position [1113, 0]
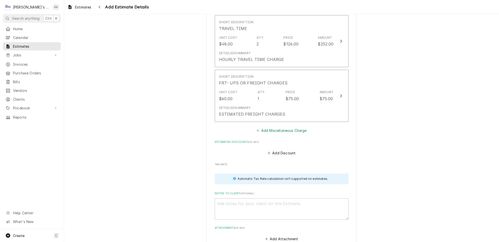
click at [280, 127] on button "Add Miscellaneous Charge" at bounding box center [282, 130] width 52 height 7
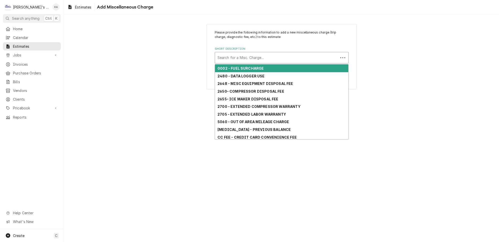
click at [226, 57] on div "Short Description" at bounding box center [277, 57] width 118 height 9
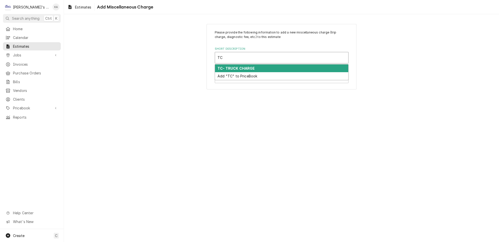
click at [238, 72] on div "Add "TC" to PriceBook" at bounding box center [281, 76] width 133 height 8
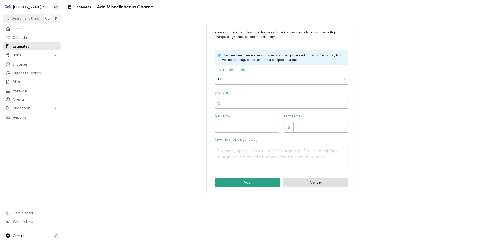
click at [314, 178] on button "Cancel" at bounding box center [315, 182] width 65 height 9
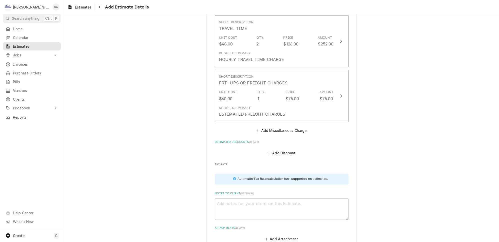
scroll to position [1107, 0]
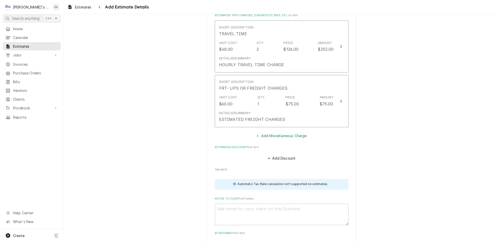
click at [283, 132] on button "Add Miscellaneous Charge" at bounding box center [282, 135] width 52 height 7
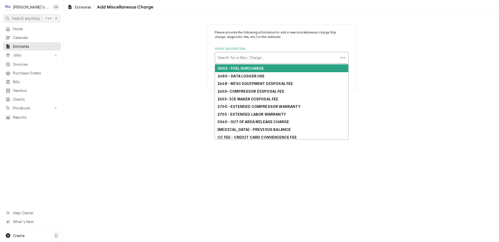
click at [232, 58] on div "Short Description" at bounding box center [277, 57] width 118 height 9
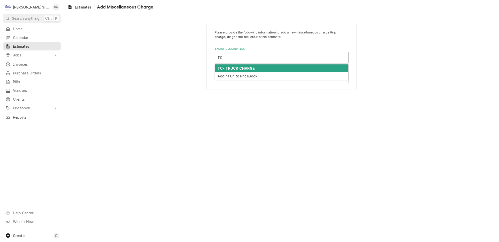
click at [238, 68] on div "TC- TRUCK CHARGE" at bounding box center [281, 69] width 133 height 8
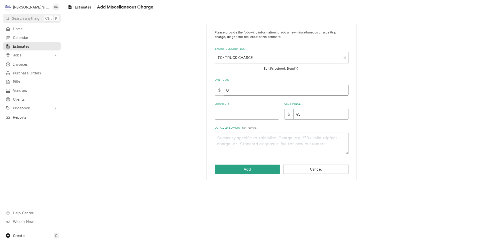
drag, startPoint x: 231, startPoint y: 90, endPoint x: 226, endPoint y: 90, distance: 4.8
click at [226, 90] on input "0" at bounding box center [286, 90] width 125 height 11
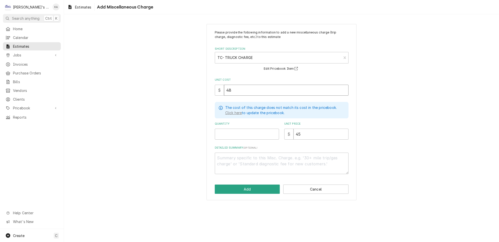
drag, startPoint x: 233, startPoint y: 89, endPoint x: 223, endPoint y: 89, distance: 10.5
click at [223, 89] on div "$ 48" at bounding box center [282, 90] width 134 height 11
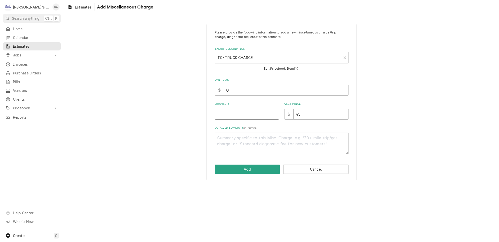
click at [227, 113] on input "Quantity" at bounding box center [247, 114] width 64 height 11
click at [256, 165] on button "Add" at bounding box center [247, 169] width 65 height 9
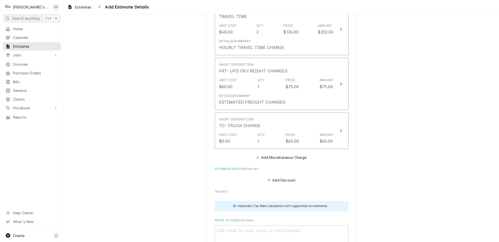
scroll to position [1193, 0]
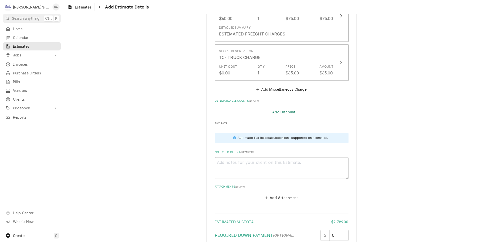
click at [280, 109] on button "Add Discount" at bounding box center [282, 112] width 30 height 7
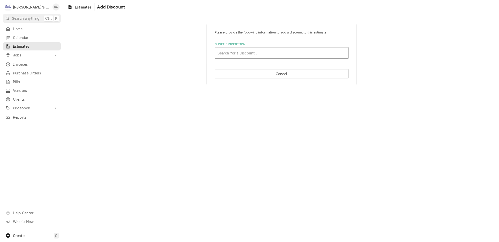
click at [250, 53] on div "Short Description" at bounding box center [282, 53] width 128 height 9
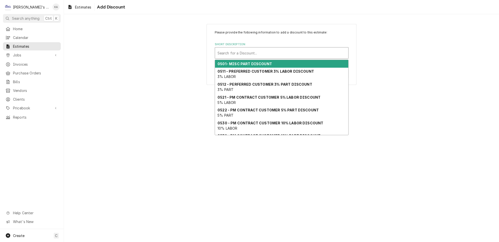
click at [249, 62] on strong "0501- MISC PART DISCOUNT" at bounding box center [245, 64] width 55 height 4
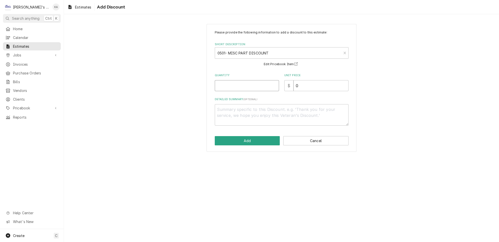
click at [237, 85] on input "Quantity" at bounding box center [247, 85] width 64 height 11
click at [232, 108] on textarea "Detailed Summary ( optional )" at bounding box center [282, 115] width 134 height 22
click at [250, 138] on button "Add" at bounding box center [247, 140] width 65 height 9
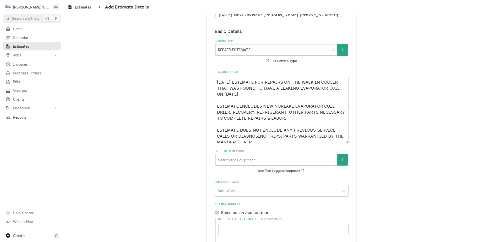
scroll to position [102, 0]
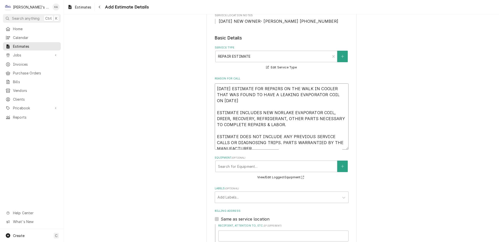
drag, startPoint x: 253, startPoint y: 142, endPoint x: 213, endPoint y: 87, distance: 67.9
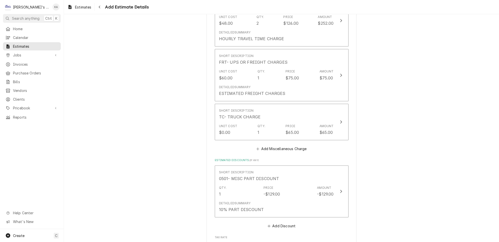
scroll to position [1284, 0]
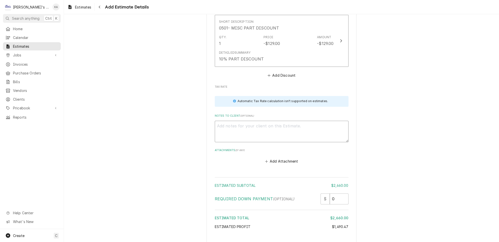
click at [220, 121] on textarea "Notes to Client ( optional )" at bounding box center [282, 132] width 134 height 22
paste textarea "9/19/2025 ESTIMATE FOR REPAIRS ON THE WALK IN COOLER THAT WAS FOUND TO HAVE A L…"
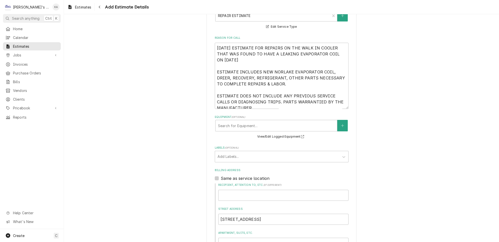
scroll to position [125, 0]
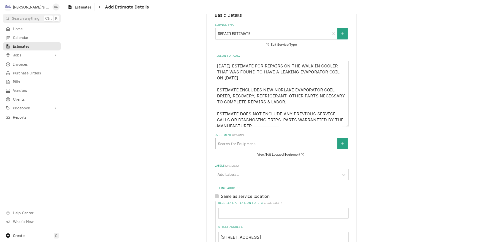
click at [243, 140] on div "Equipment" at bounding box center [276, 143] width 117 height 9
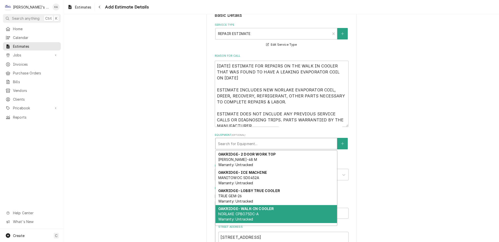
click at [251, 207] on strong "OAKRIDGE- WALK-IN COOLER" at bounding box center [246, 209] width 56 height 4
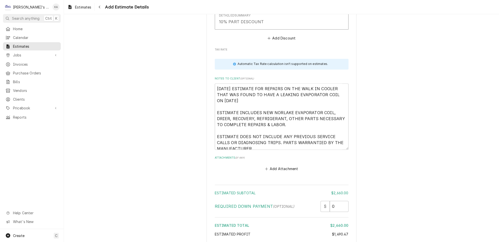
scroll to position [1337, 0]
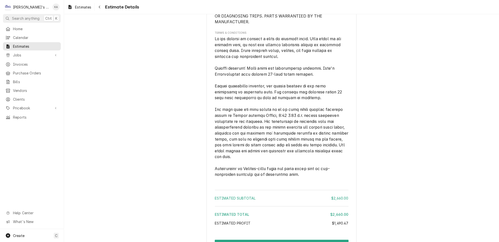
scroll to position [1109, 0]
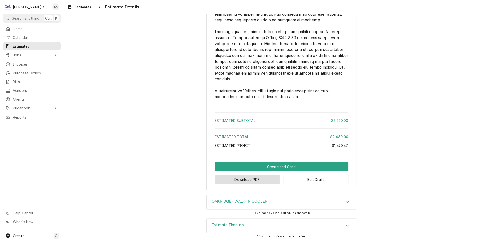
click at [245, 181] on button "Download PDF" at bounding box center [247, 179] width 65 height 9
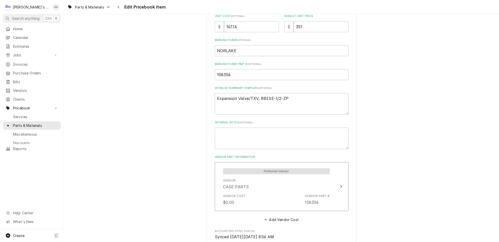
scroll to position [136, 0]
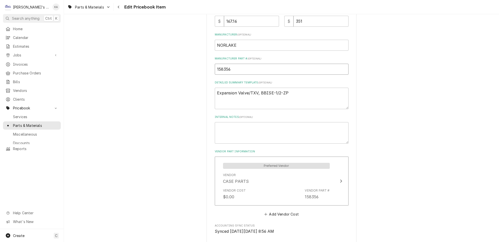
drag, startPoint x: 231, startPoint y: 66, endPoint x: 217, endPoint y: 66, distance: 13.3
click at [216, 67] on input "158356" at bounding box center [282, 69] width 134 height 11
type textarea "x"
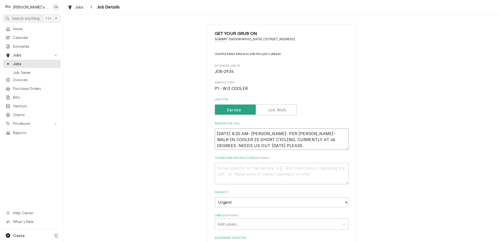
click at [252, 143] on textarea "[DATE] 8:20 AM- [PERSON_NAME]- PER [PERSON_NAME]- WALK-IN COOLER IS SHORT CYCLI…" at bounding box center [282, 140] width 134 height 22
type textarea "x"
type textarea "[DATE] 8:20 AM- [PERSON_NAME]- PER [PERSON_NAME]- WALK-IN COOLER IS SHORT CYCLI…"
type textarea "x"
type textarea "[DATE] 8:20 AM- [PERSON_NAME]- PER [PERSON_NAME]- WALK-IN COOLER IS SHORT CYCLI…"
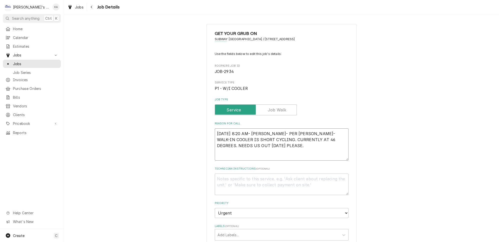
type textarea "x"
type textarea "[DATE] 8:20 AM- [PERSON_NAME]- PER [PERSON_NAME]- WALK-IN COOLER IS SHORT CYCLI…"
type textarea "x"
type textarea "[DATE] 8:20 AM- [PERSON_NAME]- PER [PERSON_NAME]- WALK-IN COOLER IS SHORT CYCLI…"
type textarea "x"
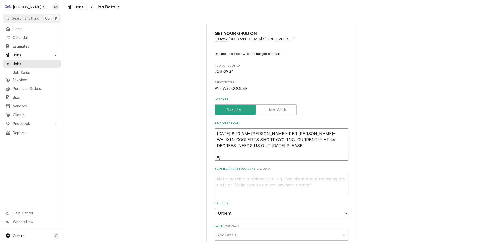
type textarea "[DATE] 8:20 AM- [PERSON_NAME]- PER [PERSON_NAME]- WALK-IN COOLER IS SHORT CYCLI…"
type textarea "x"
type textarea "[DATE] 8:20 AM- [PERSON_NAME]- PER [PERSON_NAME]- WALK-IN COOLER IS SHORT CYCLI…"
type textarea "x"
type textarea "9/15/2025 8:20 AM- KASSIE- PER LUKE- WALK-IN COOLER IS SHORT CYCLING. CURRENTLY…"
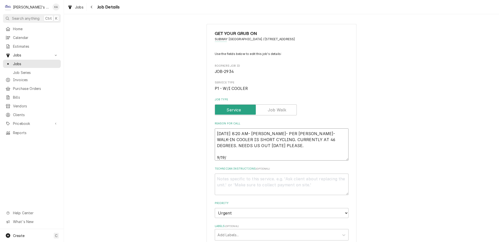
type textarea "x"
type textarea "9/15/2025 8:20 AM- KASSIE- PER LUKE- WALK-IN COOLER IS SHORT CYCLING. CURRENTLY…"
type textarea "x"
type textarea "9/15/2025 8:20 AM- KASSIE- PER LUKE- WALK-IN COOLER IS SHORT CYCLING. CURRENTLY…"
type textarea "x"
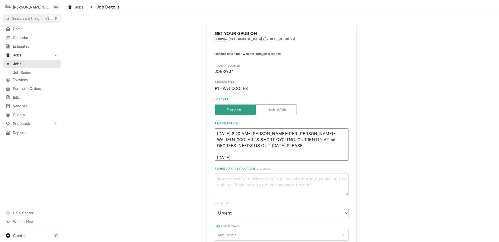
type textarea "9/15/2025 8:20 AM- KASSIE- PER LUKE- WALK-IN COOLER IS SHORT CYCLING. CURRENTLY…"
type textarea "x"
type textarea "9/15/2025 8:20 AM- KASSIE- PER LUKE- WALK-IN COOLER IS SHORT CYCLING. CURRENTLY…"
type textarea "x"
type textarea "9/15/2025 8:20 AM- KASSIE- PER LUKE- WALK-IN COOLER IS SHORT CYCLING. CURRENTLY…"
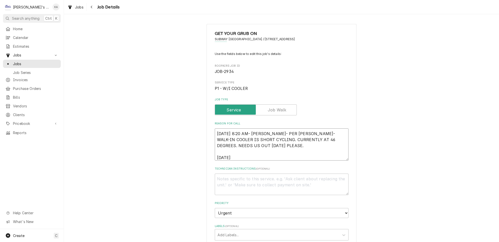
type textarea "x"
type textarea "9/15/2025 8:20 AM- KASSIE- PER LUKE- WALK-IN COOLER IS SHORT CYCLING. CURRENTLY…"
type textarea "x"
type textarea "9/15/2025 8:20 AM- KASSIE- PER LUKE- WALK-IN COOLER IS SHORT CYCLING. CURRENTLY…"
type textarea "x"
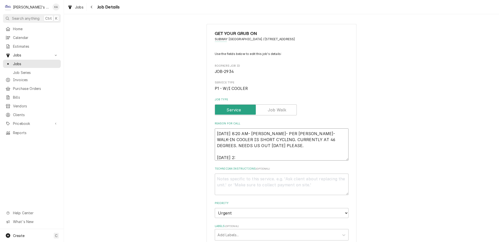
type textarea "9/15/2025 8:20 AM- KASSIE- PER LUKE- WALK-IN COOLER IS SHORT CYCLING. CURRENTLY…"
type textarea "x"
type textarea "9/15/2025 8:20 AM- KASSIE- PER LUKE- WALK-IN COOLER IS SHORT CYCLING. CURRENTLY…"
type textarea "x"
type textarea "9/15/2025 8:20 AM- KASSIE- PER LUKE- WALK-IN COOLER IS SHORT CYCLING. CURRENTLY…"
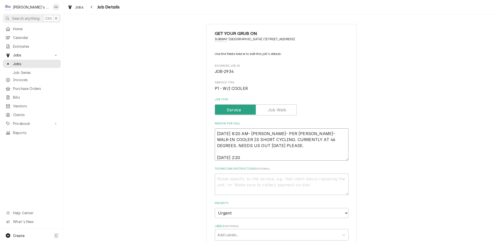
type textarea "x"
type textarea "9/15/2025 8:20 AM- KASSIE- PER LUKE- WALK-IN COOLER IS SHORT CYCLING. CURRENTLY…"
type textarea "x"
type textarea "9/15/2025 8:20 AM- KASSIE- PER LUKE- WALK-IN COOLER IS SHORT CYCLING. CURRENTLY…"
type textarea "x"
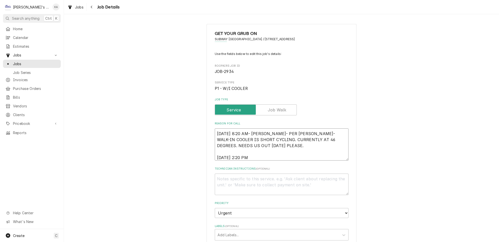
type textarea "9/15/2025 8:20 AM- KASSIE- PER LUKE- WALK-IN COOLER IS SHORT CYCLING. CURRENTLY…"
type textarea "x"
type textarea "9/15/2025 8:20 AM- KASSIE- PER LUKE- WALK-IN COOLER IS SHORT CYCLING. CURRENTLY…"
type textarea "x"
type textarea "9/15/2025 8:20 AM- KASSIE- PER LUKE- WALK-IN COOLER IS SHORT CYCLING. CURRENTLY…"
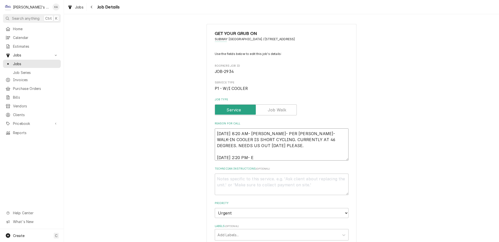
type textarea "x"
type textarea "9/15/2025 8:20 AM- KASSIE- PER LUKE- WALK-IN COOLER IS SHORT CYCLING. CURRENTLY…"
type textarea "x"
type textarea "9/15/2025 8:20 AM- KASSIE- PER LUKE- WALK-IN COOLER IS SHORT CYCLING. CURRENTLY…"
type textarea "x"
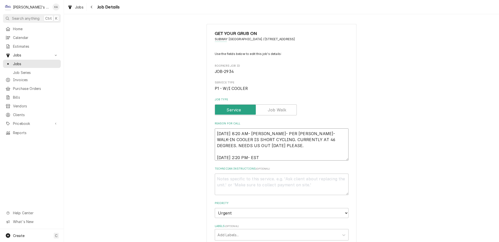
type textarea "9/15/2025 8:20 AM- KASSIE- PER LUKE- WALK-IN COOLER IS SHORT CYCLING. CURRENTLY…"
type textarea "x"
type textarea "9/15/2025 8:20 AM- KASSIE- PER LUKE- WALK-IN COOLER IS SHORT CYCLING. CURRENTLY…"
type textarea "x"
type textarea "9/15/2025 8:20 AM- KASSIE- PER LUKE- WALK-IN COOLER IS SHORT CYCLING. CURRENTLY…"
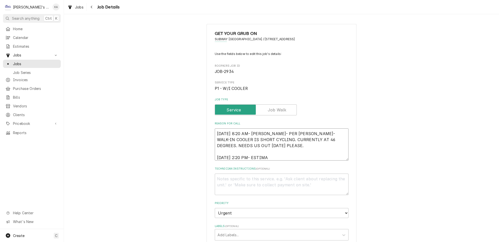
type textarea "x"
type textarea "9/15/2025 8:20 AM- KASSIE- PER LUKE- WALK-IN COOLER IS SHORT CYCLING. CURRENTLY…"
type textarea "x"
type textarea "9/15/2025 8:20 AM- KASSIE- PER LUKE- WALK-IN COOLER IS SHORT CYCLING. CURRENTLY…"
type textarea "x"
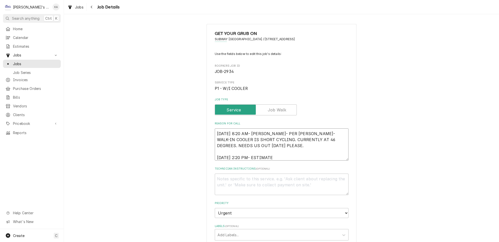
type textarea "9/15/2025 8:20 AM- KASSIE- PER LUKE- WALK-IN COOLER IS SHORT CYCLING. CURRENTLY…"
type textarea "x"
type textarea "9/15/2025 8:20 AM- KASSIE- PER LUKE- WALK-IN COOLER IS SHORT CYCLING. CURRENTLY…"
type textarea "x"
type textarea "9/15/2025 8:20 AM- KASSIE- PER LUKE- WALK-IN COOLER IS SHORT CYCLING. CURRENTLY…"
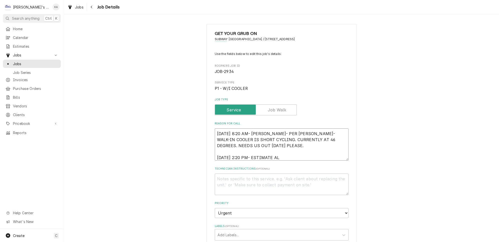
type textarea "x"
type textarea "9/15/2025 8:20 AM- KASSIE- PER LUKE- WALK-IN COOLER IS SHORT CYCLING. CURRENTLY…"
type textarea "x"
type textarea "9/15/2025 8:20 AM- KASSIE- PER LUKE- WALK-IN COOLER IS SHORT CYCLING. CURRENTLY…"
type textarea "x"
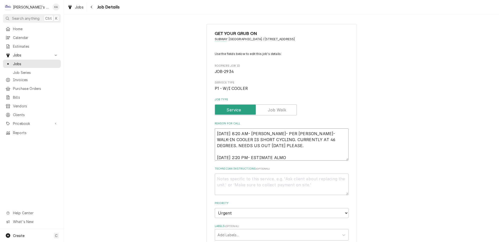
type textarea "9/15/2025 8:20 AM- KASSIE- PER LUKE- WALK-IN COOLER IS SHORT CYCLING. CURRENTLY…"
type textarea "x"
type textarea "9/15/2025 8:20 AM- KASSIE- PER LUKE- WALK-IN COOLER IS SHORT CYCLING. CURRENTLY…"
type textarea "x"
type textarea "9/15/2025 8:20 AM- KASSIE- PER LUKE- WALK-IN COOLER IS SHORT CYCLING. CURRENTLY…"
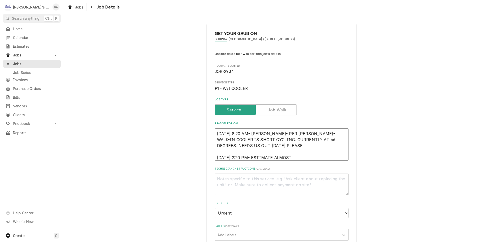
type textarea "x"
type textarea "9/15/2025 8:20 AM- KASSIE- PER LUKE- WALK-IN COOLER IS SHORT CYCLING. CURRENTLY…"
type textarea "x"
type textarea "9/15/2025 8:20 AM- KASSIE- PER LUKE- WALK-IN COOLER IS SHORT CYCLING. CURRENTLY…"
type textarea "x"
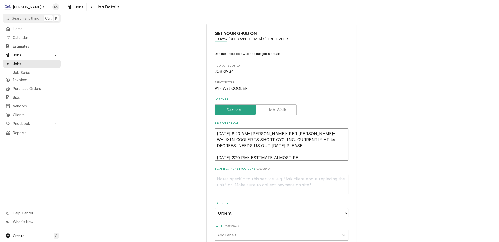
type textarea "9/15/2025 8:20 AM- KASSIE- PER LUKE- WALK-IN COOLER IS SHORT CYCLING. CURRENTLY…"
type textarea "x"
type textarea "9/15/2025 8:20 AM- KASSIE- PER LUKE- WALK-IN COOLER IS SHORT CYCLING. CURRENTLY…"
type textarea "x"
type textarea "9/15/2025 8:20 AM- KASSIE- PER LUKE- WALK-IN COOLER IS SHORT CYCLING. CURRENTLY…"
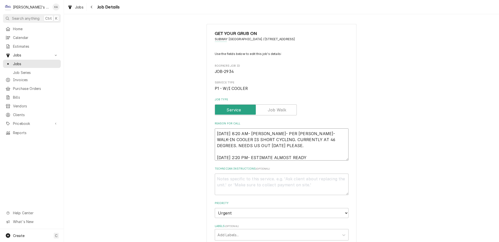
type textarea "x"
type textarea "9/15/2025 8:20 AM- KASSIE- PER LUKE- WALK-IN COOLER IS SHORT CYCLING. CURRENTLY…"
type textarea "x"
type textarea "9/15/2025 8:20 AM- KASSIE- PER LUKE- WALK-IN COOLER IS SHORT CYCLING. CURRENTLY…"
type textarea "x"
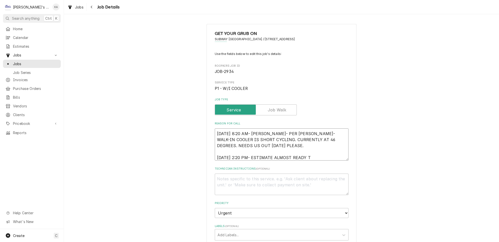
type textarea "9/15/2025 8:20 AM- KASSIE- PER LUKE- WALK-IN COOLER IS SHORT CYCLING. CURRENTLY…"
type textarea "x"
type textarea "9/15/2025 8:20 AM- KASSIE- PER LUKE- WALK-IN COOLER IS SHORT CYCLING. CURRENTLY…"
type textarea "x"
type textarea "9/15/2025 8:20 AM- KASSIE- PER LUKE- WALK-IN COOLER IS SHORT CYCLING. CURRENTLY…"
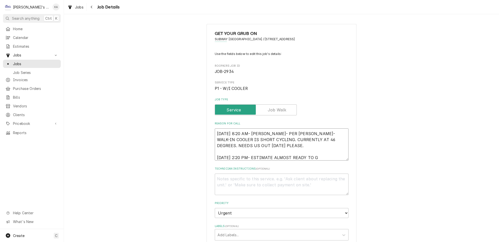
type textarea "x"
type textarea "9/15/2025 8:20 AM- KASSIE- PER LUKE- WALK-IN COOLER IS SHORT CYCLING. CURRENTLY…"
type textarea "x"
type textarea "9/15/2025 8:20 AM- KASSIE- PER LUKE- WALK-IN COOLER IS SHORT CYCLING. CURRENTLY…"
type textarea "x"
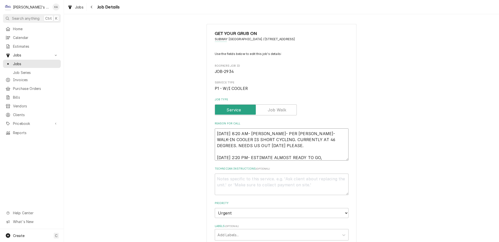
type textarea "9/15/2025 8:20 AM- KASSIE- PER LUKE- WALK-IN COOLER IS SHORT CYCLING. CURRENTLY…"
type textarea "x"
type textarea "9/15/2025 8:20 AM- KASSIE- PER LUKE- WALK-IN COOLER IS SHORT CYCLING. CURRENTLY…"
type textarea "x"
type textarea "9/15/2025 8:20 AM- KASSIE- PER LUKE- WALK-IN COOLER IS SHORT CYCLING. CURRENTLY…"
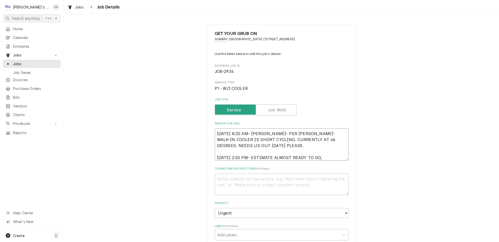
type textarea "x"
type textarea "9/15/2025 8:20 AM- KASSIE- PER LUKE- WALK-IN COOLER IS SHORT CYCLING. CURRENTLY…"
type textarea "x"
type textarea "9/15/2025 8:20 AM- KASSIE- PER LUKE- WALK-IN COOLER IS SHORT CYCLING. CURRENTLY…"
type textarea "x"
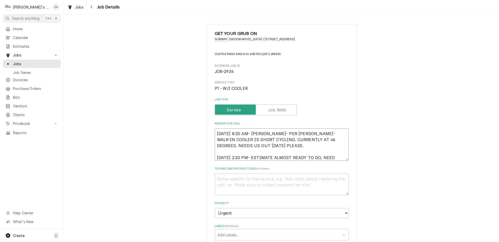
type textarea "9/15/2025 8:20 AM- KASSIE- PER LUKE- WALK-IN COOLER IS SHORT CYCLING. CURRENTLY…"
type textarea "x"
type textarea "9/15/2025 8:20 AM- KASSIE- PER LUKE- WALK-IN COOLER IS SHORT CYCLING. CURRENTLY…"
type textarea "x"
type textarea "9/15/2025 8:20 AM- KASSIE- PER LUKE- WALK-IN COOLER IS SHORT CYCLING. CURRENTLY…"
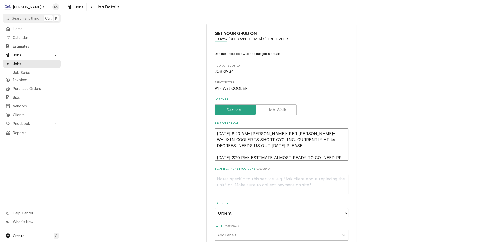
scroll to position [3, 0]
type textarea "x"
type textarea "9/15/2025 8:20 AM- KASSIE- PER LUKE- WALK-IN COOLER IS SHORT CYCLING. CURRENTLY…"
type textarea "x"
type textarea "9/15/2025 8:20 AM- KASSIE- PER LUKE- WALK-IN COOLER IS SHORT CYCLING. CURRENTLY…"
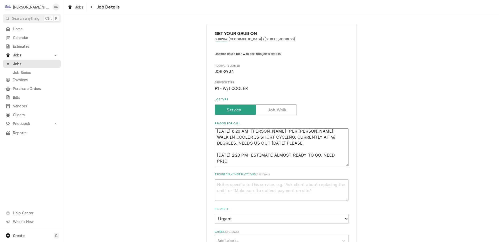
scroll to position [0, 0]
type textarea "x"
type textarea "9/15/2025 8:20 AM- KASSIE- PER LUKE- WALK-IN COOLER IS SHORT CYCLING. CURRENTLY…"
type textarea "x"
type textarea "9/15/2025 8:20 AM- KASSIE- PER LUKE- WALK-IN COOLER IS SHORT CYCLING. CURRENTLY…"
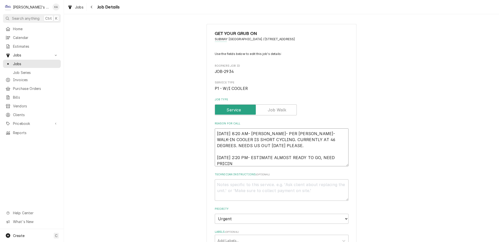
type textarea "x"
type textarea "9/15/2025 8:20 AM- KASSIE- PER LUKE- WALK-IN COOLER IS SHORT CYCLING. CURRENTLY…"
type textarea "x"
type textarea "9/15/2025 8:20 AM- KASSIE- PER LUKE- WALK-IN COOLER IS SHORT CYCLING. CURRENTLY…"
type textarea "x"
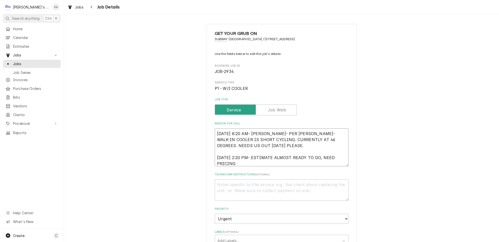
type textarea "9/15/2025 8:20 AM- KASSIE- PER LUKE- WALK-IN COOLER IS SHORT CYCLING. CURRENTLY…"
type textarea "x"
type textarea "9/15/2025 8:20 AM- KASSIE- PER LUKE- WALK-IN COOLER IS SHORT CYCLING. CURRENTLY…"
type textarea "x"
type textarea "9/15/2025 8:20 AM- KASSIE- PER LUKE- WALK-IN COOLER IS SHORT CYCLING. CURRENTLY…"
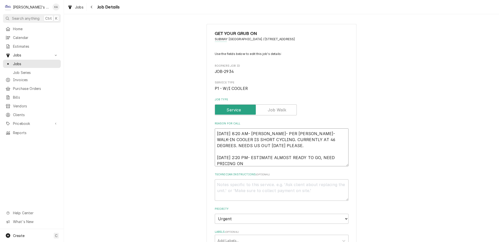
type textarea "x"
type textarea "9/15/2025 8:20 AM- KASSIE- PER LUKE- WALK-IN COOLER IS SHORT CYCLING. CURRENTLY…"
type textarea "x"
type textarea "9/15/2025 8:20 AM- KASSIE- PER LUKE- WALK-IN COOLER IS SHORT CYCLING. CURRENTLY…"
type textarea "x"
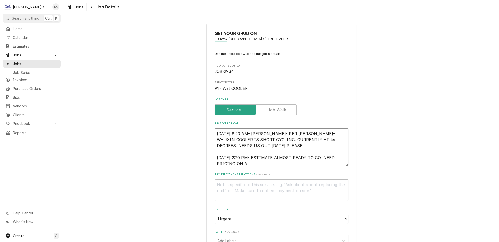
type textarea "9/15/2025 8:20 AM- KASSIE- PER LUKE- WALK-IN COOLER IS SHORT CYCLING. CURRENTLY…"
type textarea "x"
type textarea "9/15/2025 8:20 AM- KASSIE- PER LUKE- WALK-IN COOLER IS SHORT CYCLING. CURRENTLY…"
type textarea "x"
type textarea "9/15/2025 8:20 AM- KASSIE- PER LUKE- WALK-IN COOLER IS SHORT CYCLING. CURRENTLY…"
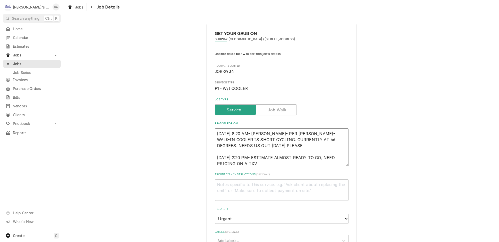
type textarea "x"
type textarea "9/15/2025 8:20 AM- KASSIE- PER LUKE- WALK-IN COOLER IS SHORT CYCLING. CURRENTLY…"
type textarea "x"
type textarea "9/15/2025 8:20 AM- KASSIE- PER LUKE- WALK-IN COOLER IS SHORT CYCLING. CURRENTLY…"
type textarea "x"
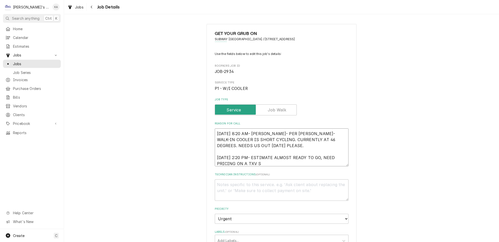
type textarea "9/15/2025 8:20 AM- KASSIE- PER LUKE- WALK-IN COOLER IS SHORT CYCLING. CURRENTLY…"
type textarea "x"
type textarea "9/15/2025 8:20 AM- KASSIE- PER LUKE- WALK-IN COOLER IS SHORT CYCLING. CURRENTLY…"
type textarea "x"
type textarea "9/15/2025 8:20 AM- KASSIE- PER LUKE- WALK-IN COOLER IS SHORT CYCLING. CURRENTLY…"
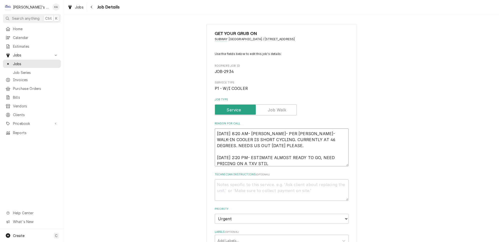
type textarea "x"
type textarea "9/15/2025 8:20 AM- KASSIE- PER LUKE- WALK-IN COOLER IS SHORT CYCLING. CURRENTLY…"
type textarea "x"
type textarea "9/15/2025 8:20 AM- KASSIE- PER LUKE- WALK-IN COOLER IS SHORT CYCLING. CURRENTLY…"
type textarea "x"
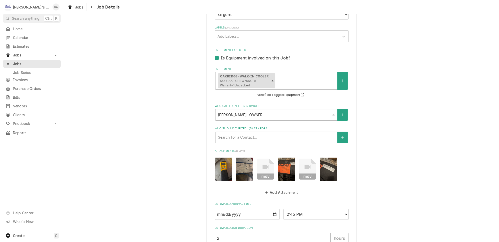
scroll to position [254, 0]
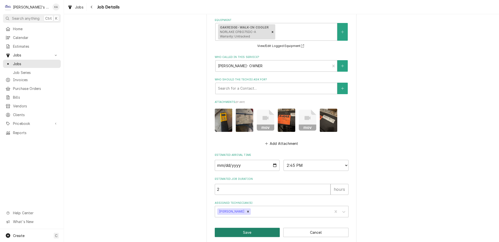
type textarea "9/15/2025 8:20 AM- KASSIE- PER LUKE- WALK-IN COOLER IS SHORT CYCLING. CURRENTLY…"
click at [252, 228] on button "Save" at bounding box center [247, 232] width 65 height 9
type textarea "x"
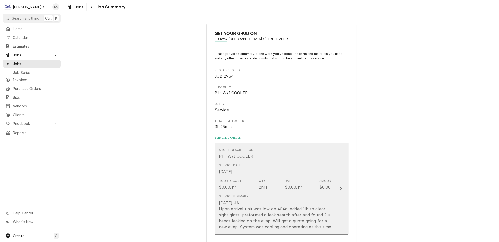
click at [331, 198] on button "Short Description P1 - W/I COOLER Service Date [DATE] Hourly Cost $0.00/hr Qty.…" at bounding box center [282, 189] width 134 height 92
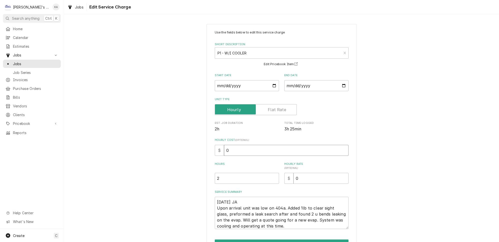
drag, startPoint x: 228, startPoint y: 149, endPoint x: 222, endPoint y: 149, distance: 6.0
click at [222, 149] on div "$ 0" at bounding box center [282, 150] width 134 height 11
type textarea "x"
type input "4"
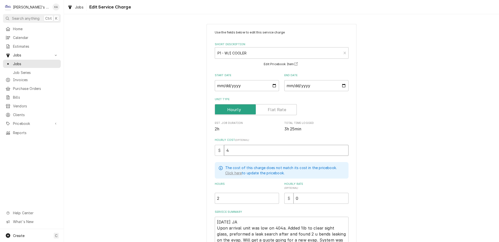
type textarea "x"
type input "48"
click at [226, 218] on textarea "9/15/25 JA Upon arrival unit was low on 404a. Added 1lb to clear sight glass, p…" at bounding box center [282, 233] width 134 height 32
type textarea "x"
type textarea "9/15/225 JA Upon arrival unit was low on 404a. Added 1lb to clear sight glass, …"
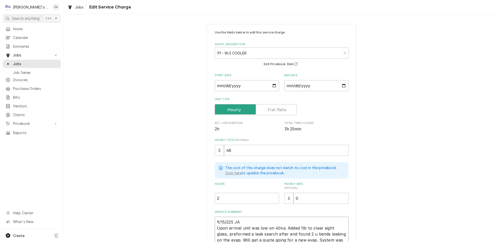
type textarea "x"
type textarea "9/15/2025 JA Upon arrival unit was low on 404a. Added 1lb to clear sight glass,…"
drag, startPoint x: 295, startPoint y: 195, endPoint x: 287, endPoint y: 196, distance: 7.9
click at [287, 196] on div "$ 0" at bounding box center [316, 198] width 64 height 11
type textarea "x"
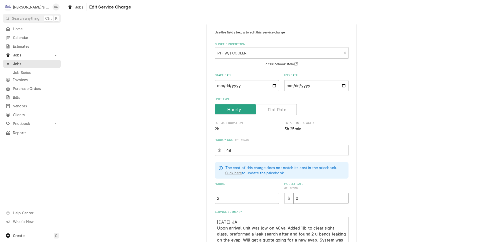
type input "1"
type textarea "x"
type input "12"
type textarea "x"
type input "126"
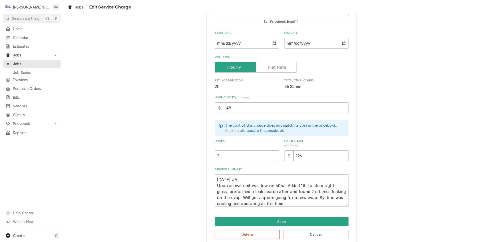
scroll to position [44, 0]
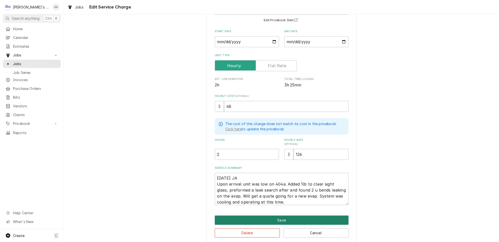
click at [276, 216] on button "Save" at bounding box center [282, 220] width 134 height 9
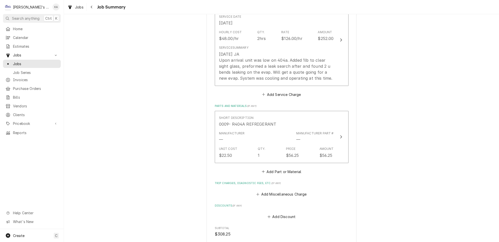
scroll to position [136, 0]
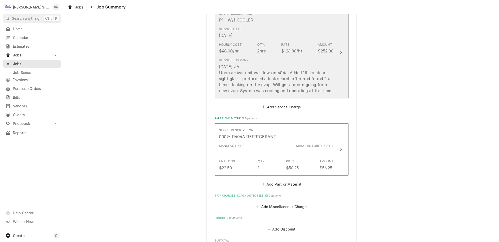
click at [330, 91] on button "Short Description P1 - W/I COOLER Service Date Sep 15, 2025 Hourly Cost $48.00/…" at bounding box center [282, 53] width 134 height 92
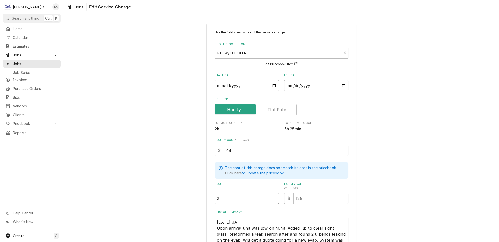
click at [219, 195] on input "2" at bounding box center [247, 198] width 64 height 11
type textarea "x"
type input "1"
type textarea "x"
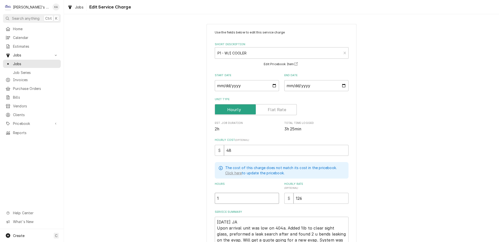
type input "1.6"
type textarea "x"
type input "1.67"
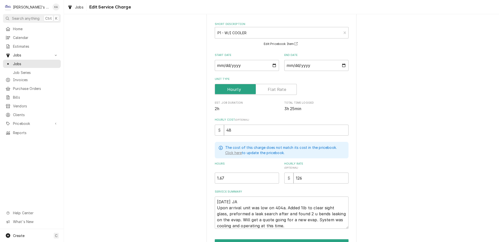
scroll to position [44, 0]
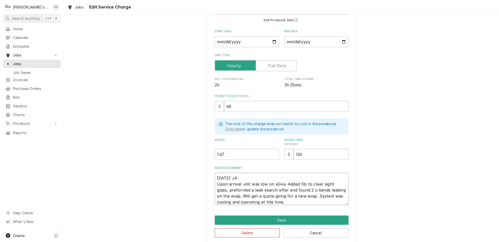
click at [313, 197] on textarea "9/15/2025 JA Upon arrival unit was low on 404a. Added 1lb to clear sight glass,…" at bounding box center [282, 189] width 134 height 32
type textarea "x"
type textarea "9/15/2025 JA Upon arrival unit was low on 404a. Added 1lb to clear sight glass,…"
type textarea "x"
type textarea "9/15/2025 JA Upon arrival unit was low on 404a. Added 1lb to clear sight glass,…"
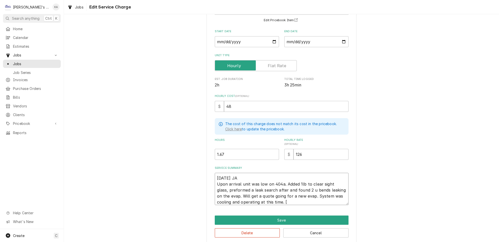
type textarea "x"
type textarea "9/15/2025 JA Upon arrival unit was low on 404a. Added 1lb to clear sight glass,…"
type textarea "x"
type textarea "9/15/2025 JA Upon arrival unit was low on 404a. Added 1lb to clear sight glass,…"
type textarea "x"
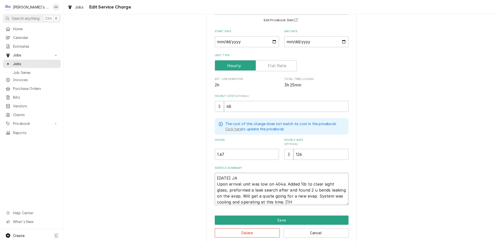
type textarea "9/15/2025 JA Upon arrival unit was low on 404a. Added 1lb to clear sight glass,…"
type textarea "x"
type textarea "9/15/2025 JA Upon arrival unit was low on 404a. Added 1lb to clear sight glass,…"
type textarea "x"
type textarea "9/15/2025 JA Upon arrival unit was low on 404a. Added 1lb to clear sight glass,…"
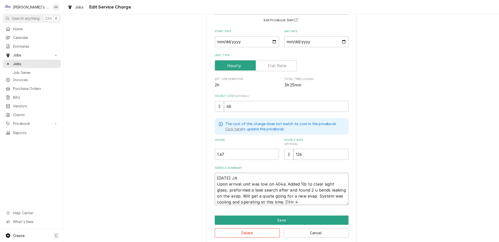
type textarea "x"
type textarea "9/15/2025 JA Upon arrival unit was low on 404a. Added 1lb to clear sight glass,…"
type textarea "x"
type textarea "9/15/2025 JA Upon arrival unit was low on 404a. Added 1lb to clear sight glass,…"
type textarea "x"
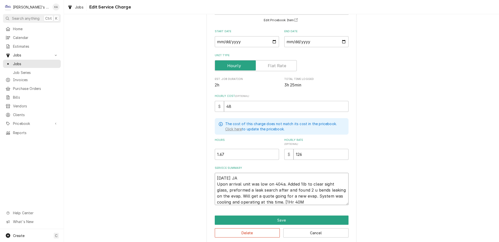
type textarea "9/15/2025 JA Upon arrival unit was low on 404a. Added 1lb to clear sight glass,…"
type textarea "x"
type textarea "9/15/2025 JA Upon arrival unit was low on 404a. Added 1lb to clear sight glass,…"
type textarea "x"
type textarea "9/15/2025 JA Upon arrival unit was low on 404a. Added 1lb to clear sight glass,…"
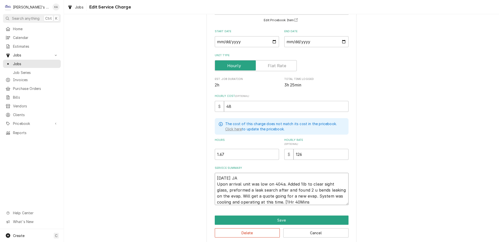
type textarea "x"
type textarea "9/15/2025 JA Upon arrival unit was low on 404a. Added 1lb to clear sight glass,…"
click at [279, 218] on button "Save" at bounding box center [282, 220] width 134 height 9
type textarea "x"
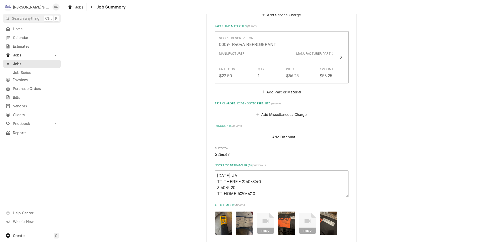
scroll to position [250, 0]
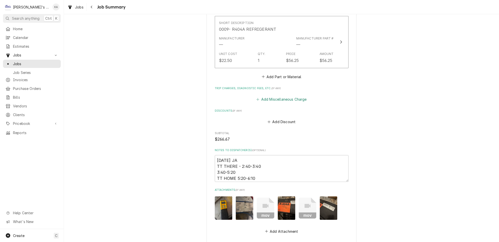
click at [278, 97] on button "Add Miscellaneous Charge" at bounding box center [282, 99] width 52 height 7
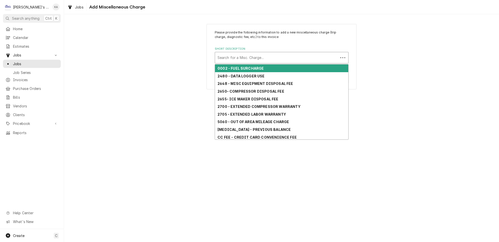
click at [256, 54] on div "Short Description" at bounding box center [277, 57] width 118 height 9
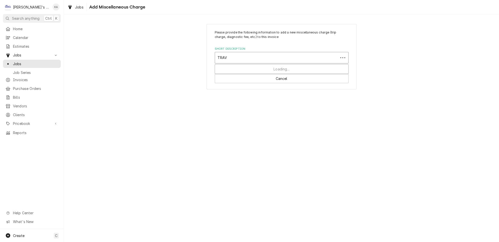
type input "TRAVE"
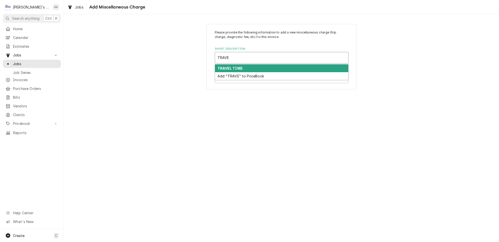
click at [251, 65] on div "TRAVEL TIME" at bounding box center [281, 69] width 133 height 8
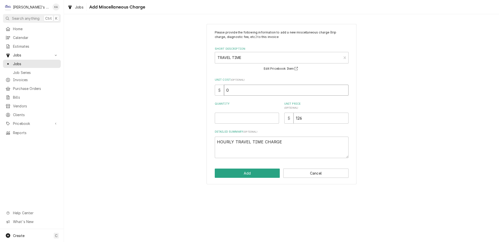
drag, startPoint x: 232, startPoint y: 90, endPoint x: 222, endPoint y: 92, distance: 10.3
click at [222, 92] on div "$ 0" at bounding box center [282, 90] width 134 height 11
type textarea "x"
type input "4"
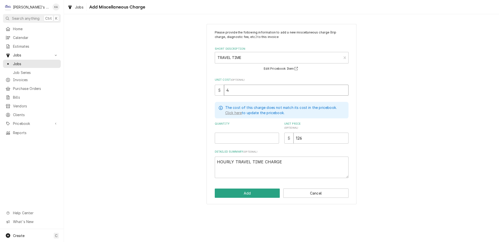
type textarea "x"
type input "48"
click at [226, 136] on input "Quantity" at bounding box center [247, 138] width 64 height 11
type textarea "x"
type input "2"
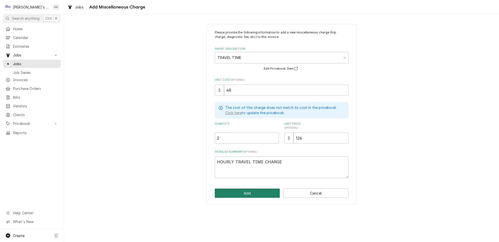
click at [256, 189] on button "Add" at bounding box center [247, 193] width 65 height 9
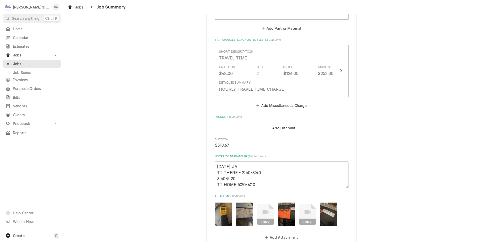
scroll to position [324, 0]
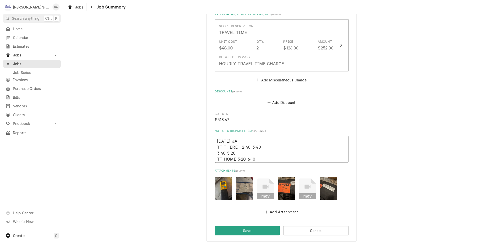
click at [226, 137] on textarea "9/15/25 JA TT THERE - 2:40-3:40 3:40-5:20 TT HOME 5:20-6:10" at bounding box center [282, 149] width 134 height 27
type textarea "x"
type textarea "9/15/225 JA TT THERE - 2:40-3:40 3:40-5:20 TT HOME 5:20-6:10"
type textarea "x"
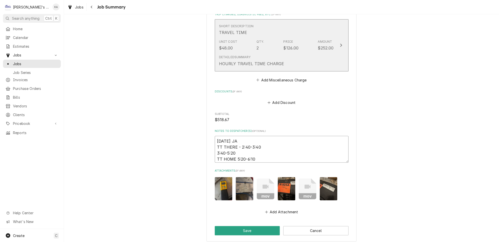
type textarea "9/15/2025 JA TT THERE - 2:40-3:40 3:40-5:20 TT HOME 5:20-6:10"
click at [331, 56] on button "Short Description TRAVEL TIME Unit Cost $48.00 Qty. 2 Price $126.00 Amount $252…" at bounding box center [282, 45] width 134 height 52
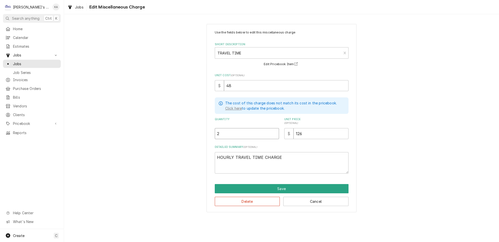
click at [222, 131] on input "2" at bounding box center [247, 133] width 64 height 11
type textarea "x"
type input "1"
type textarea "x"
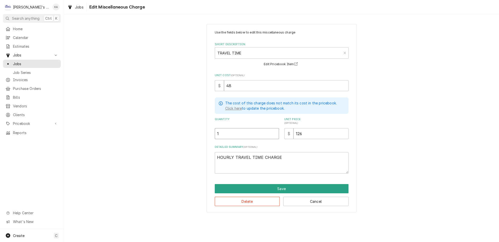
type input "1.8"
type textarea "x"
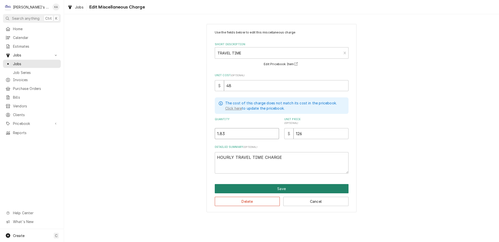
type input "1.83"
click at [281, 184] on button "Save" at bounding box center [282, 188] width 134 height 9
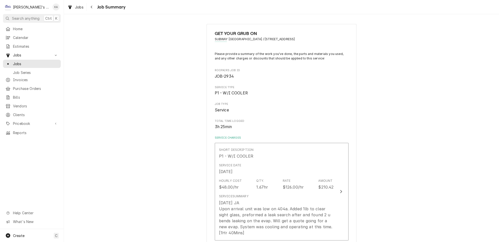
scroll to position [329, 0]
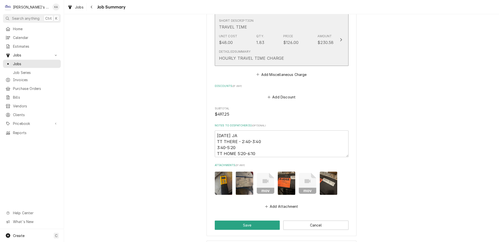
click at [323, 57] on div "Detailed Summary HOURLY TRAVEL TIME CHARGE" at bounding box center [276, 56] width 115 height 16
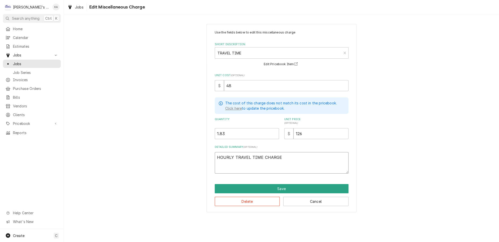
click at [286, 153] on textarea "HOURLY TRAVEL TIME CHARGE" at bounding box center [282, 163] width 134 height 22
type textarea "x"
type textarea "HOURLY TRAVEL TIME CHARGE"
type textarea "x"
type textarea "HOURLY TRAVEL TIME CHARGE 1"
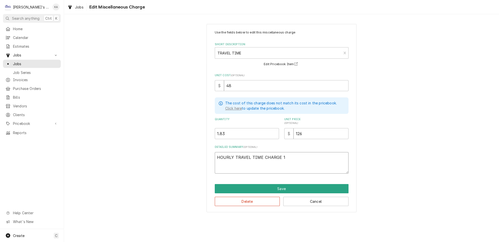
type textarea "x"
type textarea "HOURLY TRAVEL TIME CHARGE 1"
type textarea "x"
type textarea "HOURLY TRAVEL TIME CHARGE 1 H"
type textarea "x"
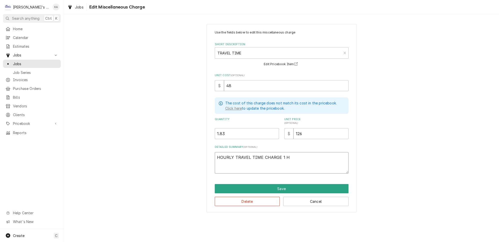
type textarea "HOURLY TRAVEL TIME CHARGE 1 HR"
type textarea "x"
type textarea "HOURLY TRAVEL TIME CHARGE 1 HR"
type textarea "x"
type textarea "HOURLY TRAVEL TIME CHARGE 1 HR 5"
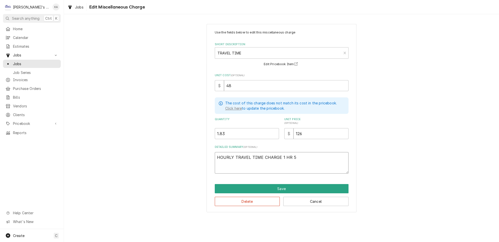
type textarea "x"
type textarea "HOURLY TRAVEL TIME CHARGE 1 HR 50"
type textarea "x"
type textarea "HOURLY TRAVEL TIME CHARGE 1 HR 50"
type textarea "x"
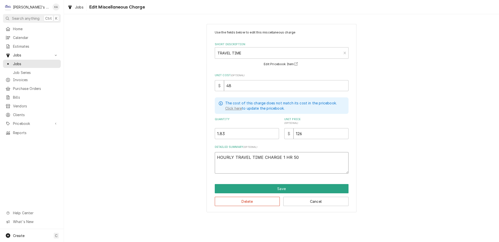
type textarea "HOURLY TRAVEL TIME CHARGE 1 HR 50 M"
type textarea "x"
type textarea "HOURLY TRAVEL TIME CHARGE 1 HR 50 MI"
type textarea "x"
type textarea "HOURLY TRAVEL TIME CHARGE 1 HR 50 MIN"
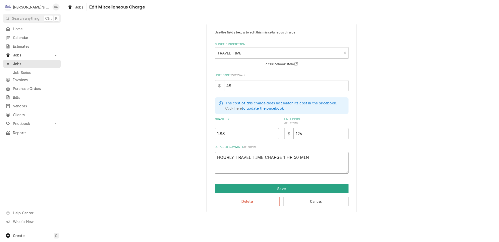
type textarea "x"
type textarea "HOURLY TRAVEL TIME CHARGE 1 HR 50 MINS"
type textarea "x"
type textarea "HOURLY TRAVEL TIME CHARGE 1 HR 50 MINS"
type textarea "x"
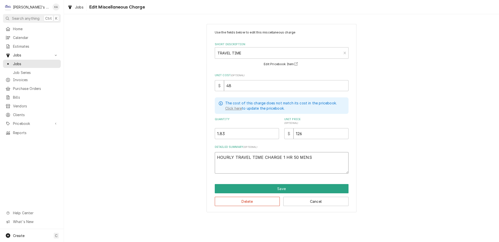
type textarea "HOURLY TRAVEL TIME CHARGE 1 HR 50 MINS T"
type textarea "x"
type textarea "HOURLY TRAVEL TIME CHARGE 1 HR 50 MINS TO"
type textarea "x"
type textarea "HOURLY TRAVEL TIME CHARGE 1 HR 50 MINS TOT"
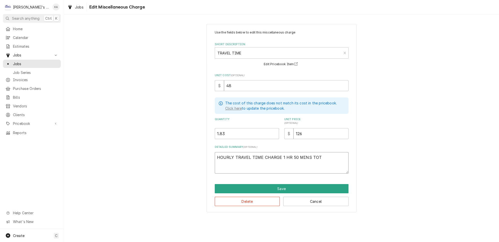
type textarea "x"
type textarea "HOURLY TRAVEL TIME CHARGE 1 HR 50 MINS TOTA"
type textarea "x"
type textarea "HOURLY TRAVEL TIME CHARGE 1 HR 50 MINS TOTAL"
click at [279, 154] on textarea "HOURLY TRAVEL TIME CHARGE 1 HR 50 MINS TOTAL" at bounding box center [282, 163] width 134 height 22
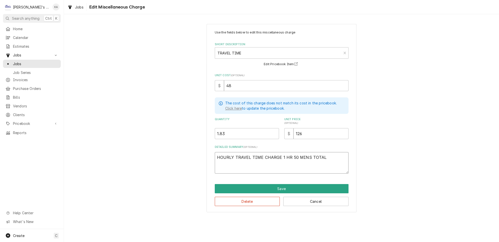
type textarea "x"
type textarea "HOURLY TRAVEL TIME CHARGE 1 HR 50 MINS TOTAL"
drag, startPoint x: 259, startPoint y: 160, endPoint x: 245, endPoint y: 160, distance: 13.5
click at [245, 160] on textarea "HOURLY TRAVEL TIME CHARGE 1 HR 50 MINS TOTAL" at bounding box center [282, 163] width 134 height 22
type textarea "x"
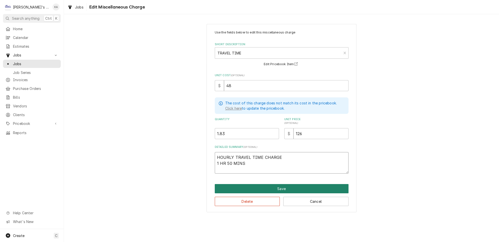
type textarea "HOURLY TRAVEL TIME CHARGE 1 HR 50 MINS"
click at [281, 184] on button "Save" at bounding box center [282, 188] width 134 height 9
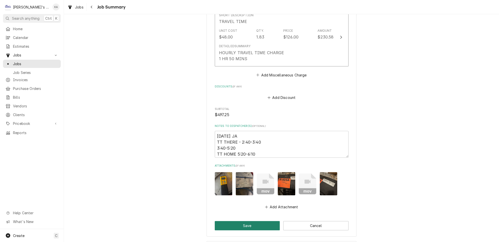
click at [245, 221] on button "Save" at bounding box center [247, 225] width 65 height 9
type textarea "x"
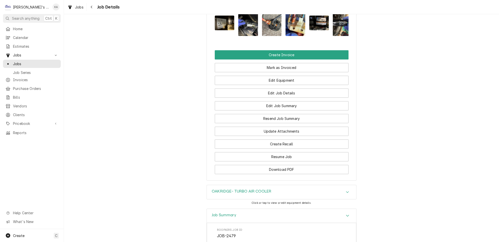
scroll to position [620, 0]
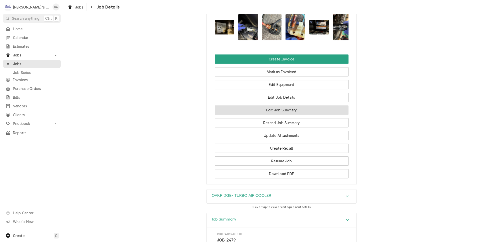
click at [293, 106] on button "Edit Job Summary" at bounding box center [282, 110] width 134 height 9
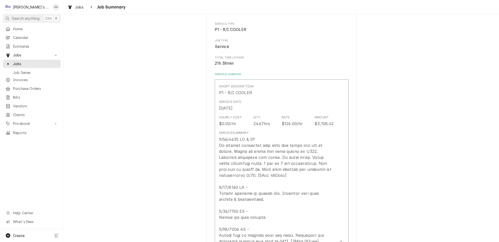
scroll to position [136, 0]
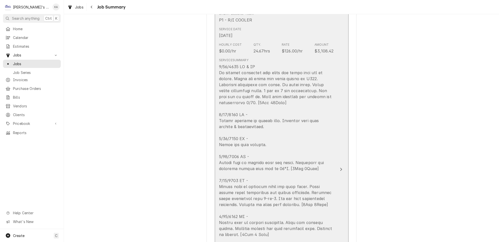
click at [329, 103] on button "Short Description P1 - R/I COOLER Service Date [DATE] Hourly Cost $0.00/hr Qty.…" at bounding box center [282, 170] width 134 height 326
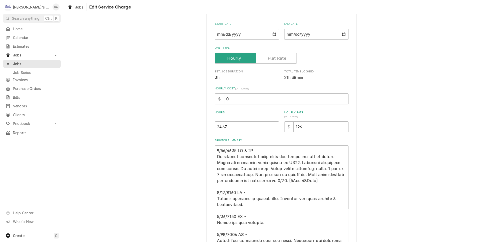
scroll to position [91, 0]
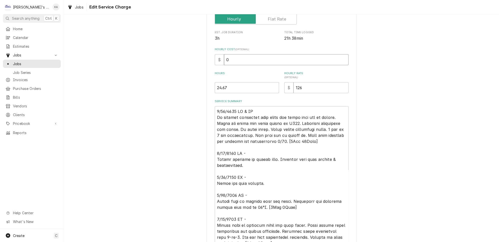
drag, startPoint x: 229, startPoint y: 58, endPoint x: 219, endPoint y: 57, distance: 10.0
click at [219, 57] on div "$ 0" at bounding box center [282, 59] width 134 height 11
type textarea "x"
type input "4"
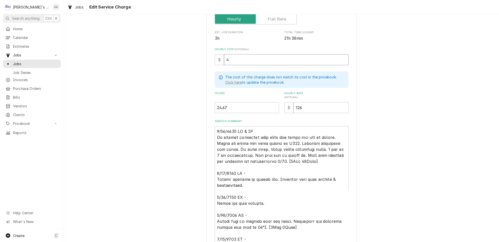
type textarea "x"
type input "48"
click at [245, 168] on textarea "Service Summary" at bounding box center [282, 243] width 134 height 235
type textarea "x"
type textarea "9/48/6256 LO & IP Do sitamet consectet adip elits doe tempo inci utl et dolore.…"
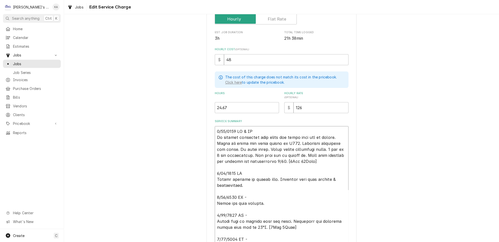
click at [246, 190] on textarea "Service Summary" at bounding box center [282, 243] width 134 height 235
type textarea "x"
type textarea "9/16/2812 LO & IP Do sitamet consectet adip elits doe tempo inci utl et dolore.…"
click at [246, 207] on textarea "Service Summary" at bounding box center [282, 243] width 134 height 235
type textarea "x"
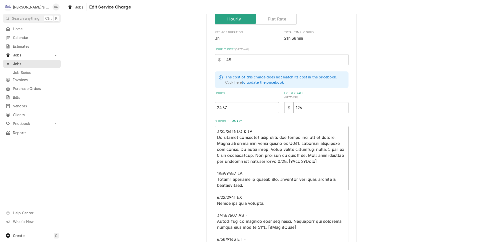
type textarea "3/31/8667 LO & IP Do sitamet consectet adip elits doe tempo inci utl et dolore.…"
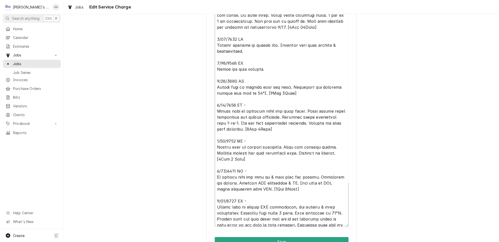
scroll to position [227, 0]
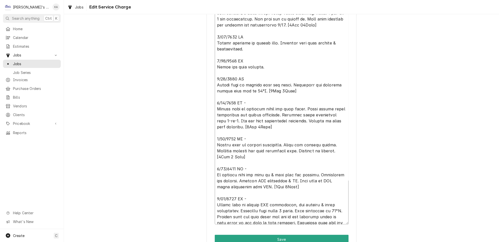
click at [245, 92] on textarea "Service Summary" at bounding box center [282, 107] width 134 height 235
type textarea "x"
type textarea "7/56/3831 LO & IP Do sitamet consectet adip elits doe tempo inci utl et dolore.…"
click at [248, 125] on textarea "Service Summary" at bounding box center [282, 107] width 134 height 235
type textarea "x"
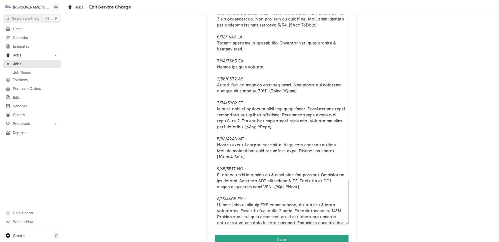
type textarea "9/82/3169 LO & IP Do sitamet consectet adip elits doe tempo inci utl et dolore.…"
click at [246, 154] on textarea "Service Summary" at bounding box center [282, 107] width 134 height 235
type textarea "x"
type textarea "4/51/5954 LO & IP Do sitamet consectet adip elits doe tempo inci utl et dolore.…"
click at [245, 182] on textarea "Service Summary" at bounding box center [282, 107] width 134 height 235
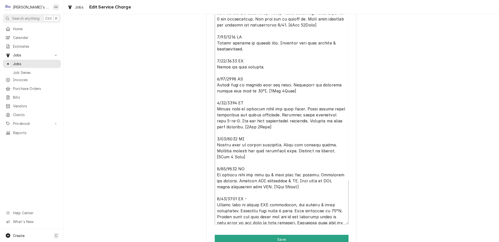
type textarea "x"
type textarea "4/51/5954 LO & IP Do sitamet consectet adip elits doe tempo inci utl et dolore.…"
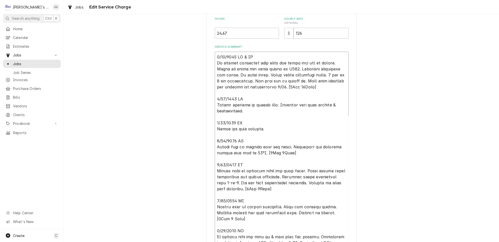
scroll to position [159, 0]
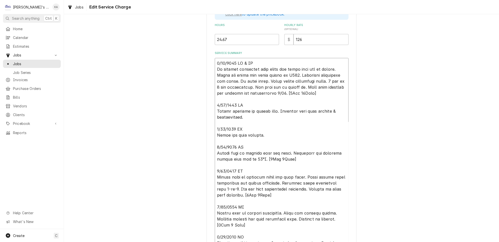
click at [296, 87] on textarea "Service Summary" at bounding box center [282, 175] width 134 height 235
type textarea "x"
type textarea "1/74/0480 LO & IP Do sitamet consectet adip elits doe tempo inci utl et dolore.…"
type textarea "x"
type textarea "9/31/3711 LO & IP Do sitamet consectet adip elits doe tempo inci utl et dolore.…"
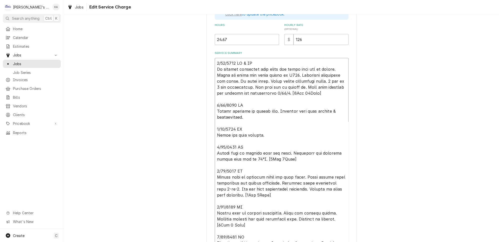
type textarea "x"
type textarea "0/42/7147 LO & IP Do sitamet consectet adip elits doe tempo inci utl et dolore.…"
type textarea "x"
type textarea "6/17/5778 LO & IP Do sitamet consectet adip elits doe tempo inci utl et dolore.…"
type textarea "x"
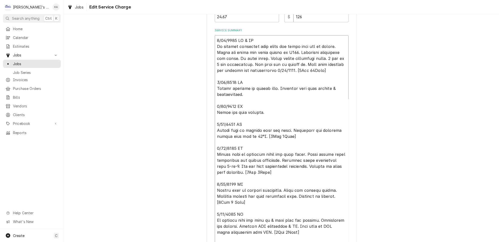
scroll to position [246, 0]
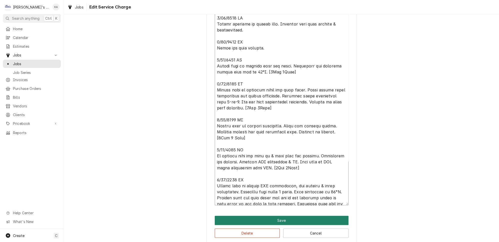
type textarea "8/01/1028 LO & IP Do sitamet consectet adip elits doe tempo inci utl et dolore.…"
click at [275, 216] on button "Save" at bounding box center [282, 220] width 134 height 9
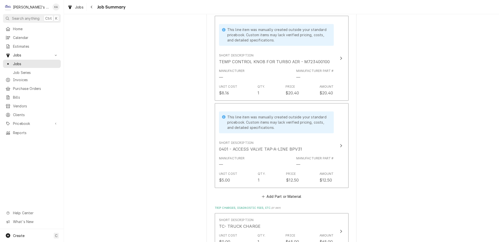
scroll to position [1091, 0]
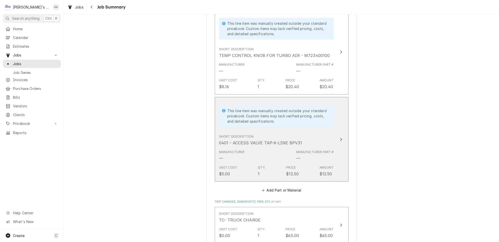
click at [338, 137] on div "Update Line Item" at bounding box center [341, 140] width 7 height 6
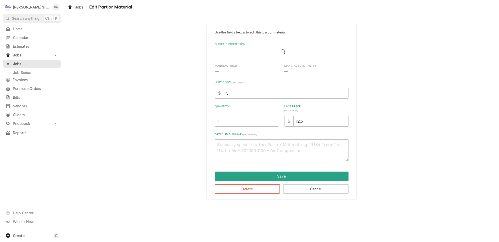
type textarea "x"
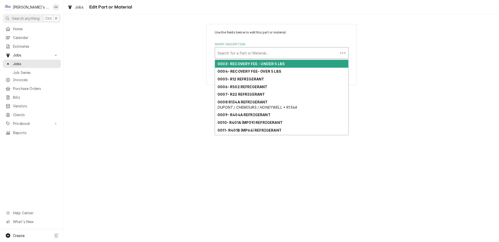
click at [249, 49] on div "Short Description" at bounding box center [277, 53] width 118 height 9
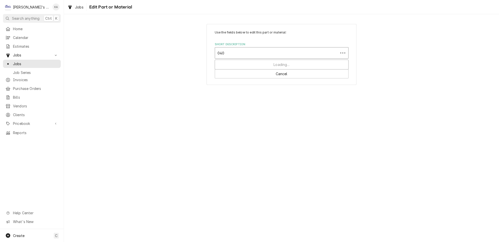
type input "0401"
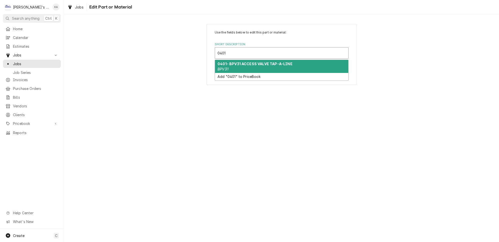
click at [251, 62] on strong "0401- BPV31 ACCESS VALVE TAP-A-LINE" at bounding box center [255, 64] width 75 height 4
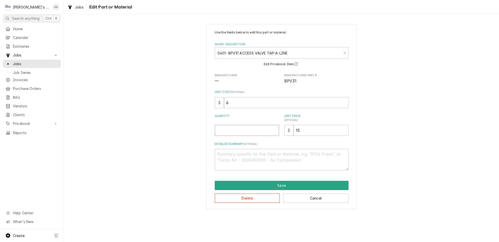
click at [229, 128] on input "Quantity" at bounding box center [247, 130] width 64 height 11
click at [312, 197] on button "Cancel" at bounding box center [315, 198] width 65 height 9
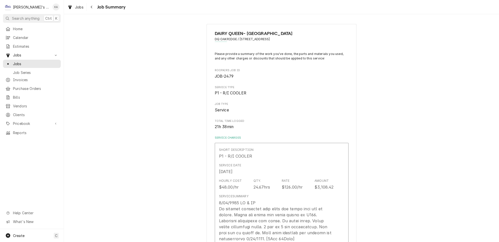
scroll to position [1106, 0]
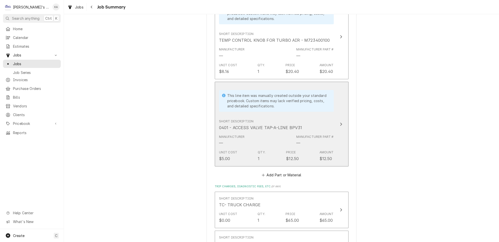
click at [340, 122] on icon "Update Line Item" at bounding box center [341, 124] width 3 height 4
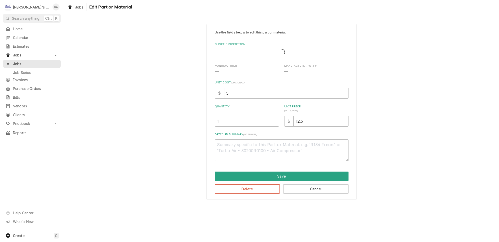
type textarea "x"
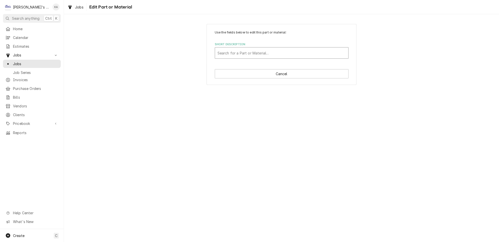
click at [277, 50] on div "Short Description" at bounding box center [282, 53] width 128 height 9
type input "0401"
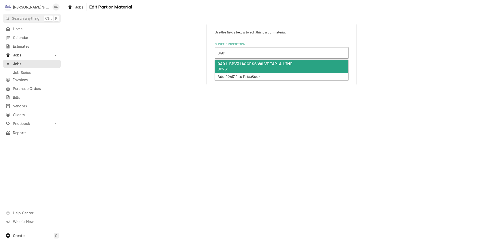
click at [264, 64] on div "0401- BPV31 ACCESS VALVE TAP-A-LINE BPV31" at bounding box center [281, 66] width 133 height 13
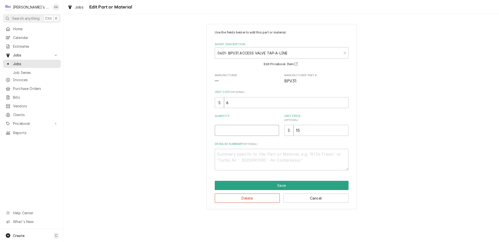
click at [220, 131] on input "Quantity" at bounding box center [247, 130] width 64 height 11
type textarea "x"
type input "1"
click at [284, 182] on button "Save" at bounding box center [282, 185] width 134 height 9
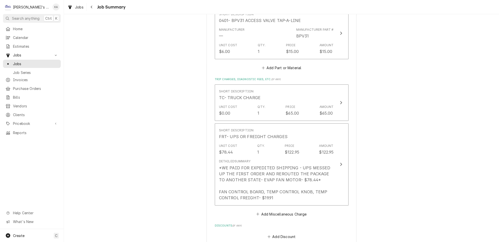
scroll to position [1190, 0]
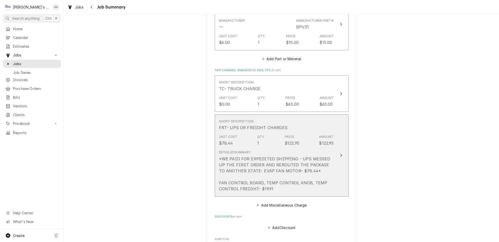
click at [329, 135] on button "Short Description FRT- UPS OR FREIGHT CHARGES Unit Cost $78.44 Qty. 1 Price $12…" at bounding box center [282, 156] width 134 height 82
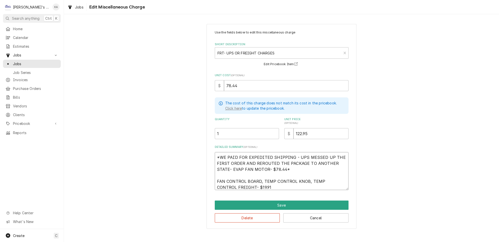
drag, startPoint x: 290, startPoint y: 165, endPoint x: 215, endPoint y: 153, distance: 75.8
click at [215, 153] on div "Use the fields below to edit this miscellaneous charge Short Description FRT- U…" at bounding box center [282, 126] width 150 height 205
click at [288, 201] on button "Save" at bounding box center [282, 205] width 134 height 9
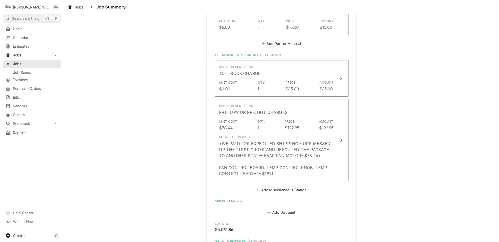
scroll to position [1399, 0]
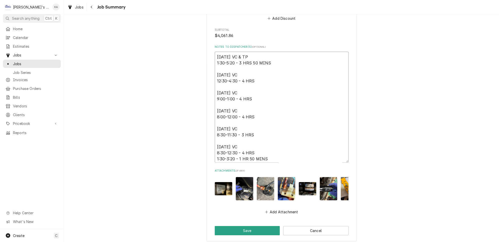
click at [270, 109] on textarea "7/23/2025 VC & TP 1:30-5:20 - 3 HRS 50 MINS 7/31/2025 VC 12:30-4:30 - 4 HRS 8/1…" at bounding box center [282, 107] width 134 height 111
type textarea "x"
type textarea "7/23/2025 VC & TP 1:30-5:20 - 3 HRS 50 MINS 7/31/2025 VC 12:30-4:30 - 4 HRS 8/1…"
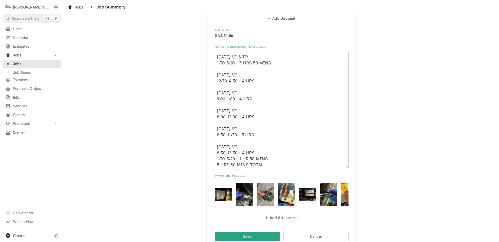
type textarea "x"
type textarea "7/23/2025 VC & TP 1:30-5:20 - 3 HRS 50 MINS 7/31/2025 VC 12:30-4:30 - 4 HRS 8/1…"
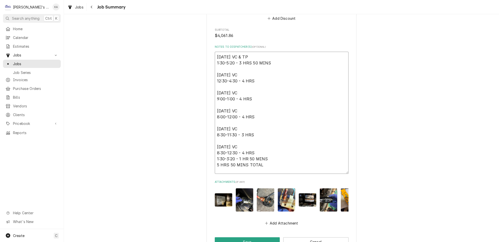
paste textarea "*WE PAID FOR EXPEDITED SHIPPING - UPS MESSED UP THE FIRST ORDER AND REROUTED TH…"
type textarea "x"
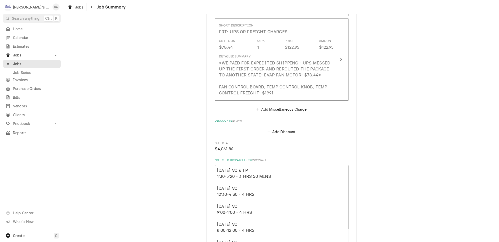
scroll to position [1218, 0]
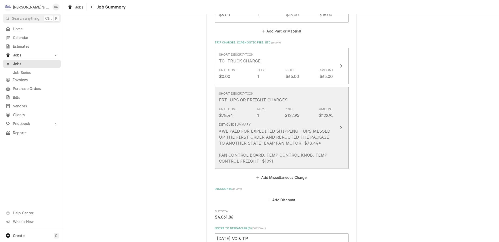
type textarea "7/23/2025 VC & TP 1:30-5:20 - 3 HRS 50 MINS 7/31/2025 VC 12:30-4:30 - 4 HRS 8/1…"
click at [332, 102] on button "Short Description FRT- UPS OR FREIGHT CHARGES Unit Cost $78.44 Qty. 1 Price $12…" at bounding box center [282, 128] width 134 height 82
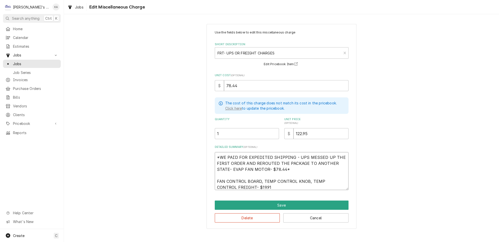
drag, startPoint x: 286, startPoint y: 166, endPoint x: 209, endPoint y: 150, distance: 78.8
click at [209, 150] on div "Use the fields below to edit this miscellaneous charge Short Description FRT- U…" at bounding box center [281, 127] width 435 height 214
type textarea "x"
type textarea "E FAN CONTROL BOARD, TEMP CONTROL KNOB, TEMP CONTROL FREIGHT- $19.91"
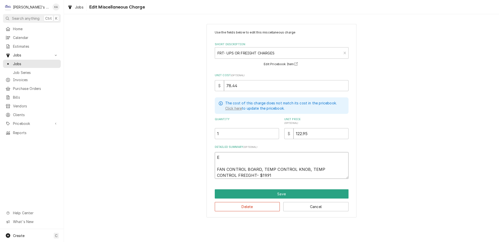
type textarea "x"
type textarea "EV FAN CONTROL BOARD, TEMP CONTROL KNOB, TEMP CONTROL FREIGHT- $19.91"
type textarea "x"
type textarea "EVA FAN CONTROL BOARD, TEMP CONTROL KNOB, TEMP CONTROL FREIGHT- $19.91"
type textarea "x"
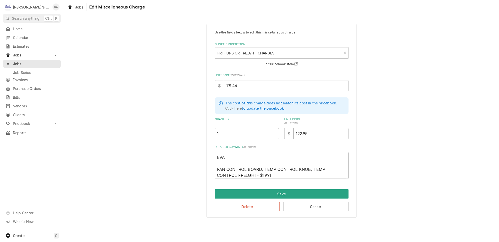
type textarea "EVAP FAN CONTROL BOARD, TEMP CONTROL KNOB, TEMP CONTROL FREIGHT- $19.91"
type textarea "x"
type textarea "EVAP FAN CONTROL BOARD, TEMP CONTROL KNOB, TEMP CONTROL FREIGHT- $19.91"
type textarea "x"
type textarea "EVAP F FAN CONTROL BOARD, TEMP CONTROL KNOB, TEMP CONTROL FREIGHT- $19.91"
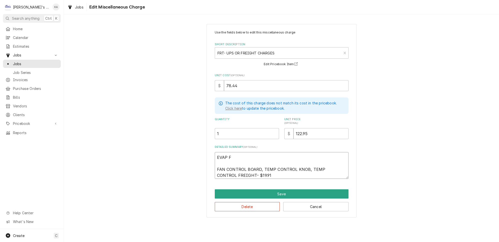
type textarea "x"
type textarea "EVAP FA FAN CONTROL BOARD, TEMP CONTROL KNOB, TEMP CONTROL FREIGHT- $19.91"
type textarea "x"
type textarea "EVAP FAN FAN CONTROL BOARD, TEMP CONTROL KNOB, TEMP CONTROL FREIGHT- $19.91"
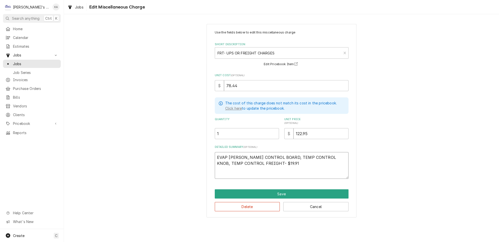
type textarea "x"
type textarea "EVAP FAN FAN CONTROL BOARD, TEMP CONTROL KNOB, TEMP CONTROL FREIGHT- $19.91"
type textarea "x"
type textarea "EVAP FAN M FAN CONTROL BOARD, TEMP CONTROL KNOB, TEMP CONTROL FREIGHT- $19.91"
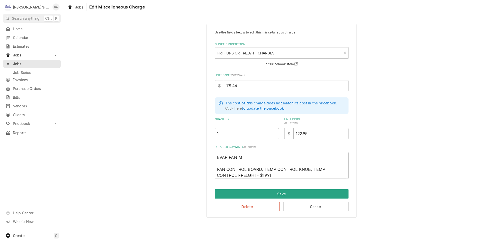
type textarea "x"
type textarea "EVAP FAN MO FAN CONTROL BOARD, TEMP CONTROL KNOB, TEMP CONTROL FREIGHT- $19.91"
type textarea "x"
type textarea "EVAP FAN MOT FAN CONTROL BOARD, TEMP CONTROL KNOB, TEMP CONTROL FREIGHT- $19.91"
type textarea "x"
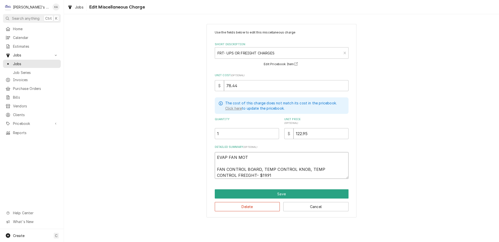
type textarea "EVAP FAN MOTO FAN CONTROL BOARD, TEMP CONTROL KNOB, TEMP CONTROL FREIGHT- $19.91"
type textarea "x"
type textarea "EVAP FAN MOTOR FAN CONTROL BOARD, TEMP CONTROL KNOB, TEMP CONTROL FREIGHT- $19.…"
type textarea "x"
type textarea "EVAP FAN MOTOR- FAN CONTROL BOARD, TEMP CONTROL KNOB, TEMP CONTROL FREIGHT- $19…"
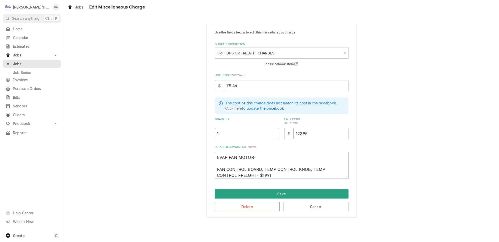
type textarea "x"
type textarea "EVAP FAN MOTOR-1 FAN CONTROL BOARD, TEMP CONTROL KNOB, TEMP CONTROL FREIGHT- $1…"
type textarea "x"
type textarea "EVAP FAN MOTOR-18 FAN CONTROL BOARD, TEMP CONTROL KNOB, TEMP CONTROL FREIGHT- $…"
type textarea "x"
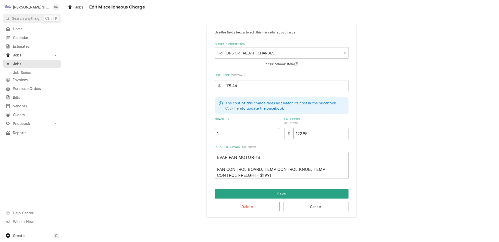
type textarea "EVAP FAN MOTOR-18. FAN CONTROL BOARD, TEMP CONTROL KNOB, TEMP CONTROL FREIGHT- …"
type textarea "x"
type textarea "EVAP FAN MOTOR-18.9 FAN CONTROL BOARD, TEMP CONTROL KNOB, TEMP CONTROL FREIGHT-…"
type textarea "x"
type textarea "EVAP FAN MOTOR-18.95 FAN CONTROL BOARD, TEMP CONTROL KNOB, TEMP CONTROL FREIGHT…"
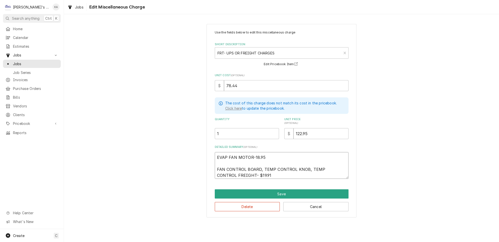
type textarea "x"
type textarea "EVAP FAN MOTOR-18.95 FAN CONTROL BOARD, TEMP CONTROL KNOB, TEMP CONTROL FREIGHT…"
type textarea "x"
type textarea "EVAP FAN MOTOR-18.95 = FAN CONTROL BOARD, TEMP CONTROL KNOB, TEMP CONTROL FREIG…"
type textarea "x"
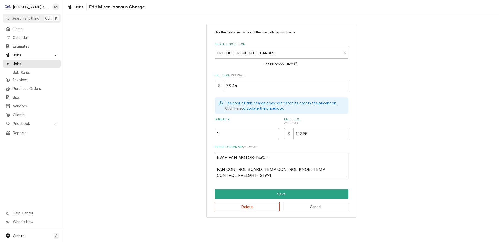
type textarea "EVAP FAN MOTOR-18.95 = FAN CONTROL BOARD, TEMP CONTROL KNOB, TEMP CONTROL FREIG…"
click at [255, 154] on textarea "EVAP FAN MOTOR-18.95 = FAN CONTROL BOARD, TEMP CONTROL KNOB, TEMP CONTROL FREIG…" at bounding box center [282, 165] width 134 height 27
click at [254, 154] on textarea "EVAP FAN MOTOR-18.95 = FAN CONTROL BOARD, TEMP CONTROL KNOB, TEMP CONTROL FREIG…" at bounding box center [282, 165] width 134 height 27
type textarea "x"
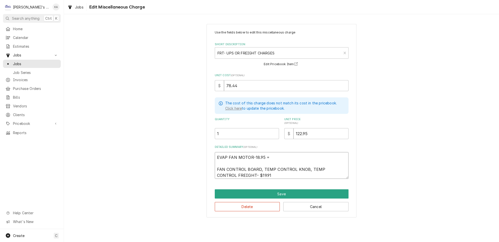
type textarea "EVAP FAN MOTOR- 18.95 = FAN CONTROL BOARD, TEMP CONTROL KNOB, TEMP CONTROL FREI…"
type textarea "x"
type textarea "EVAP FAN MOTOR- $18.95 = FAN CONTROL BOARD, TEMP CONTROL KNOB, TEMP CONTROL FRE…"
click at [274, 155] on textarea "EVAP FAN MOTOR- $18.95 = FAN CONTROL BOARD, TEMP CONTROL KNOB, TEMP CONTROL FRE…" at bounding box center [282, 165] width 134 height 27
type textarea "x"
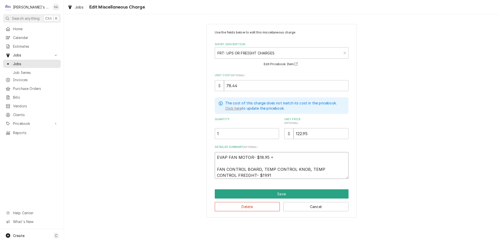
type textarea "EVAP FAN MOTOR- $18.95 = $ FAN CONTROL BOARD, TEMP CONTROL KNOB, TEMP CONTROL F…"
type textarea "x"
type textarea "EVAP FAN MOTOR- $18.95 = $2 FAN CONTROL BOARD, TEMP CONTROL KNOB, TEMP CONTROL …"
type textarea "x"
type textarea "EVAP FAN MOTOR- $18.95 = $23 FAN CONTROL BOARD, TEMP CONTROL KNOB, TEMP CONTROL…"
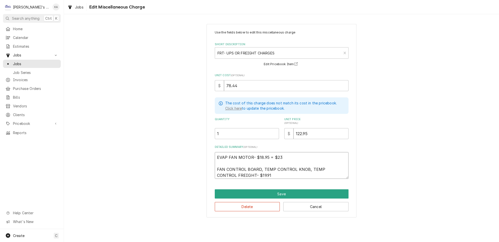
type textarea "x"
type textarea "EVAP FAN MOTOR- $18.95 = $23. FAN CONTROL BOARD, TEMP CONTROL KNOB, TEMP CONTRO…"
type textarea "x"
type textarea "EVAP FAN MOTOR- $18.95 = $23.6 FAN CONTROL BOARD, TEMP CONTROL KNOB, TEMP CONTR…"
type textarea "x"
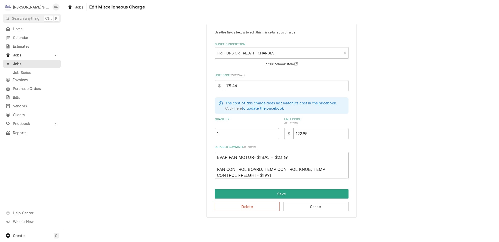
type textarea "EVAP FAN MOTOR- $18.95 = $23.69 FAN CONTROL BOARD, TEMP CONTROL KNOB, TEMP CONT…"
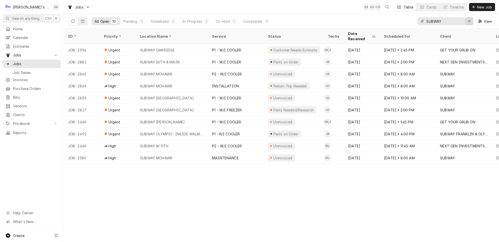
click at [471, 19] on div "Erase input" at bounding box center [469, 21] width 5 height 5
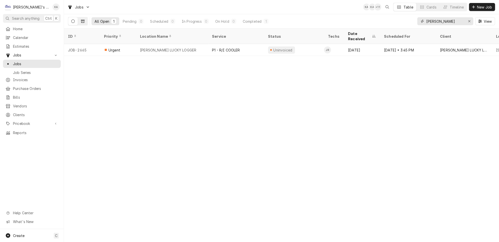
type input "[PERSON_NAME]"
click at [78, 23] on button "Dynamic Content Wrapper" at bounding box center [83, 21] width 10 height 8
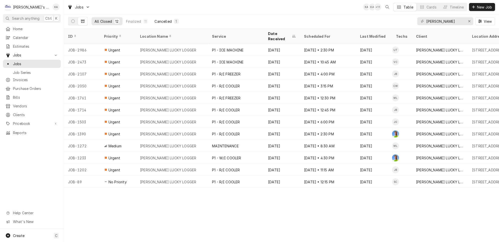
click at [175, 21] on div "1" at bounding box center [176, 21] width 3 height 5
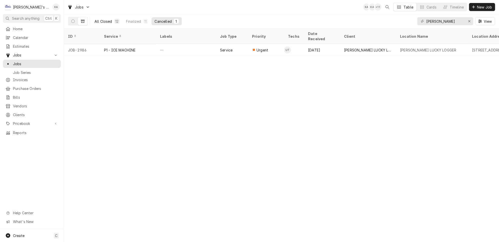
click at [106, 21] on button "All Closed 12" at bounding box center [107, 21] width 31 height 8
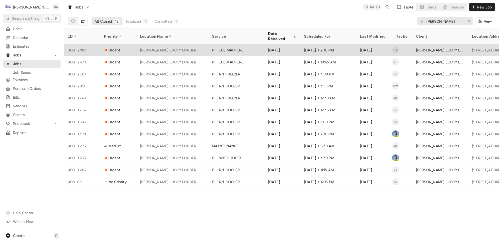
click at [274, 44] on div "[DATE]" at bounding box center [282, 50] width 36 height 12
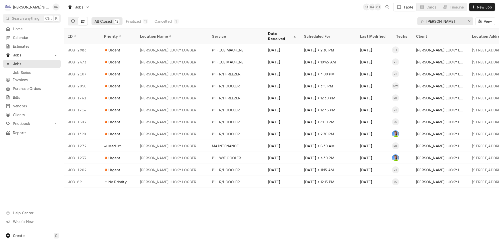
click at [71, 20] on icon "Dynamic Content Wrapper" at bounding box center [73, 22] width 4 height 4
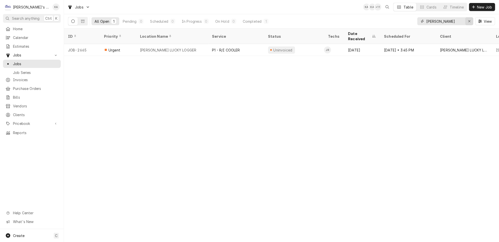
click at [472, 22] on div "Erase input" at bounding box center [469, 21] width 5 height 5
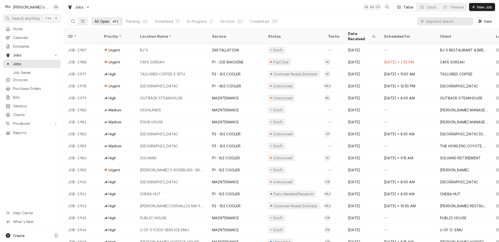
click at [405, 20] on div "All Open 492 Pending 40 Scheduled 12 In Progress 2 On Hold 123 Completed 315 Vi…" at bounding box center [281, 21] width 427 height 14
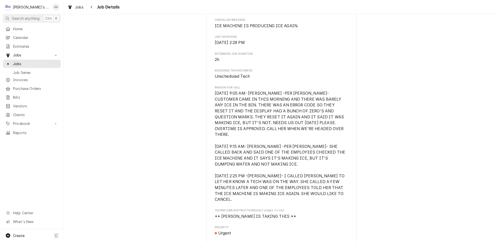
scroll to position [205, 0]
